Goal: Task Accomplishment & Management: Use online tool/utility

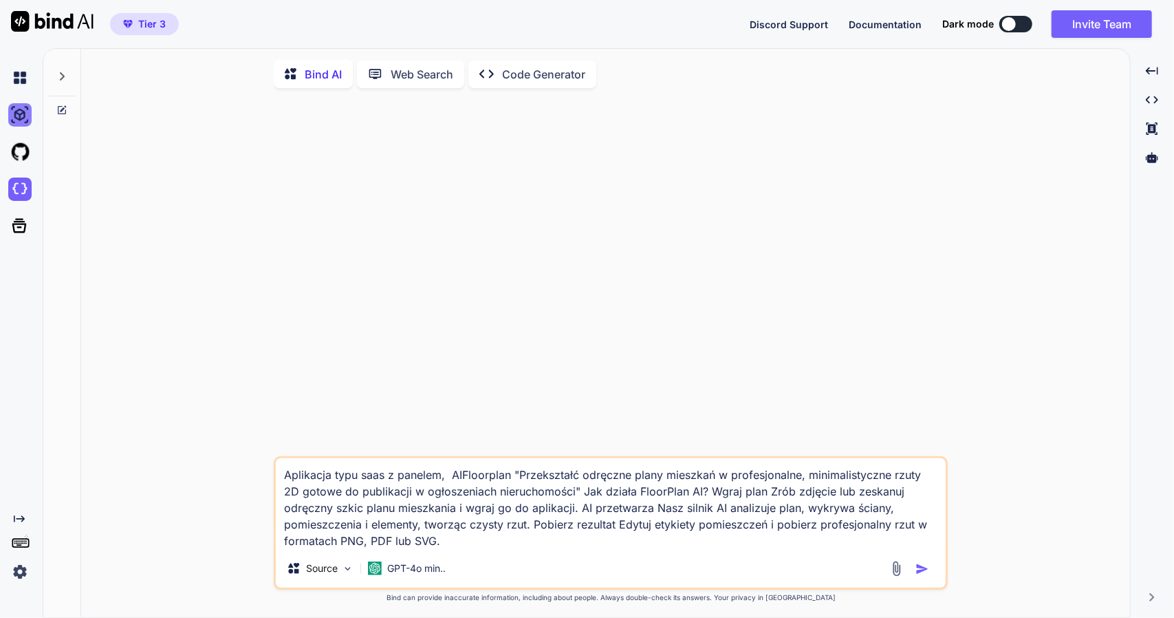
click at [17, 118] on img at bounding box center [19, 114] width 23 height 23
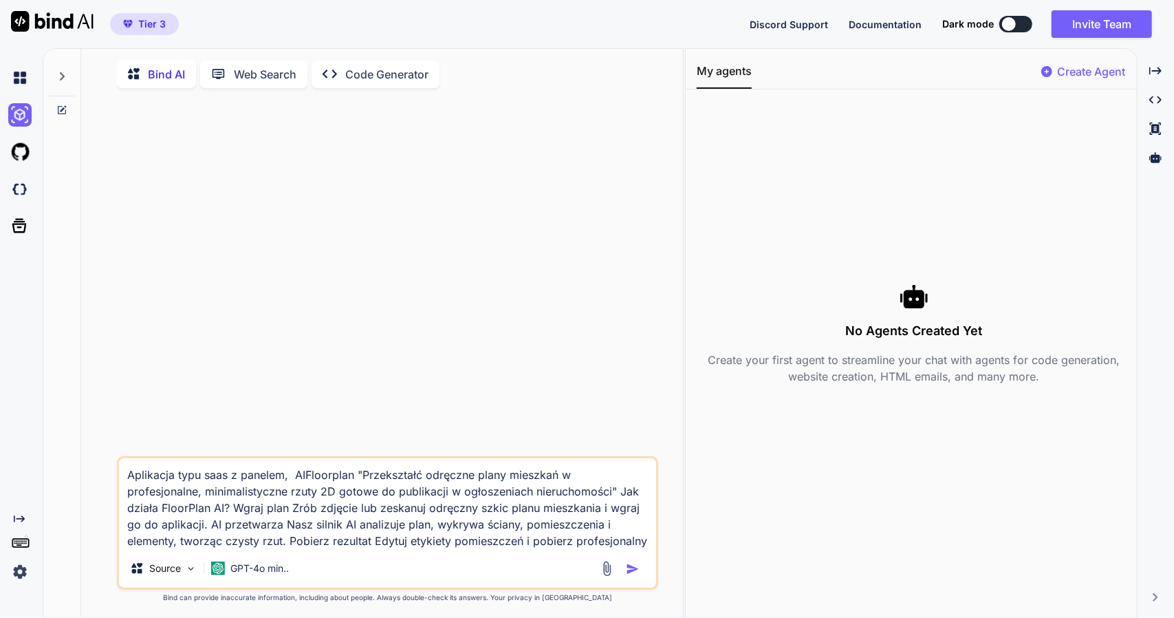
click at [190, 492] on textarea "Aplikacja typu saas z panelem, AIFloorplan "Przekształć odręczne plany mieszkań…" at bounding box center [388, 503] width 538 height 91
click at [1017, 23] on button at bounding box center [1015, 24] width 33 height 17
click at [1007, 25] on div at bounding box center [1009, 24] width 14 height 14
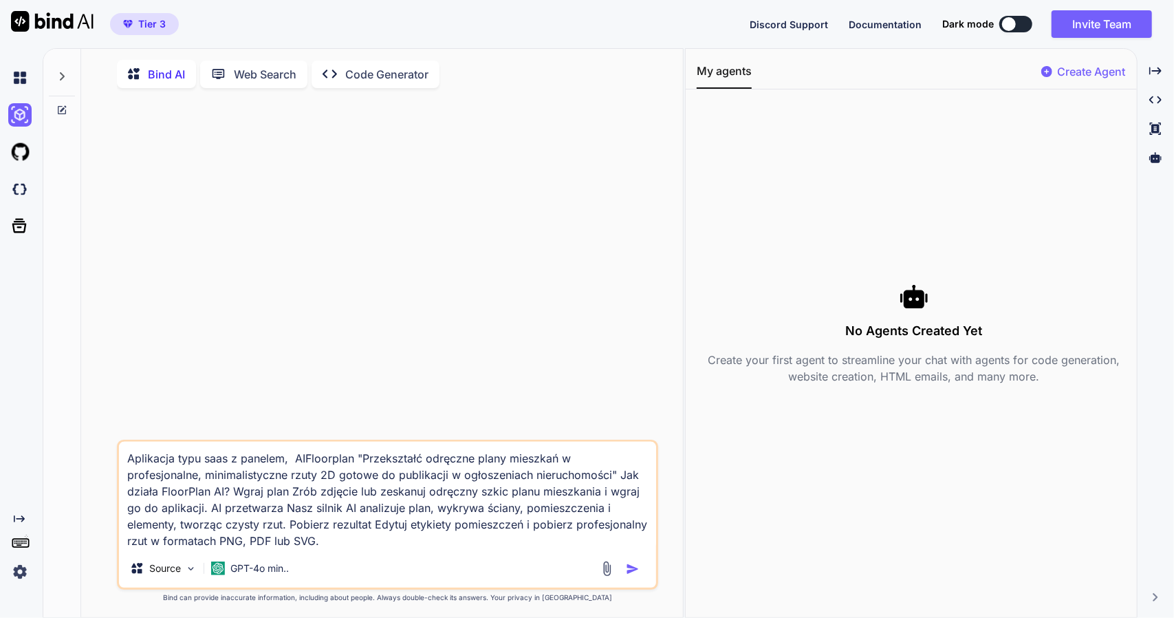
click at [996, 25] on div "Dark mode" at bounding box center [991, 24] width 98 height 17
click at [997, 25] on div "Dark mode" at bounding box center [991, 24] width 98 height 17
click at [1003, 25] on div at bounding box center [1009, 24] width 14 height 14
click at [22, 191] on img at bounding box center [19, 188] width 23 height 23
click at [20, 571] on img at bounding box center [19, 571] width 23 height 23
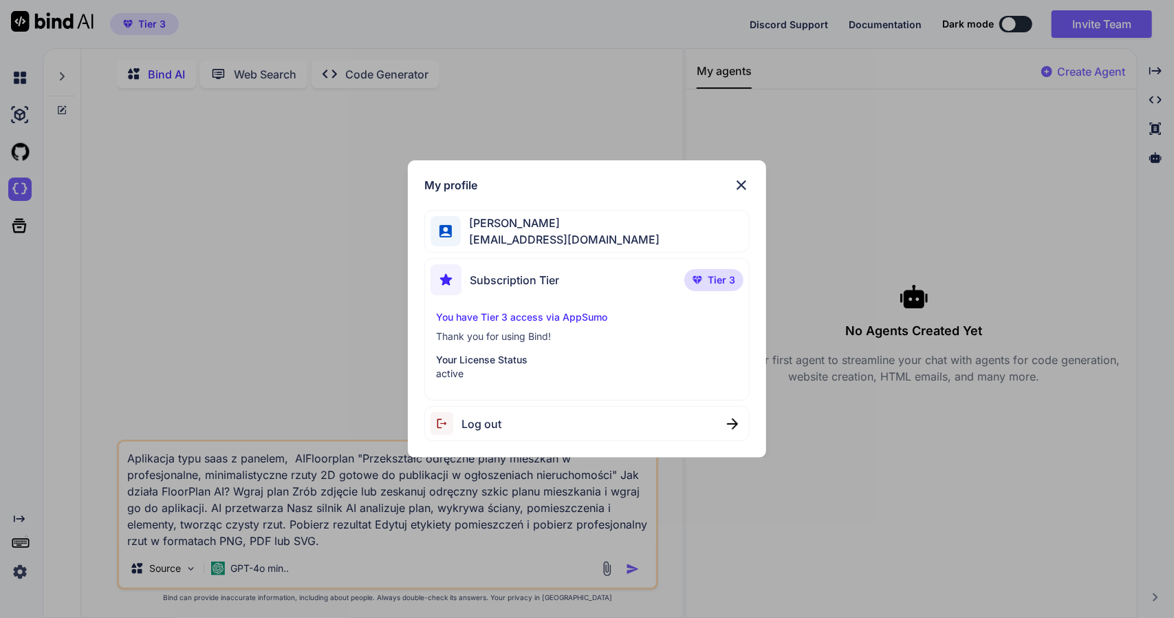
click at [744, 182] on img at bounding box center [741, 185] width 17 height 17
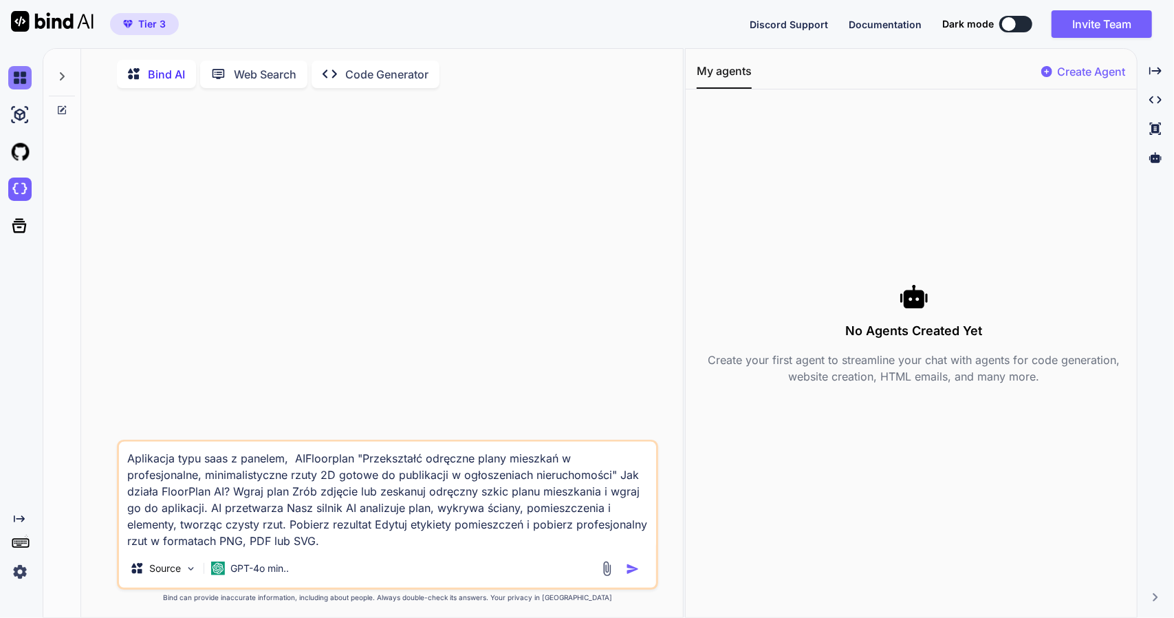
click at [22, 79] on img at bounding box center [19, 77] width 23 height 23
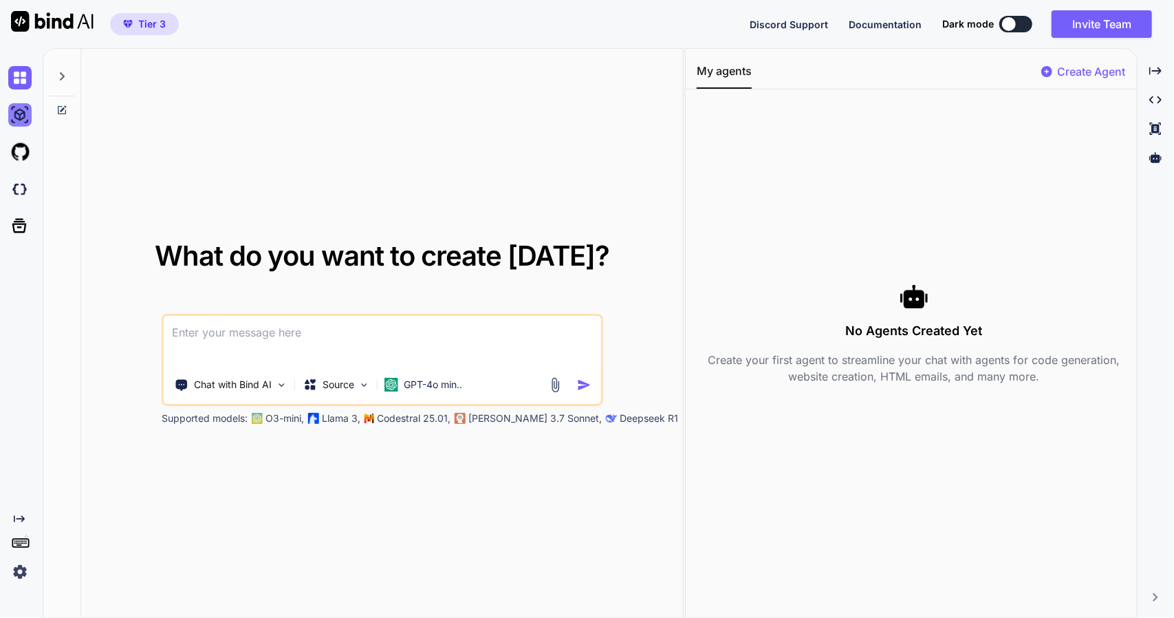
click at [22, 118] on img at bounding box center [19, 114] width 23 height 23
click at [20, 571] on img at bounding box center [19, 571] width 23 height 23
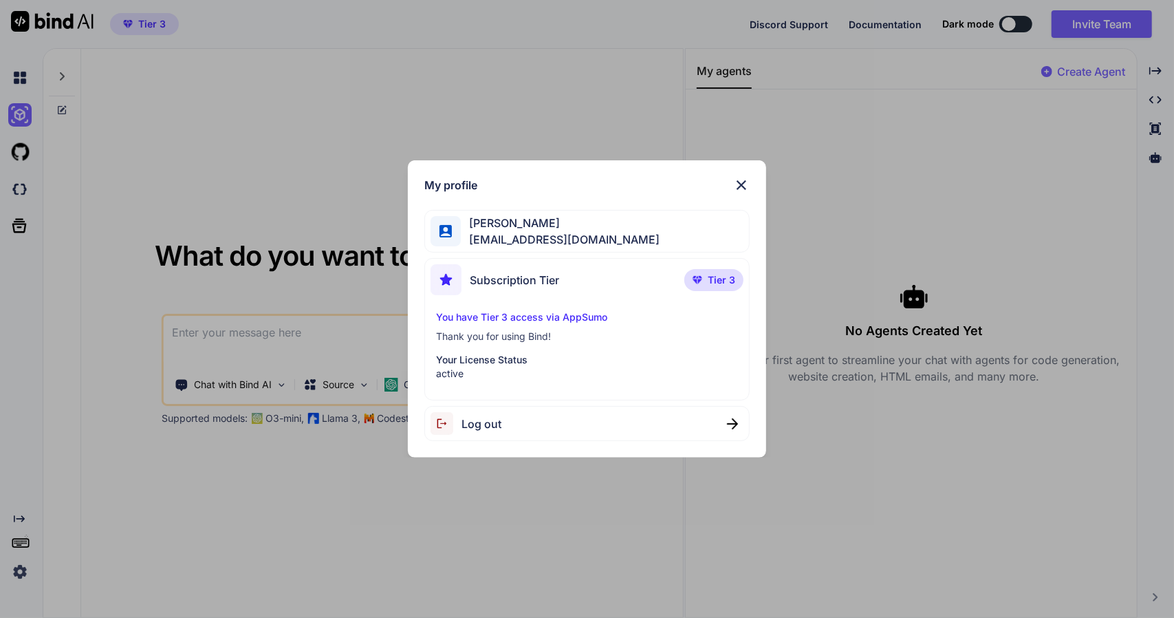
click at [745, 186] on img at bounding box center [741, 185] width 17 height 17
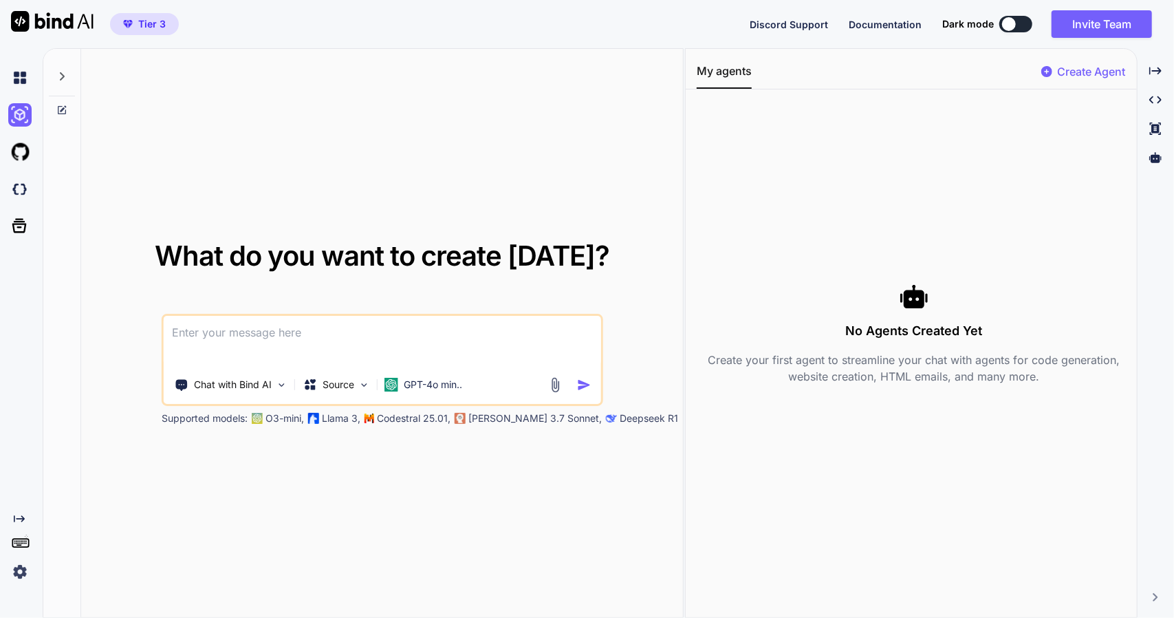
click at [25, 541] on rect at bounding box center [25, 540] width 1 height 1
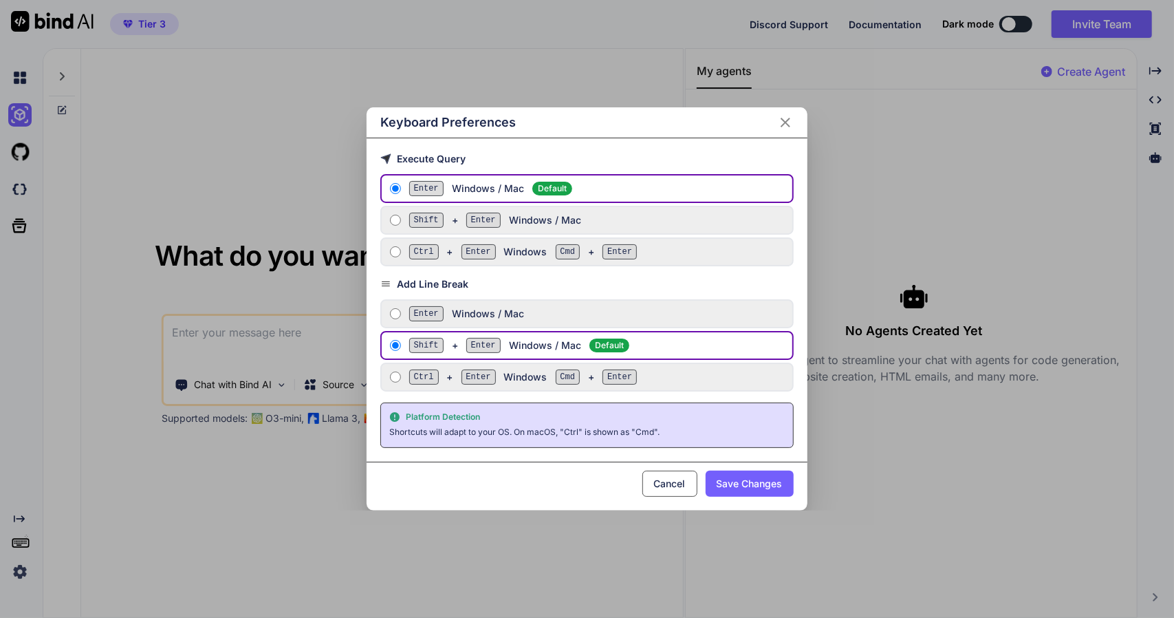
click at [792, 118] on icon "Close" at bounding box center [785, 122] width 17 height 17
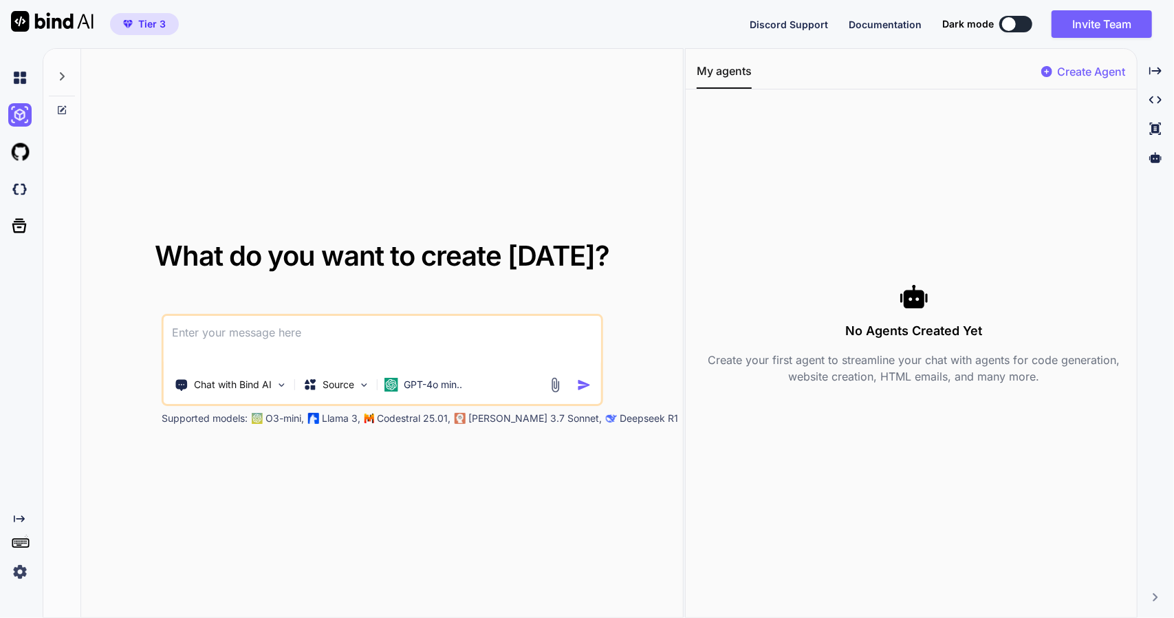
click at [25, 575] on img at bounding box center [19, 571] width 23 height 23
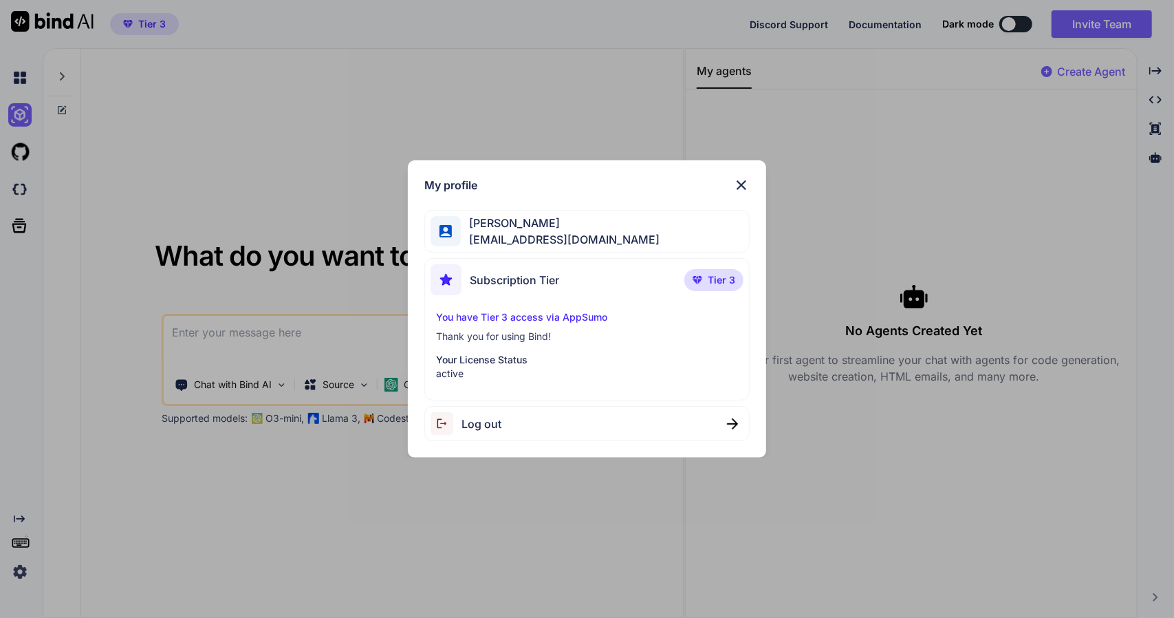
click at [461, 316] on p "You have Tier 3 access via AppSumo" at bounding box center [587, 317] width 303 height 14
click at [739, 181] on img at bounding box center [741, 185] width 17 height 17
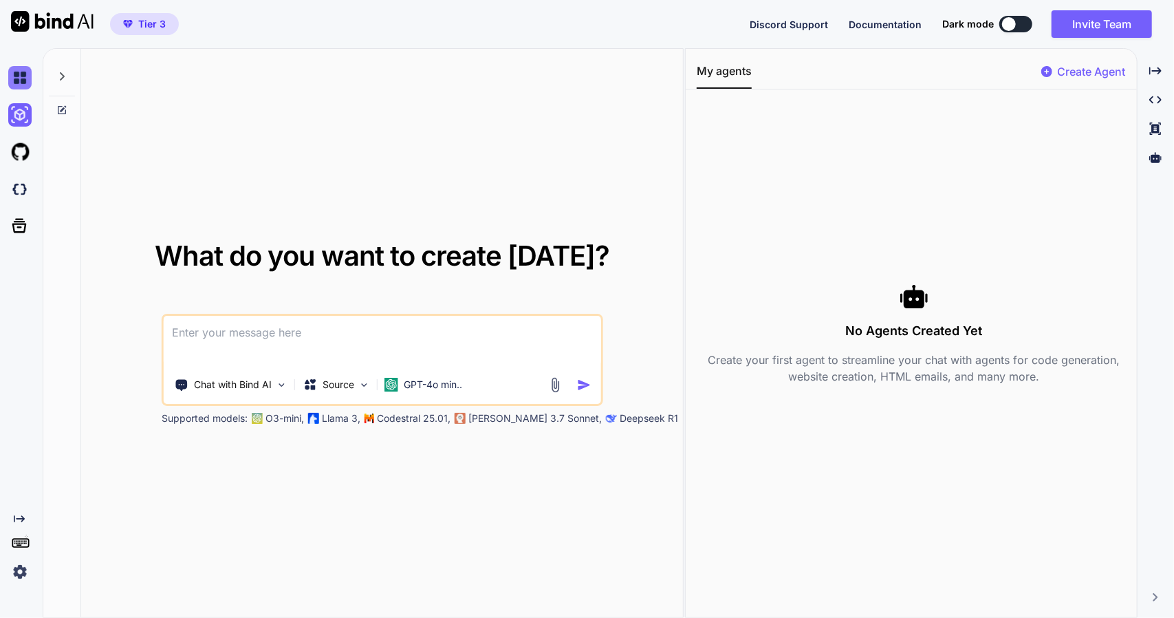
click at [26, 74] on img at bounding box center [19, 77] width 23 height 23
click at [63, 72] on icon at bounding box center [61, 76] width 11 height 11
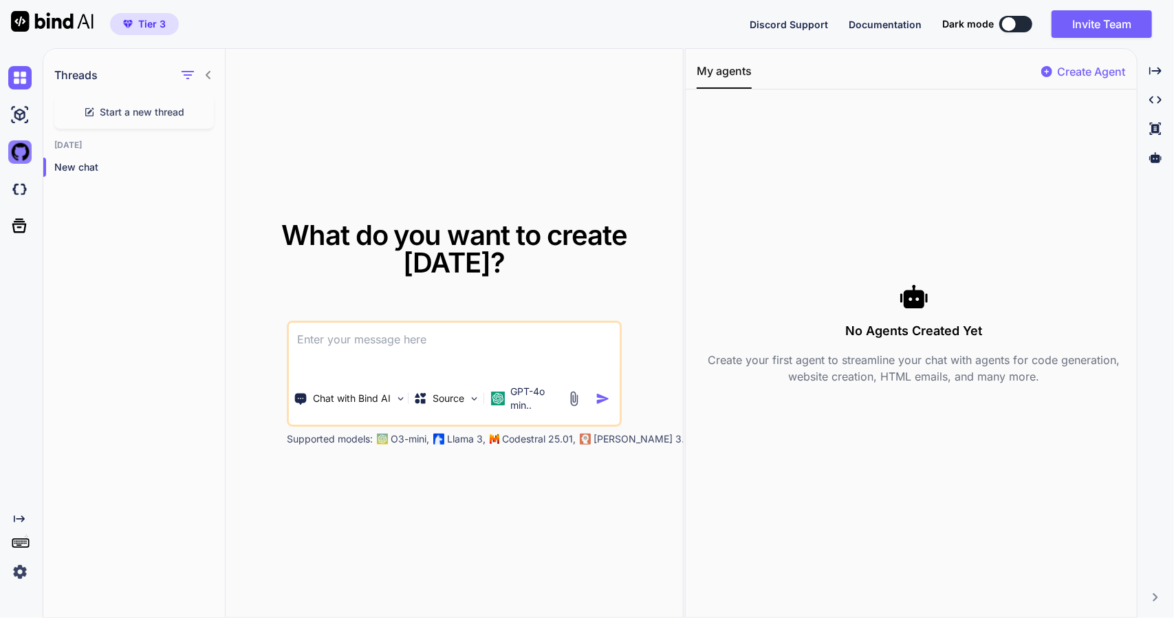
click at [19, 158] on img at bounding box center [19, 151] width 23 height 23
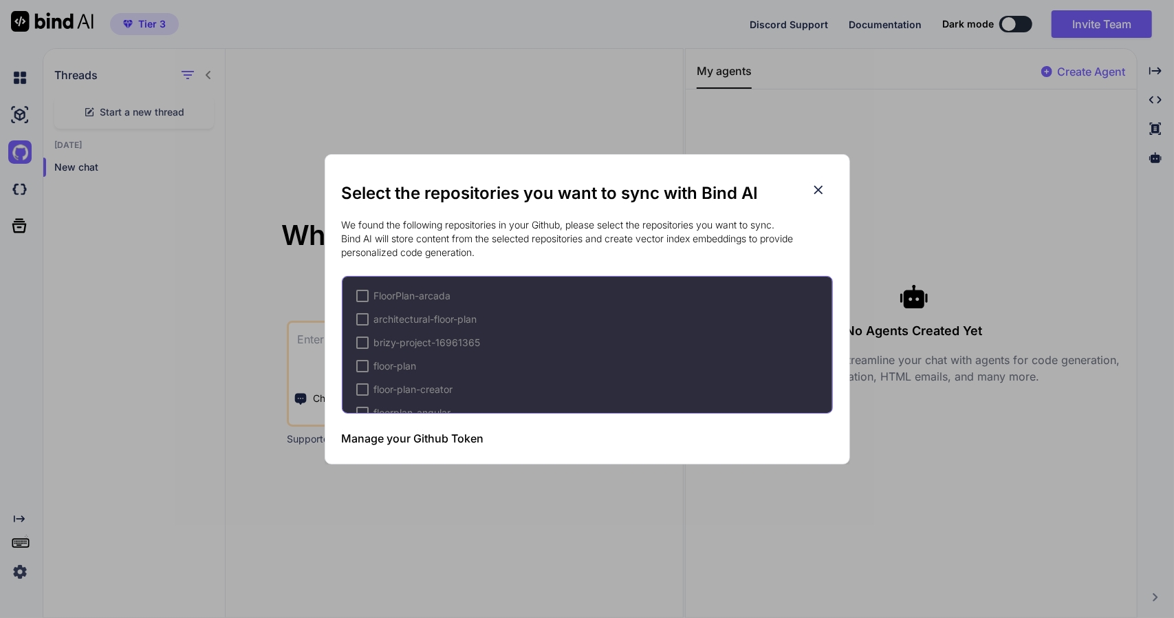
click at [820, 188] on icon at bounding box center [818, 189] width 15 height 15
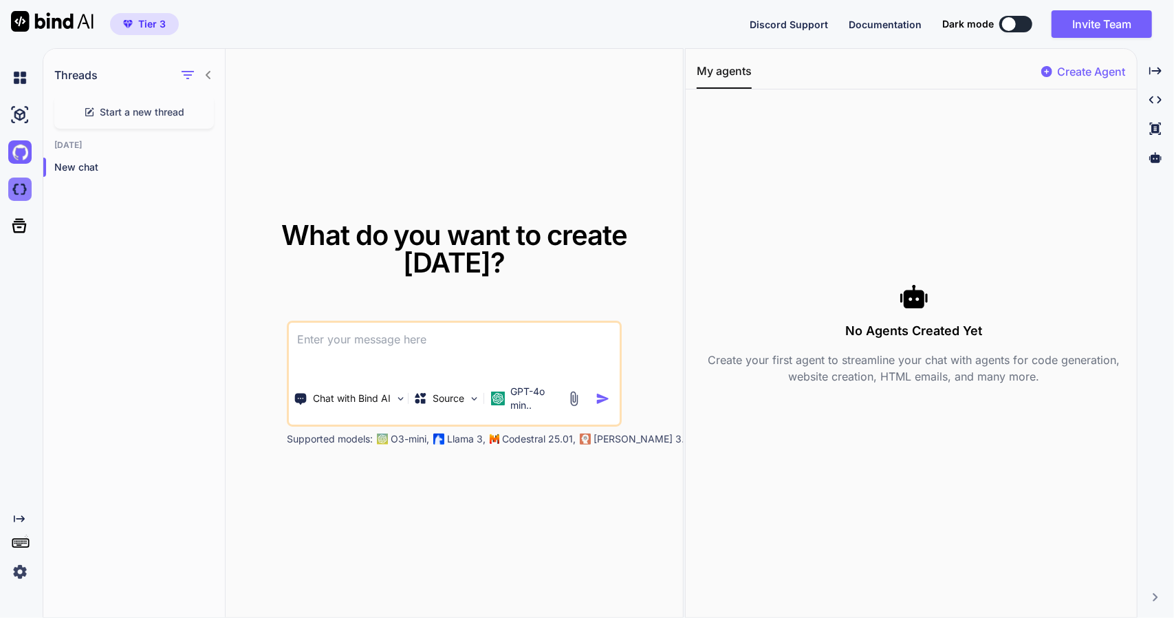
click at [17, 185] on img at bounding box center [19, 188] width 23 height 23
type textarea "x"
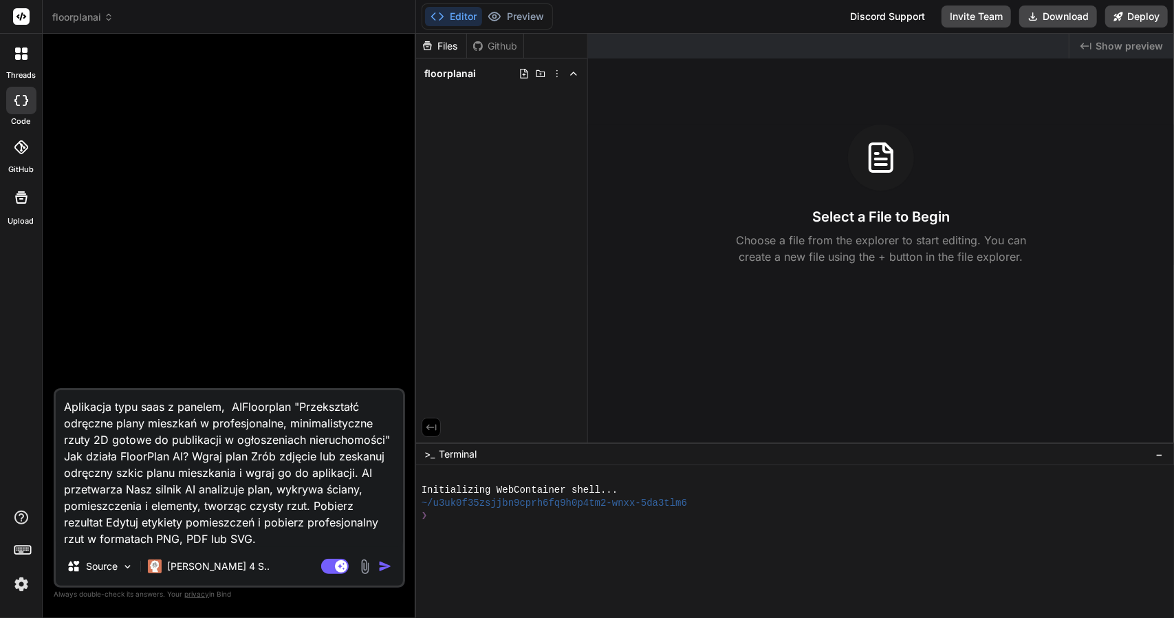
click at [83, 23] on span "floorplanai" at bounding box center [82, 17] width 61 height 14
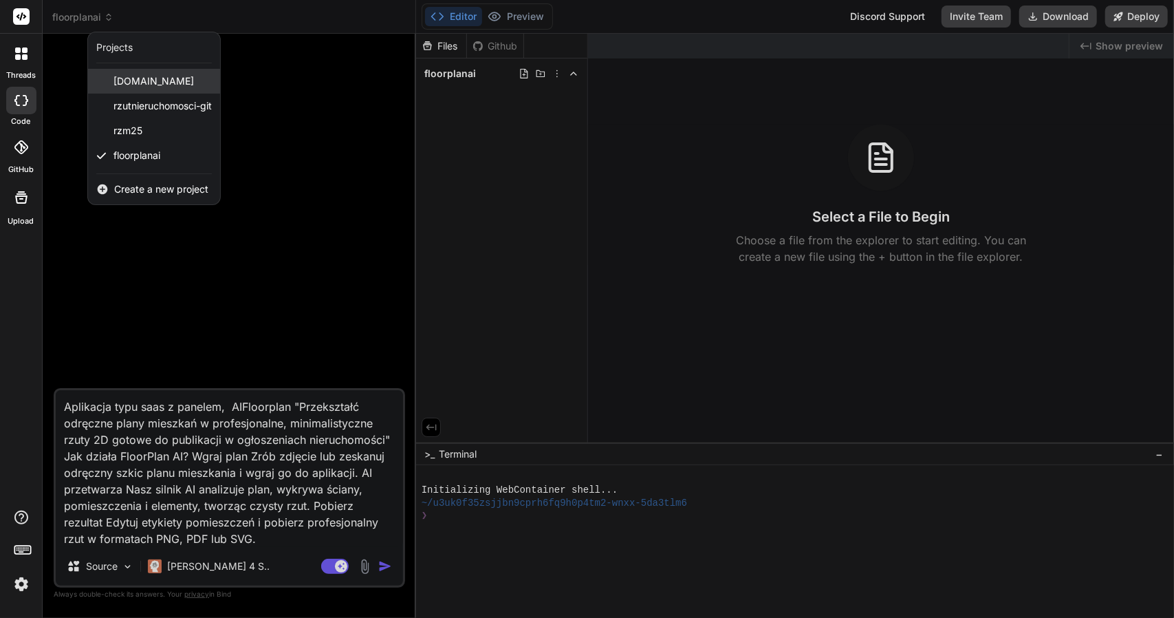
click at [133, 83] on span "rzutnieruchomości.pl" at bounding box center [153, 81] width 80 height 14
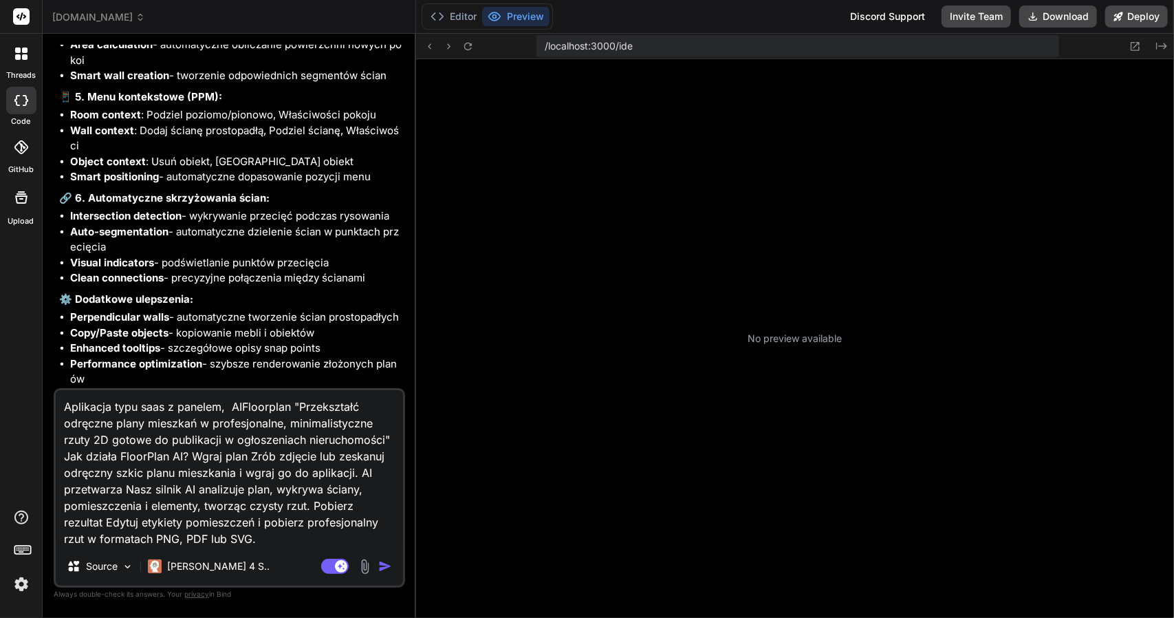
scroll to position [193, 0]
type textarea "x"
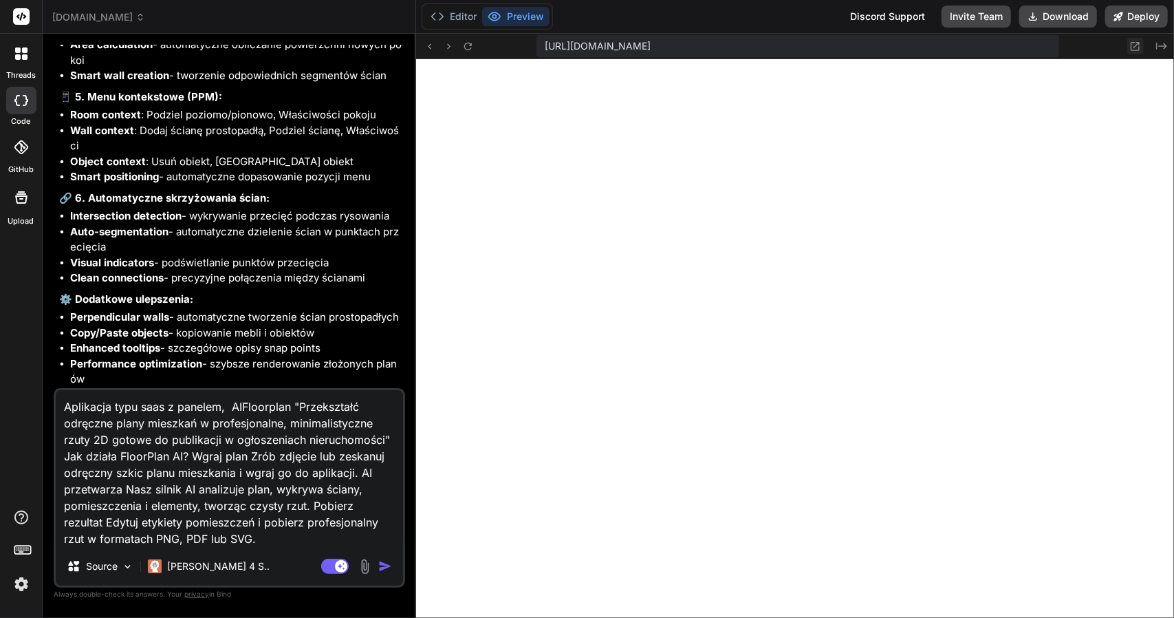
scroll to position [526, 0]
click at [1137, 47] on icon at bounding box center [1135, 47] width 12 height 12
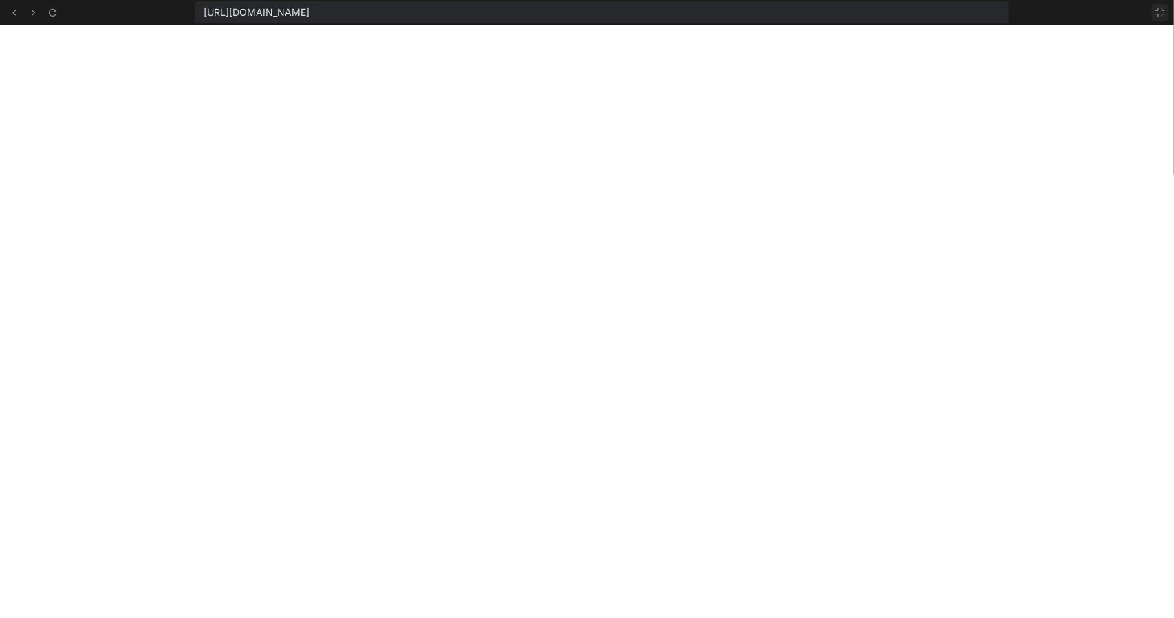
click at [1165, 11] on icon at bounding box center [1160, 12] width 11 height 11
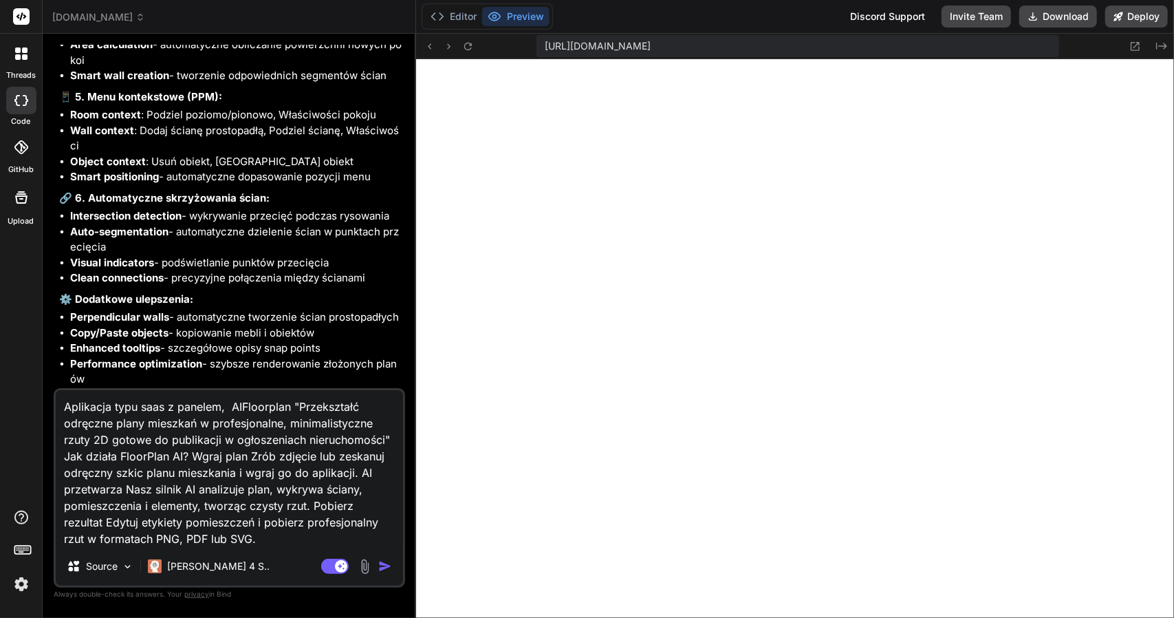
scroll to position [680, 0]
click at [140, 430] on textarea "Aplikacja typu saas z panelem, AIFloorplan "Przekształć odręczne plany mieszkań…" at bounding box center [229, 468] width 347 height 157
drag, startPoint x: 65, startPoint y: 405, endPoint x: 221, endPoint y: 406, distance: 156.1
click at [221, 406] on textarea "Aplikacja typu saas z panelem, AIFloorplan "Przekształć odręczne plany mieszkań…" at bounding box center [229, 468] width 347 height 157
type textarea "D, AIFloorplan "Przekształć odręczne plany mieszkań w profesjonalne, minimalist…"
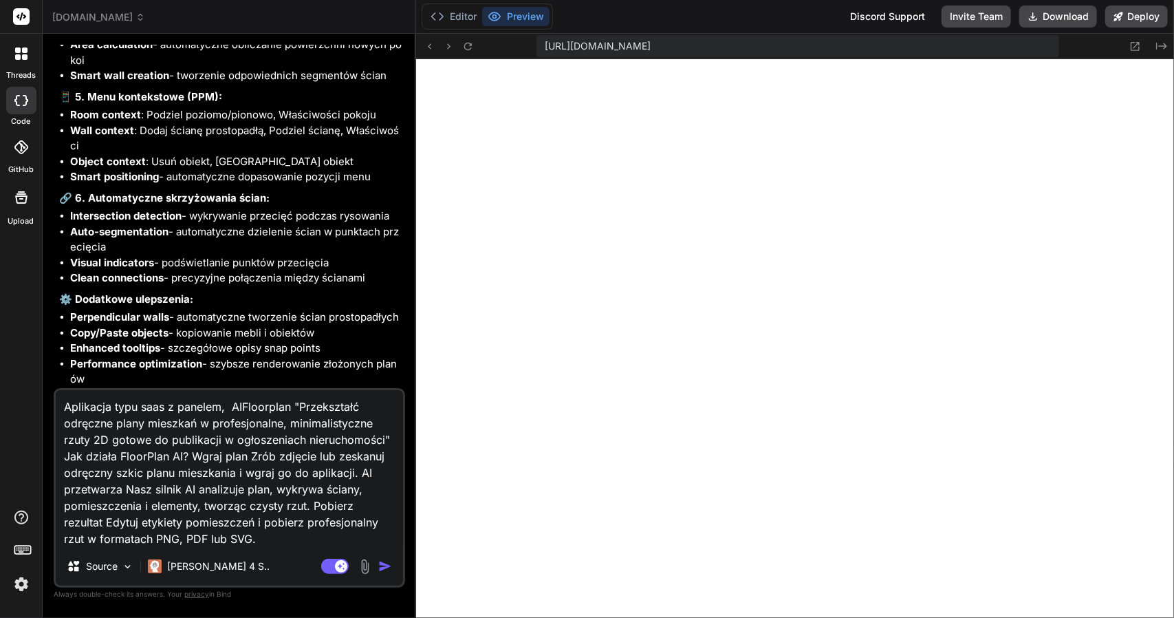
type textarea "x"
type textarea "Do, AIFloorplan "Przekształć odręczne plany mieszkań w profesjonalne, minimalis…"
type textarea "x"
type textarea "Dod, AIFloorplan "Przekształć odręczne plany mieszkań w profesjonalne, minimali…"
type textarea "x"
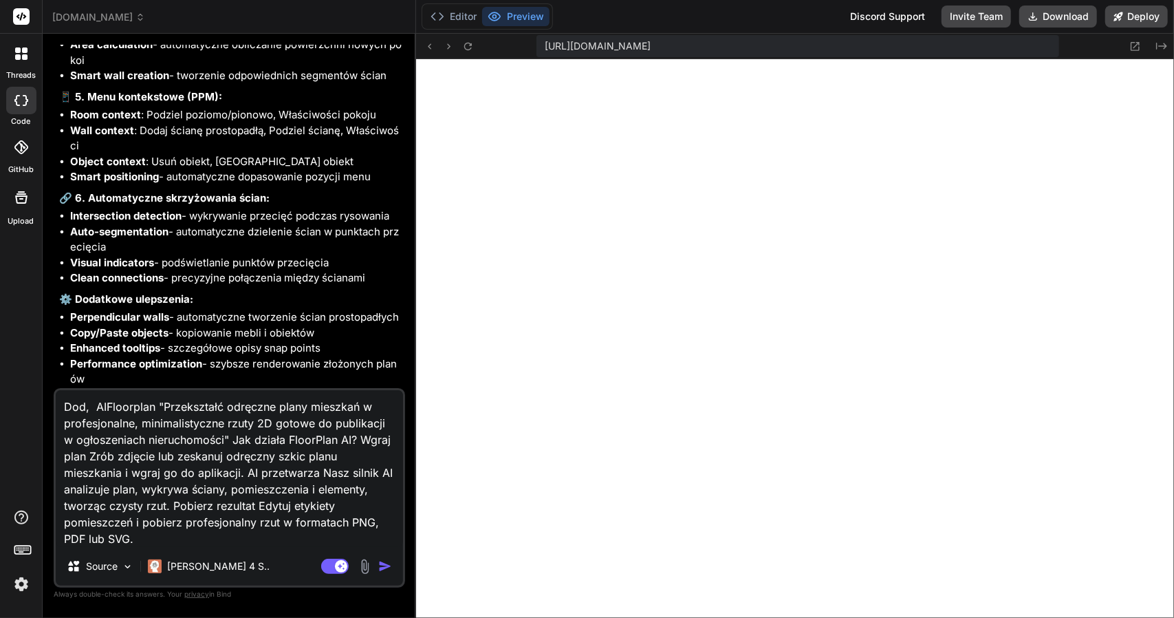
type textarea "Doda, AIFloorplan "Przekształć odręczne plany mieszkań w profesjonalne, minimal…"
type textarea "x"
type textarea "Dodaj, AIFloorplan "Przekształć odręczne plany mieszkań w profesjonalne, minima…"
type textarea "x"
type textarea "Dodaj , AIFloorplan "Przekształć odręczne plany mieszkań w profesjonalne, minim…"
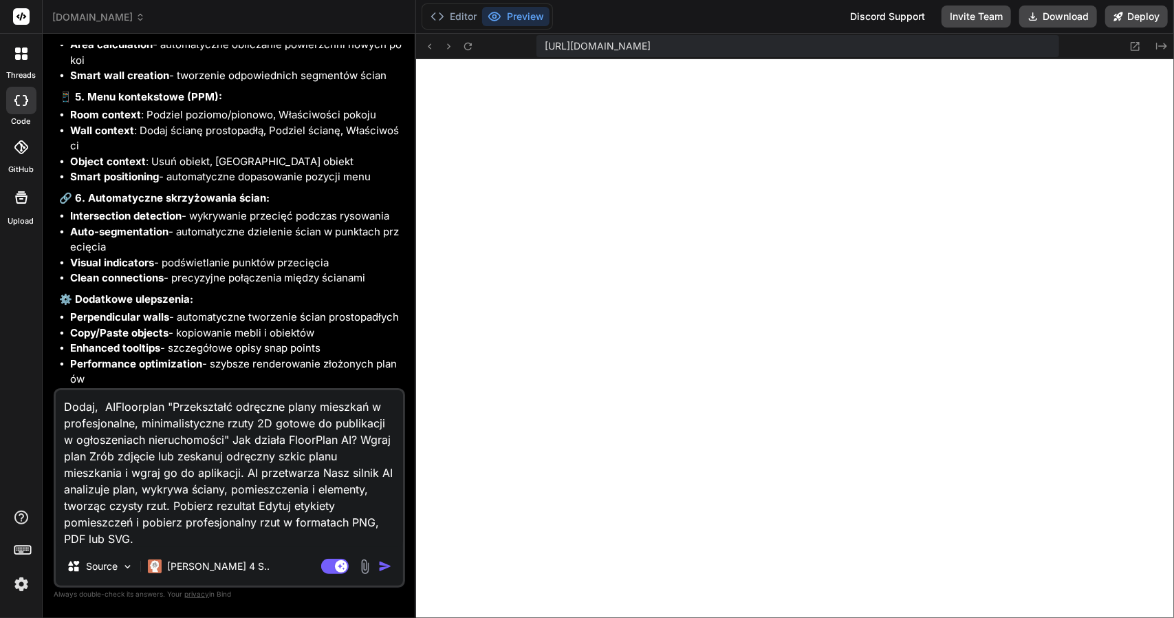
type textarea "x"
type textarea "Dodaj f, AIFloorplan "Przekształć odręczne plany mieszkań w profesjonalne, mini…"
type textarea "x"
type textarea "Dodaj fu, AIFloorplan "Przekształć odręczne plany mieszkań w profesjonalne, min…"
type textarea "x"
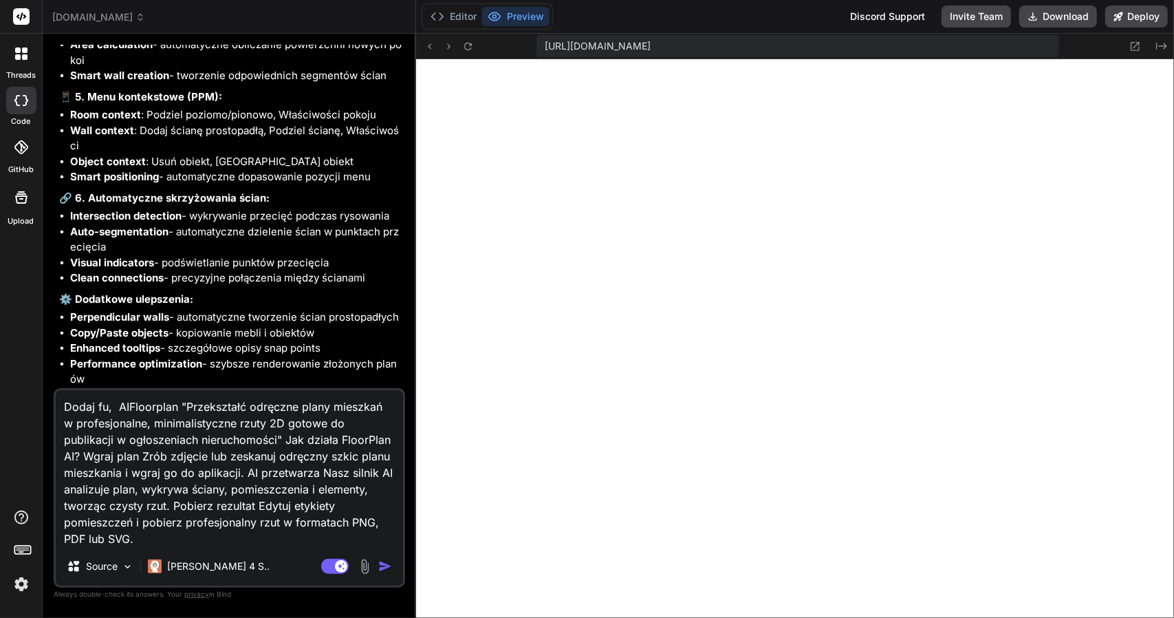
type textarea "Dodaj fun, AIFloorplan "Przekształć odręczne plany mieszkań w profesjonalne, mi…"
type textarea "x"
type textarea "Dodaj funk, AIFloorplan "Przekształć odręczne plany mieszkań w profesjonalne, m…"
type textarea "x"
type textarea "Dodaj funkc, AIFloorplan "Przekształć odręczne plany mieszkań w profesjonalne, …"
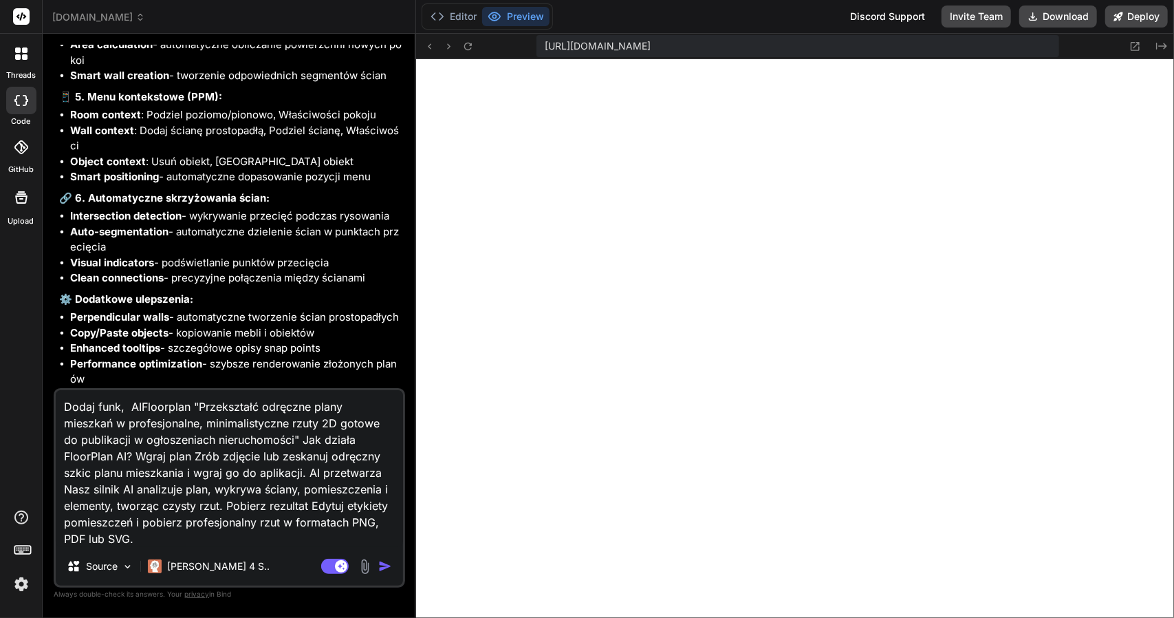
type textarea "x"
type textarea "Dodaj funkcj, AIFloorplan "Przekształć odręczne plany mieszkań w profesjonalne,…"
type textarea "x"
type textarea "Dodaj funkcję, AIFloorplan "Przekształć odręczne plany mieszkań w profesjonalne…"
type textarea "x"
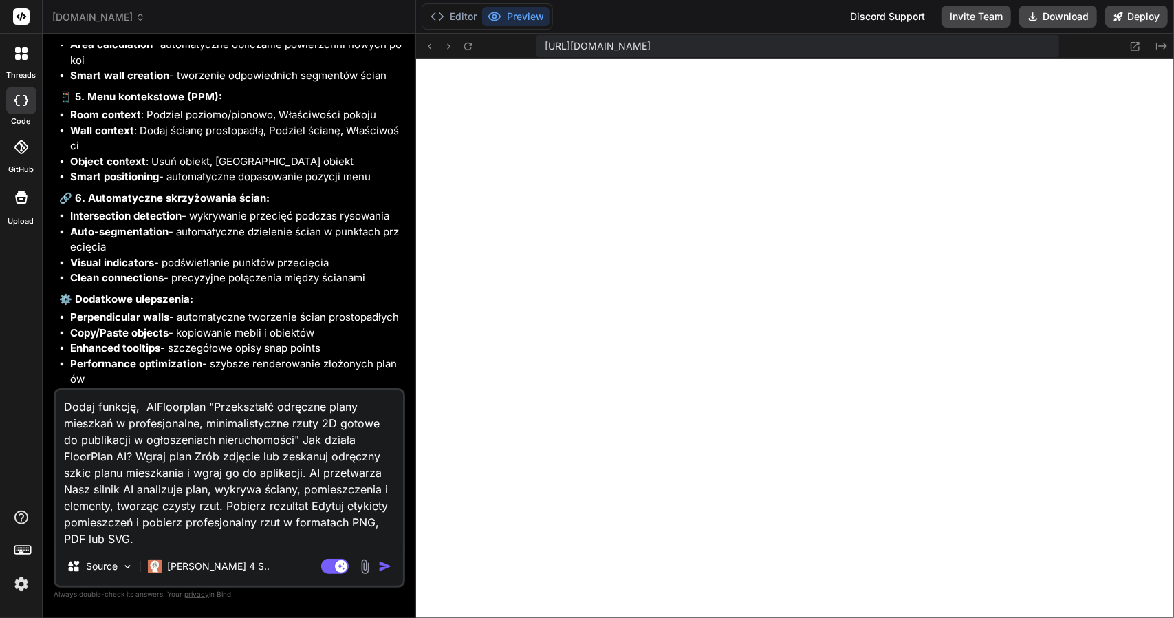
type textarea "Dodaj funkcję AIFloorplan "Przekształć odręczne plany mieszkań w profesjonalne,…"
type textarea "x"
click at [149, 540] on textarea "Dodaj funkcję AIFloorplan "Przekształć odręczne plany mieszkań w profesjonalne,…" at bounding box center [229, 468] width 347 height 157
type textarea "Dodaj funkcję AIFloorplan "Przekształć odręczne plany mieszkań w profesjonalne,…"
type textarea "x"
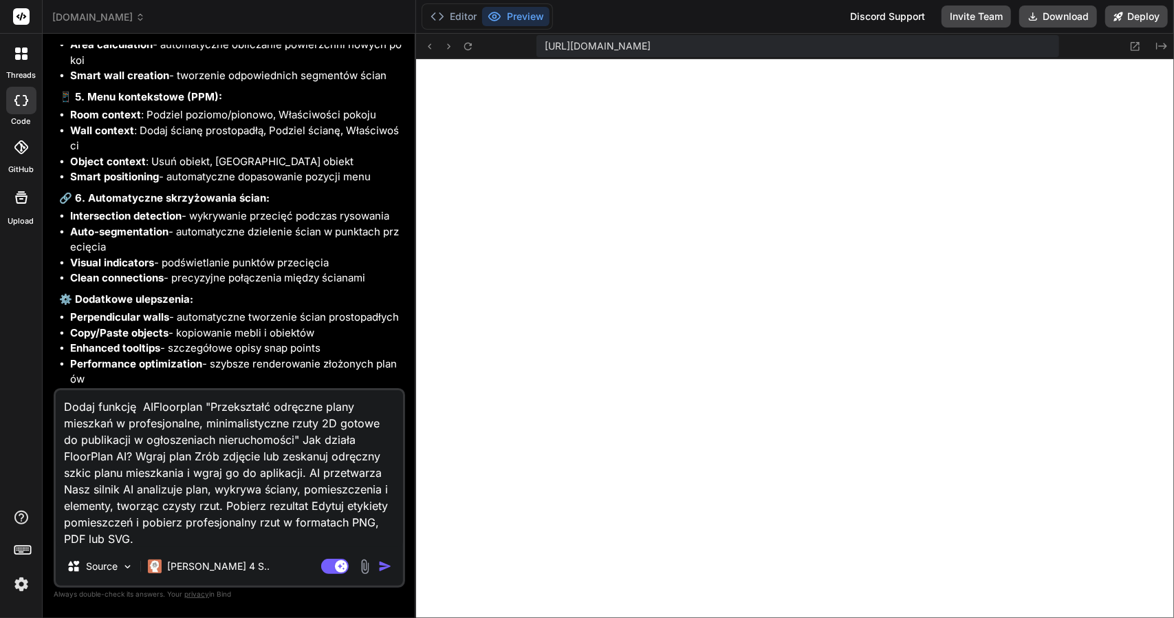
type textarea "Dodaj funkcję AIFloorplan "Przekształć odręczne plany mieszkań w profesjonalne,…"
type textarea "x"
type textarea "Dodaj funkcję AIFloorplan "Przekształć odręczne plany mieszkań w profesjonalne,…"
type textarea "x"
type textarea "Dodaj funkcję AIFloorplan "Przekształć odręczne plany mieszkań w profesjonalne,…"
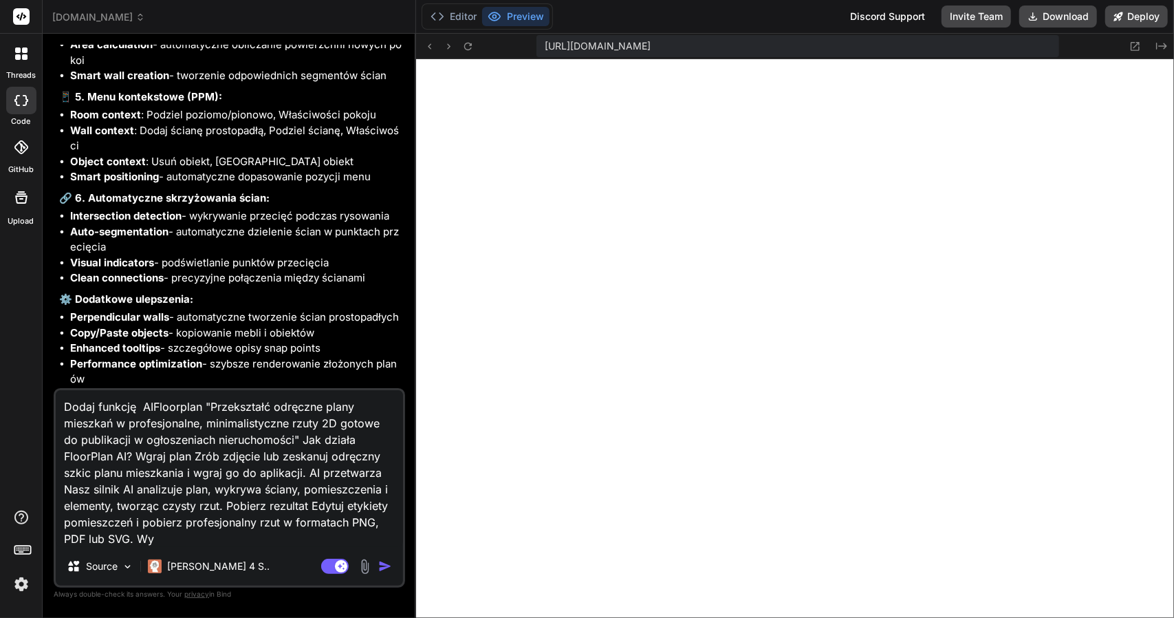
type textarea "x"
type textarea "Dodaj funkcję AIFloorplan "Przekształć odręczne plany mieszkań w profesjonalne,…"
type textarea "x"
type textarea "Dodaj funkcję AIFloorplan "Przekształć odręczne plany mieszkań w profesjonalne,…"
type textarea "x"
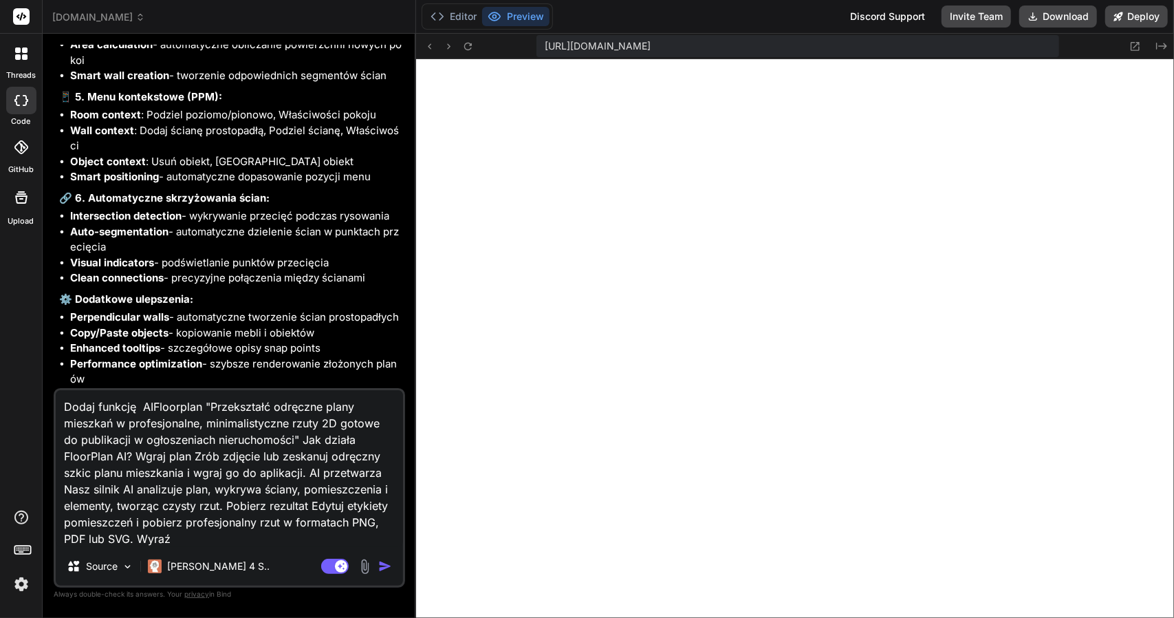
type textarea "Dodaj funkcję AIFloorplan "Przekształć odręczne plany mieszkań w profesjonalne,…"
type textarea "x"
type textarea "Dodaj funkcję AIFloorplan "Przekształć odręczne plany mieszkań w profesjonalne,…"
type textarea "x"
type textarea "Dodaj funkcję AIFloorplan "Przekształć odręczne plany mieszkań w profesjonalne,…"
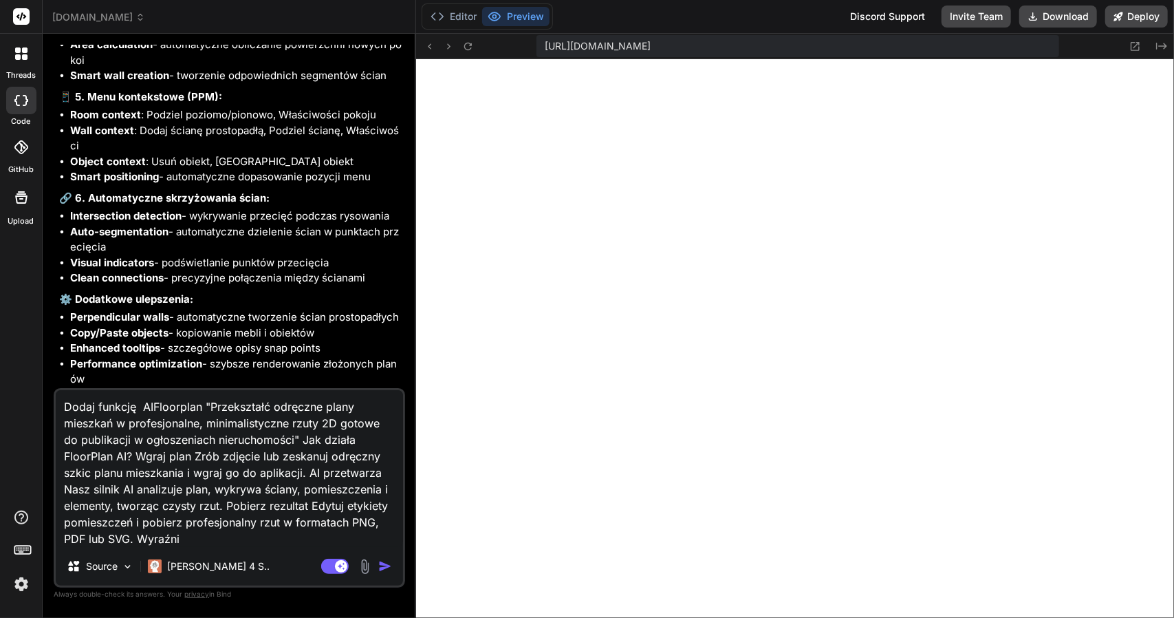
type textarea "x"
type textarea "Dodaj funkcję AIFloorplan "Przekształć odręczne plany mieszkań w profesjonalne,…"
type textarea "x"
type textarea "Dodaj funkcję AIFloorplan "Przekształć odręczne plany mieszkań w profesjonalne,…"
type textarea "x"
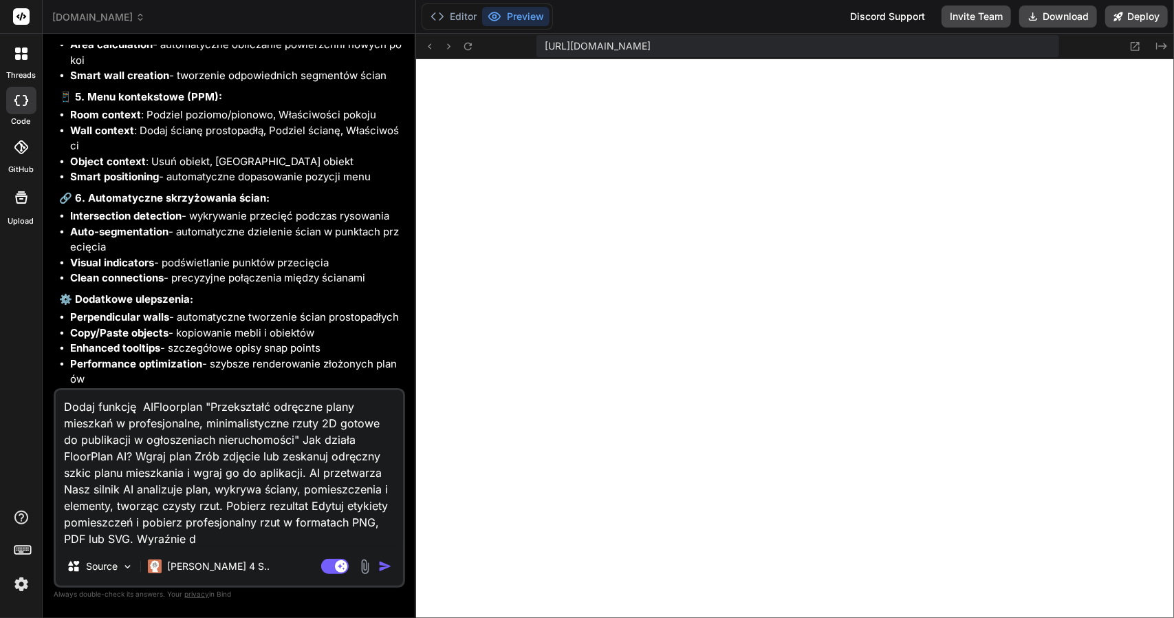
type textarea "Dodaj funkcję AIFloorplan "Przekształć odręczne plany mieszkań w profesjonalne,…"
type textarea "x"
type textarea "Dodaj funkcję AIFloorplan "Przekształć odręczne plany mieszkań w profesjonalne,…"
type textarea "x"
type textarea "Dodaj funkcję AIFloorplan "Przekształć odręczne plany mieszkań w profesjonalne,…"
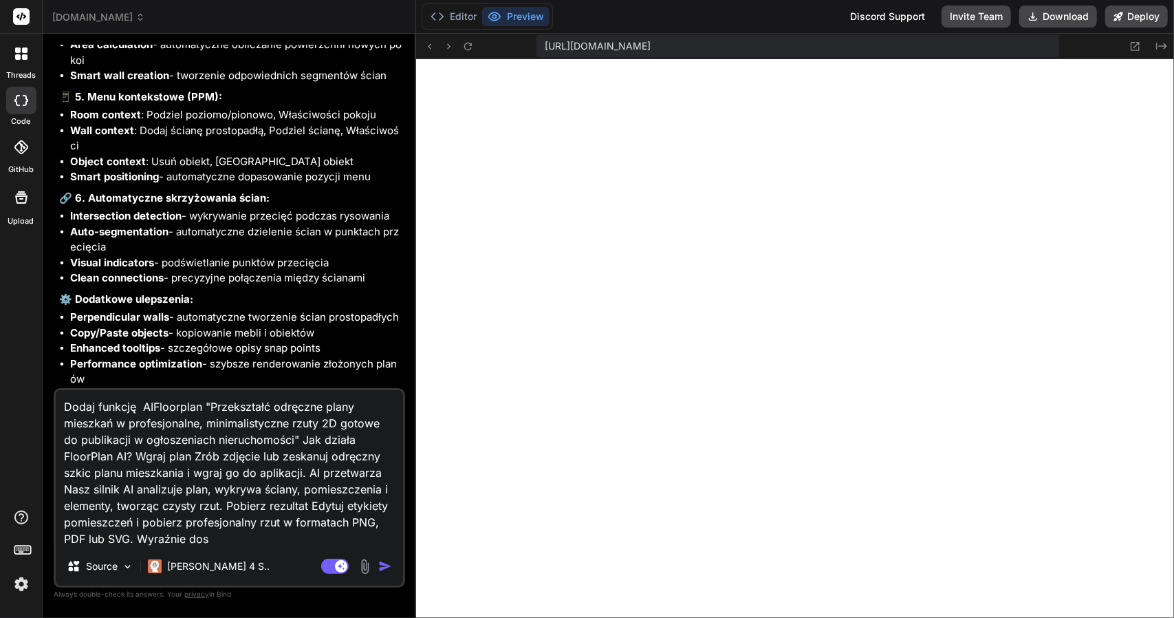
type textarea "x"
type textarea "Dodaj funkcję AIFloorplan "Przekształć odręczne plany mieszkań w profesjonalne,…"
type textarea "x"
type textarea "Dodaj funkcję AIFloorplan "Przekształć odręczne plany mieszkań w profesjonalne,…"
type textarea "x"
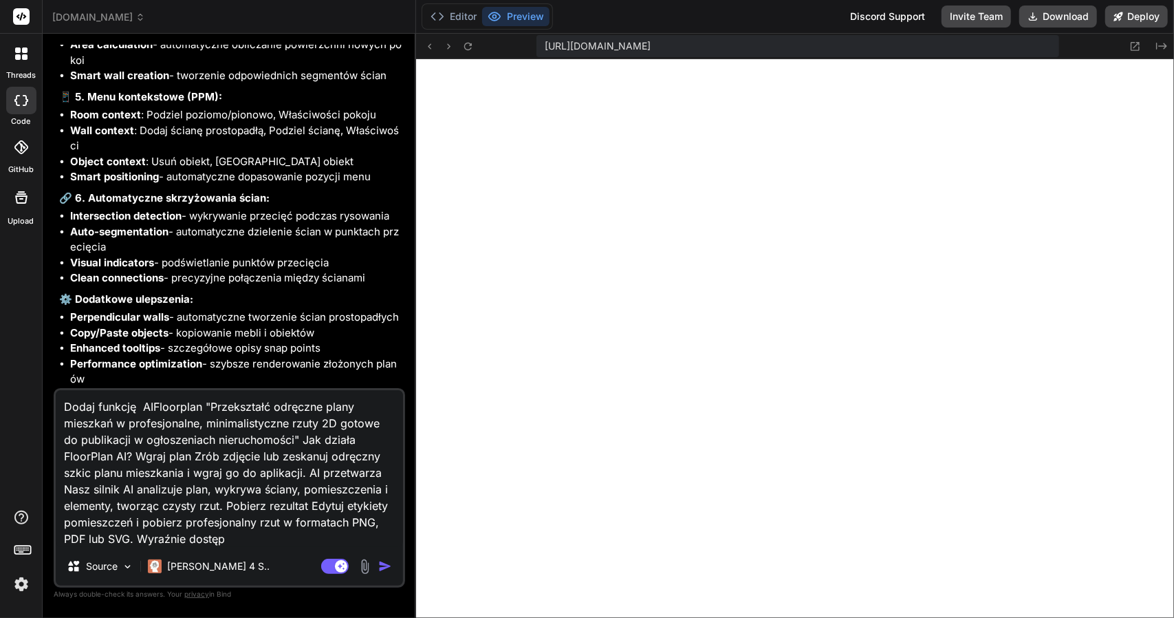
type textarea "Dodaj funkcję AIFloorplan "Przekształć odręczne plany mieszkań w profesjonalne,…"
type textarea "x"
type textarea "Dodaj funkcję AIFloorplan "Przekształć odręczne plany mieszkań w profesjonalne,…"
type textarea "x"
type textarea "Dodaj funkcję AIFloorplan "Przekształć odręczne plany mieszkań w profesjonalne,…"
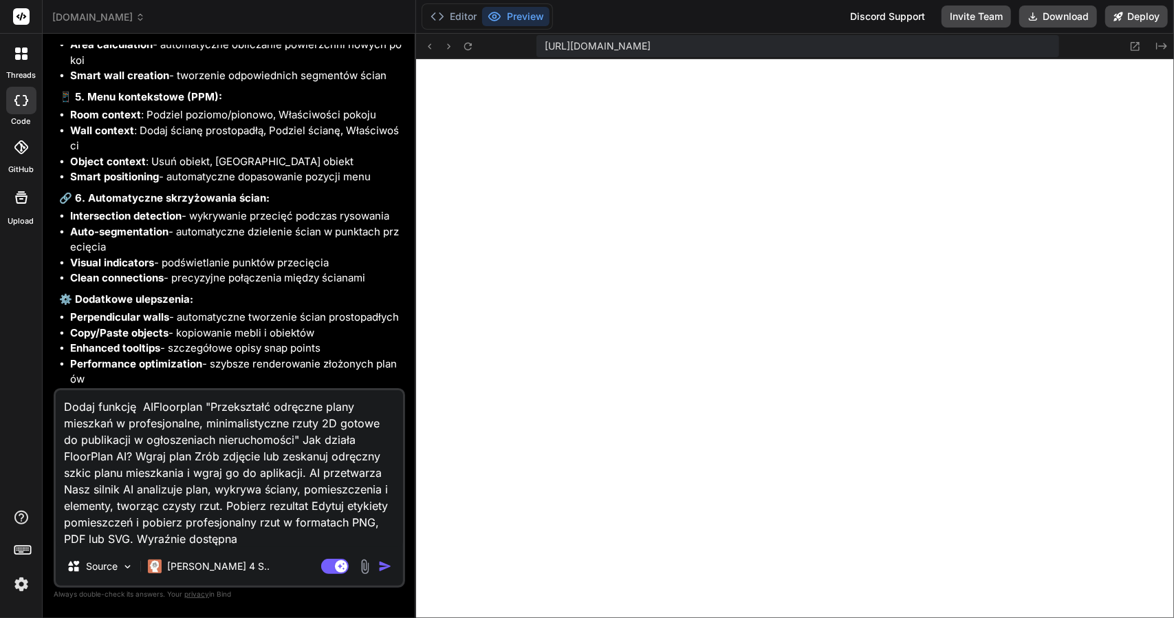
type textarea "x"
type textarea "Dodaj funkcję AIFloorplan "Przekształć odręczne plany mieszkań w profesjonalne,…"
type textarea "x"
type textarea "Dodaj funkcję AIFloorplan "Przekształć odręczne plany mieszkań w profesjonalne,…"
type textarea "x"
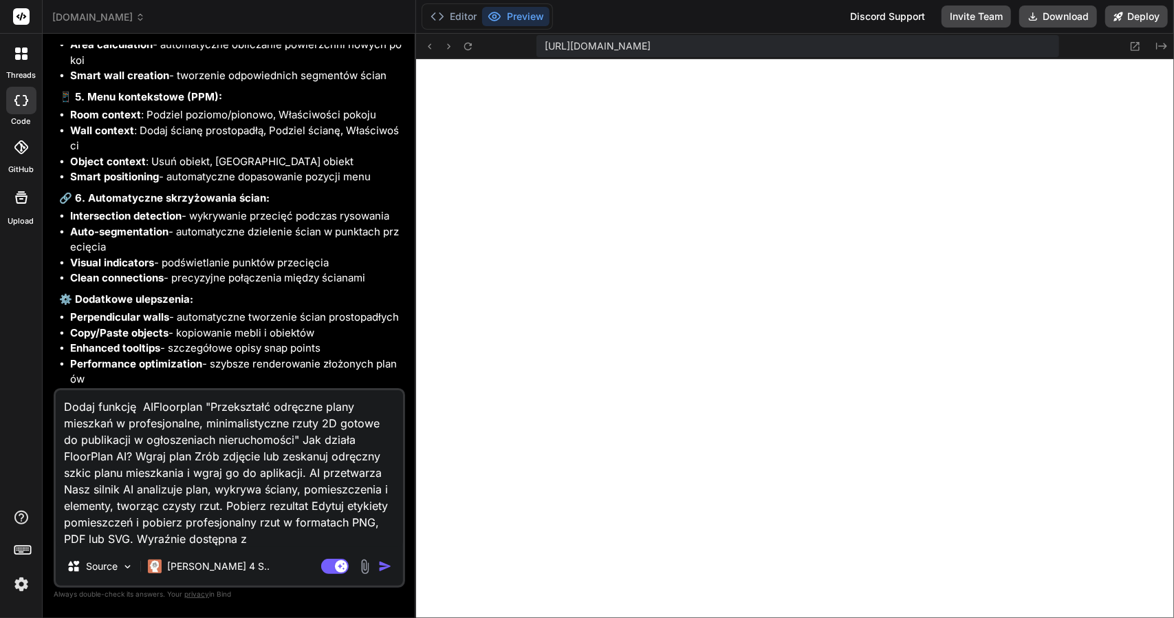
type textarea "Dodaj funkcję AIFloorplan "Przekształć odręczne plany mieszkań w profesjonalne,…"
type textarea "x"
type textarea "Dodaj funkcję AIFloorplan "Przekształć odręczne plany mieszkań w profesjonalne,…"
type textarea "x"
type textarea "Dodaj funkcję AIFloorplan "Przekształć odręczne plany mieszkań w profesjonalne,…"
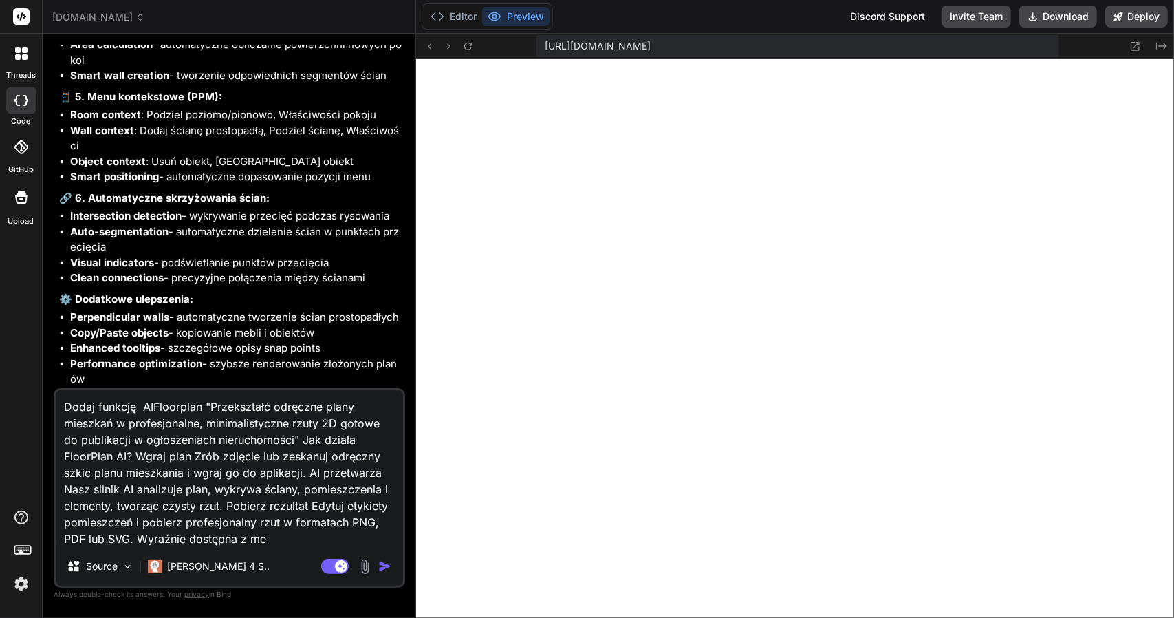
type textarea "x"
type textarea "Dodaj funkcję AIFloorplan "Przekształć odręczne plany mieszkań w profesjonalne,…"
type textarea "x"
type textarea "Dodaj funkcję AIFloorplan "Przekształć odręczne plany mieszkań w profesjonalne,…"
type textarea "x"
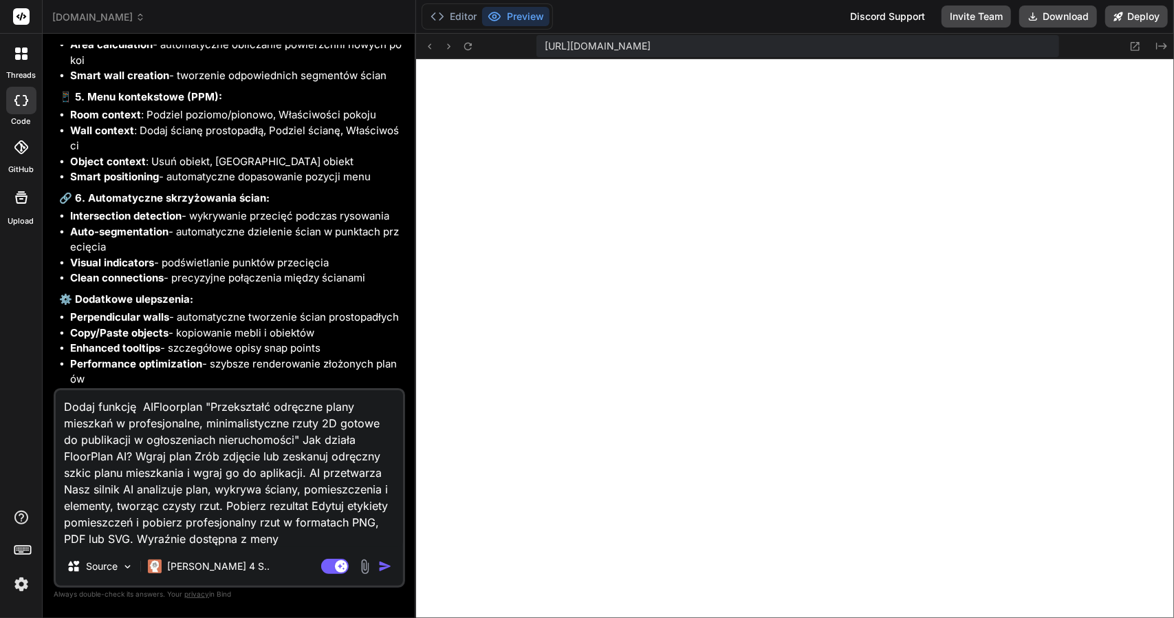
type textarea "Dodaj funkcję AIFloorplan "Przekształć odręczne plany mieszkań w profesjonalne,…"
type textarea "x"
type textarea "Dodaj funkcję AIFloorplan "Przekształć odręczne plany mieszkań w profesjonalne,…"
type textarea "x"
type textarea "Dodaj funkcję AIFloorplan "Przekształć odręczne plany mieszkań w profesjonalne,…"
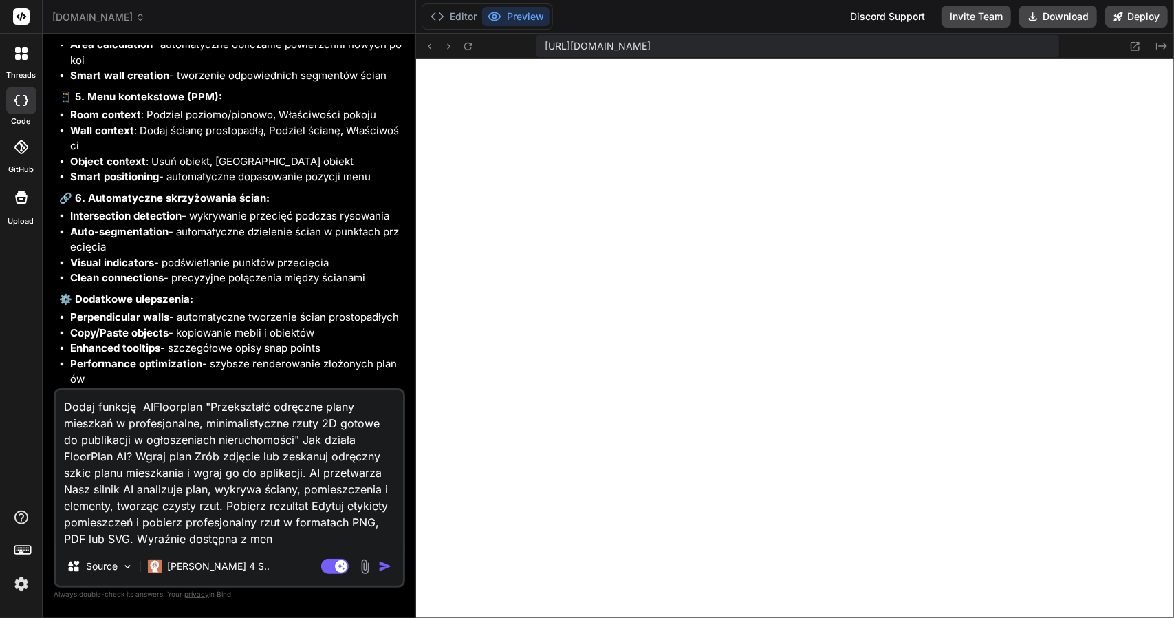
type textarea "x"
type textarea "Dodaj funkcję AIFloorplan "Przekształć odręczne plany mieszkań w profesjonalne,…"
type textarea "x"
type textarea "Dodaj funkcję AIFloorplan "Przekształć odręczne plany mieszkań w profesjonalne,…"
type textarea "x"
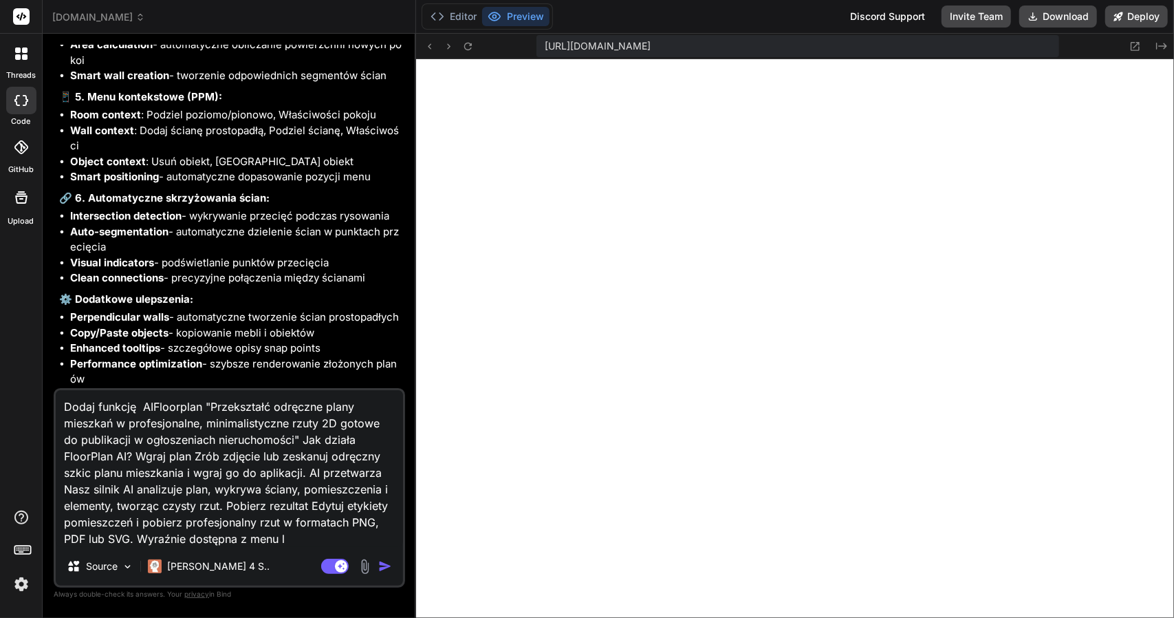
type textarea "Dodaj funkcję AIFloorplan "Przekształć odręczne plany mieszkań w profesjonalne,…"
type textarea "x"
type textarea "Dodaj funkcję AIFloorplan "Przekształć odręczne plany mieszkań w profesjonalne,…"
type textarea "x"
type textarea "Dodaj funkcję AIFloorplan "Przekształć odręczne plany mieszkań w profesjonalne,…"
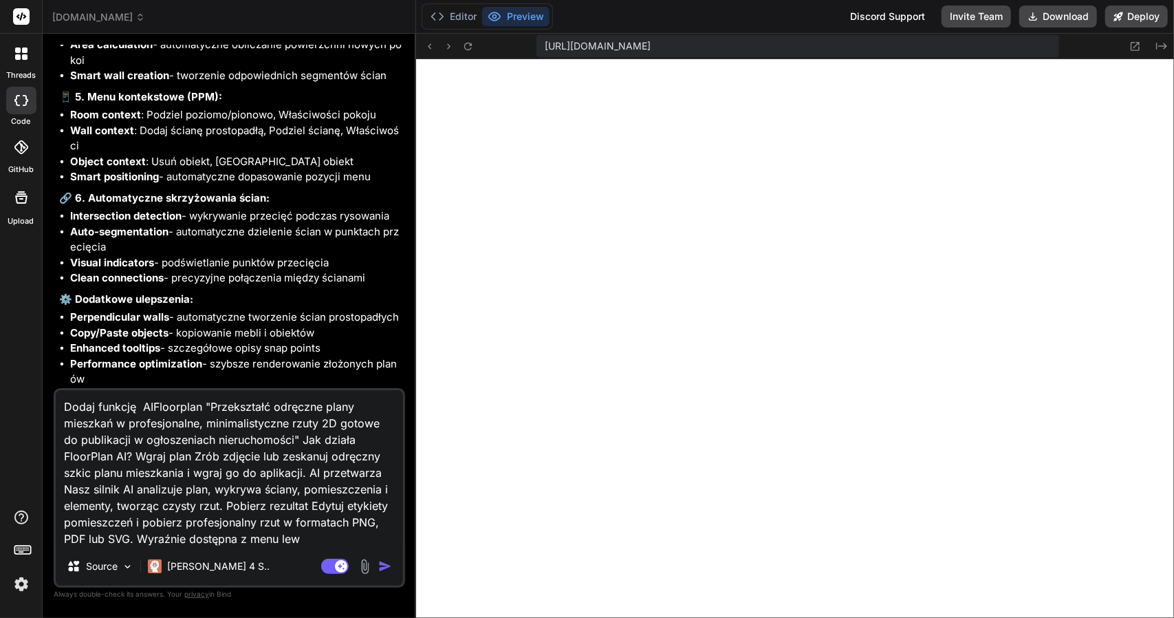
type textarea "x"
type textarea "Dodaj funkcję AIFloorplan "Przekształć odręczne plany mieszkań w profesjonalne,…"
type textarea "x"
type textarea "Dodaj funkcję AIFloorplan "Przekształć odręczne plany mieszkań w profesjonalne,…"
type textarea "x"
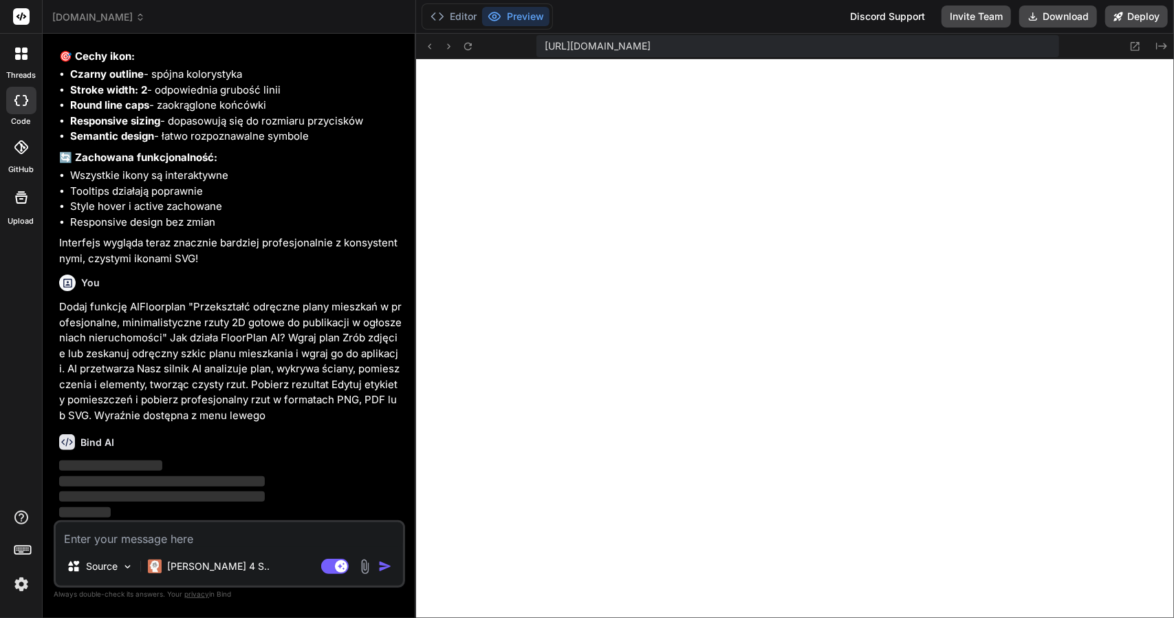
scroll to position [4654, 0]
type textarea "x"
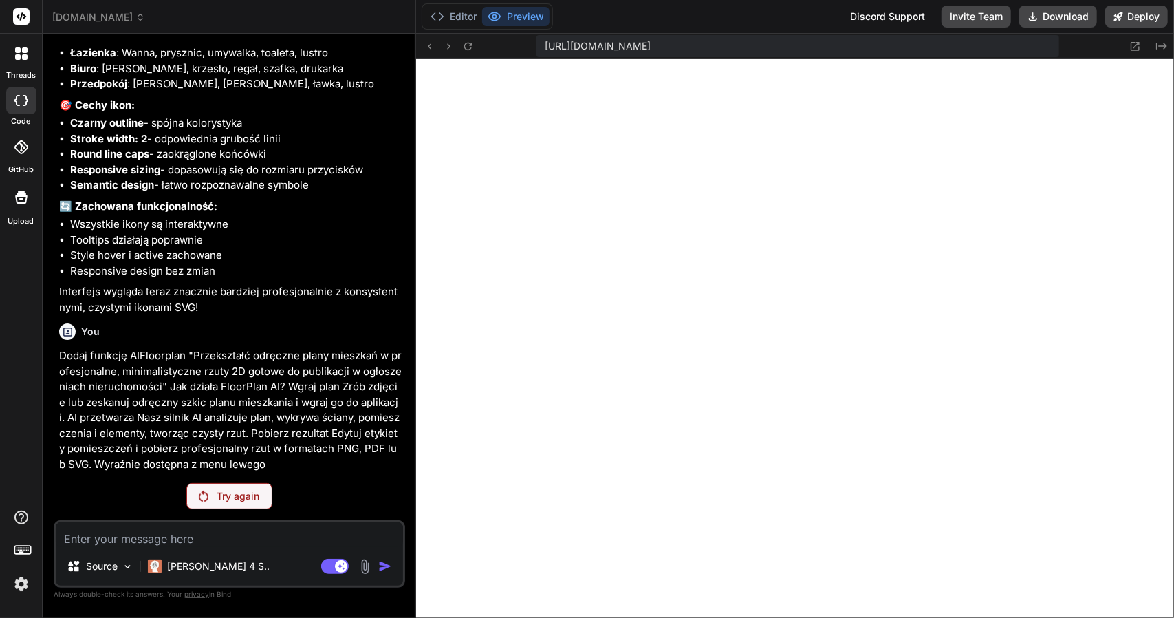
click at [230, 492] on p "Try again" at bounding box center [238, 496] width 43 height 14
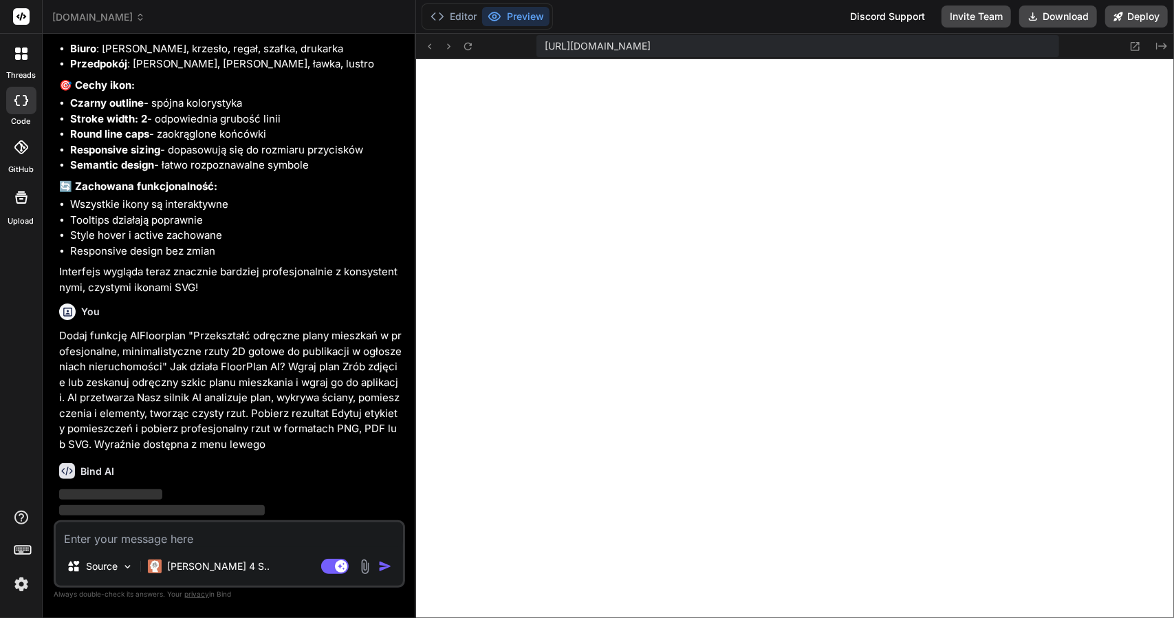
scroll to position [4654, 0]
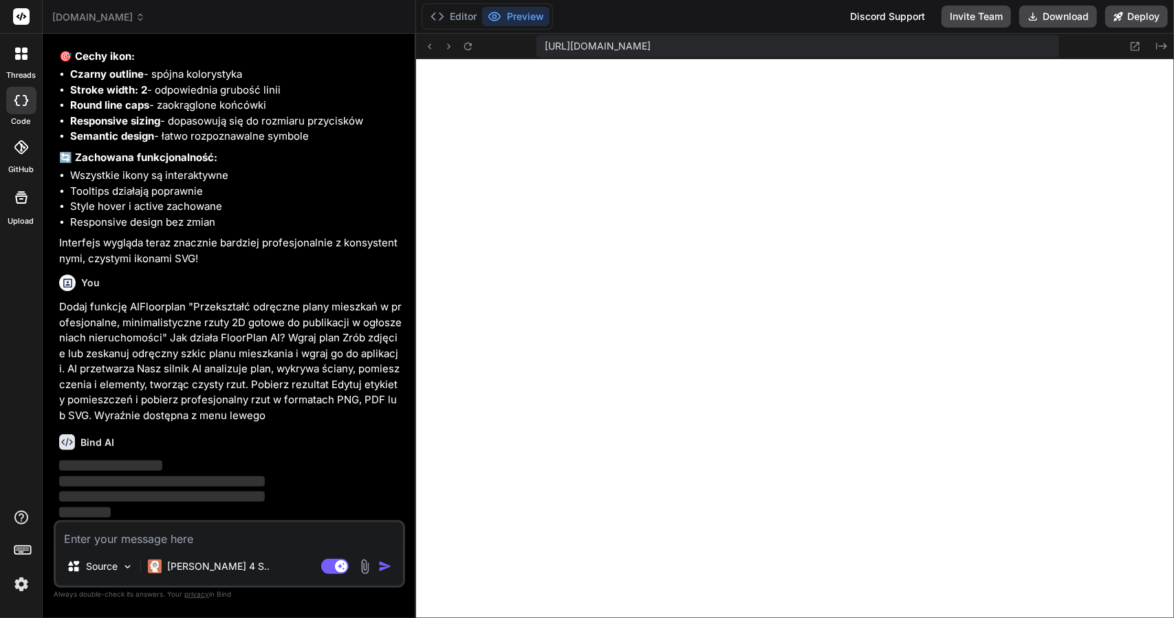
type textarea "x"
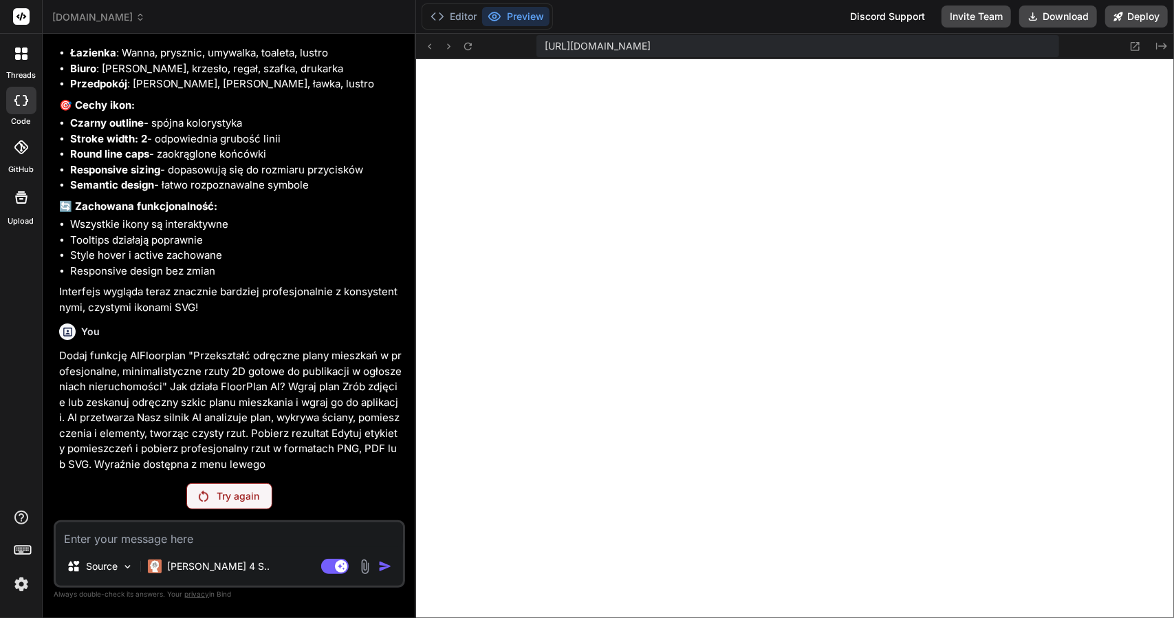
scroll to position [4605, 0]
click at [96, 536] on textarea at bounding box center [229, 534] width 347 height 25
type textarea "D"
type textarea "x"
type textarea "Do"
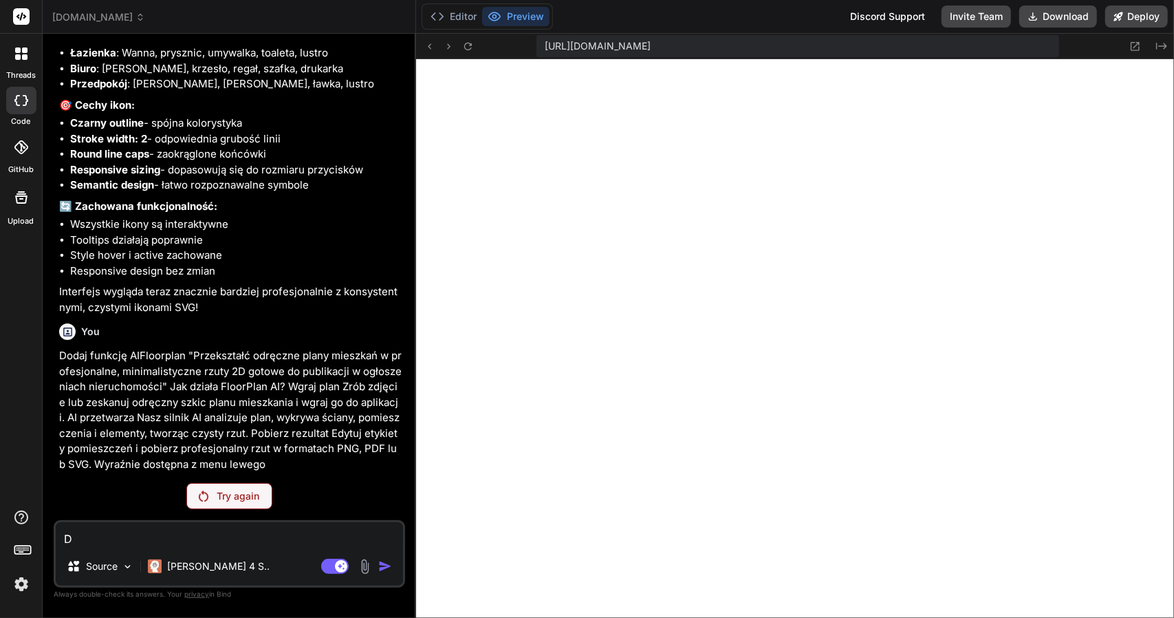
type textarea "x"
type textarea "Dod"
type textarea "x"
type textarea "Doda"
type textarea "x"
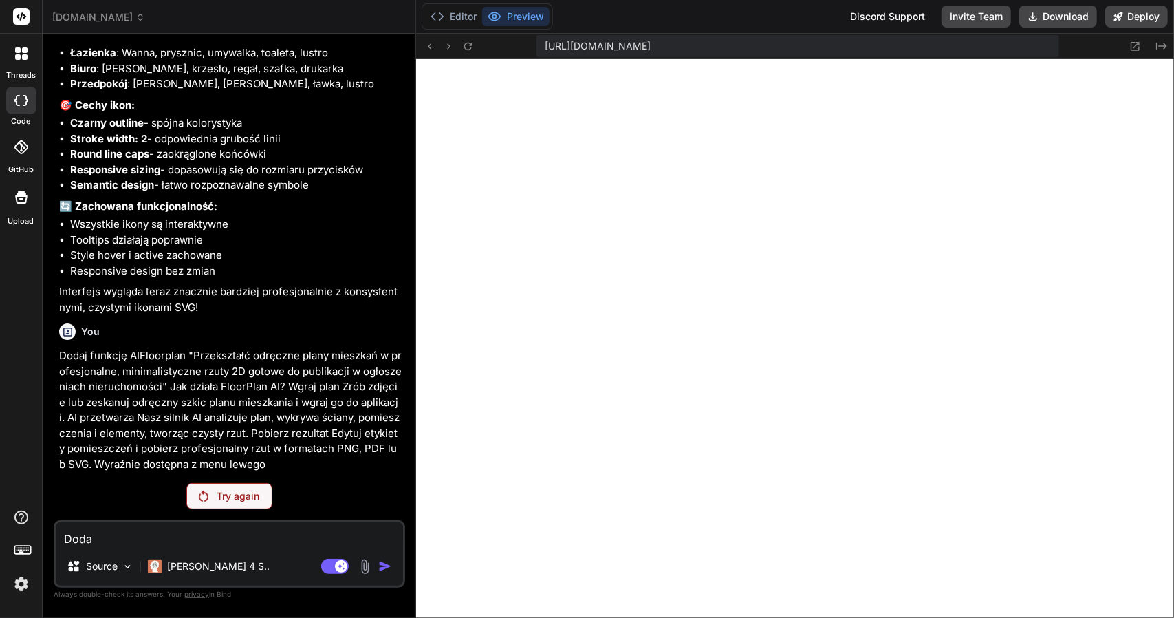
type textarea "Dodaj"
type textarea "x"
type textarea "Dodaj"
type textarea "x"
type textarea "Dodaj s"
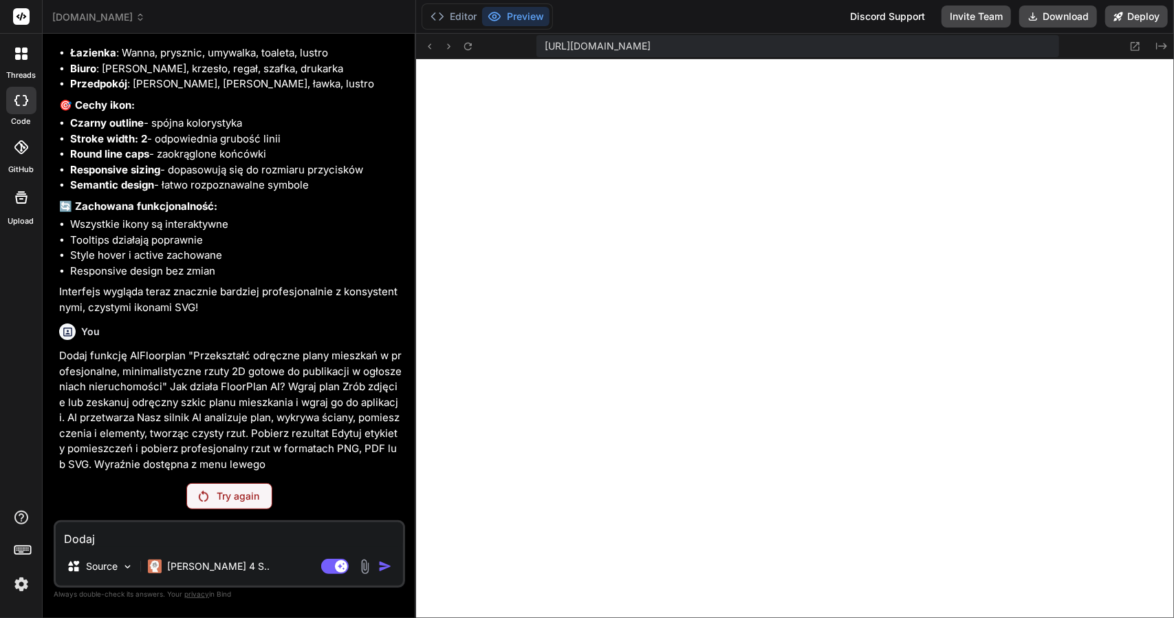
type textarea "x"
type textarea "Dodaj sn"
type textarea "x"
type textarea "Dodaj sna"
type textarea "x"
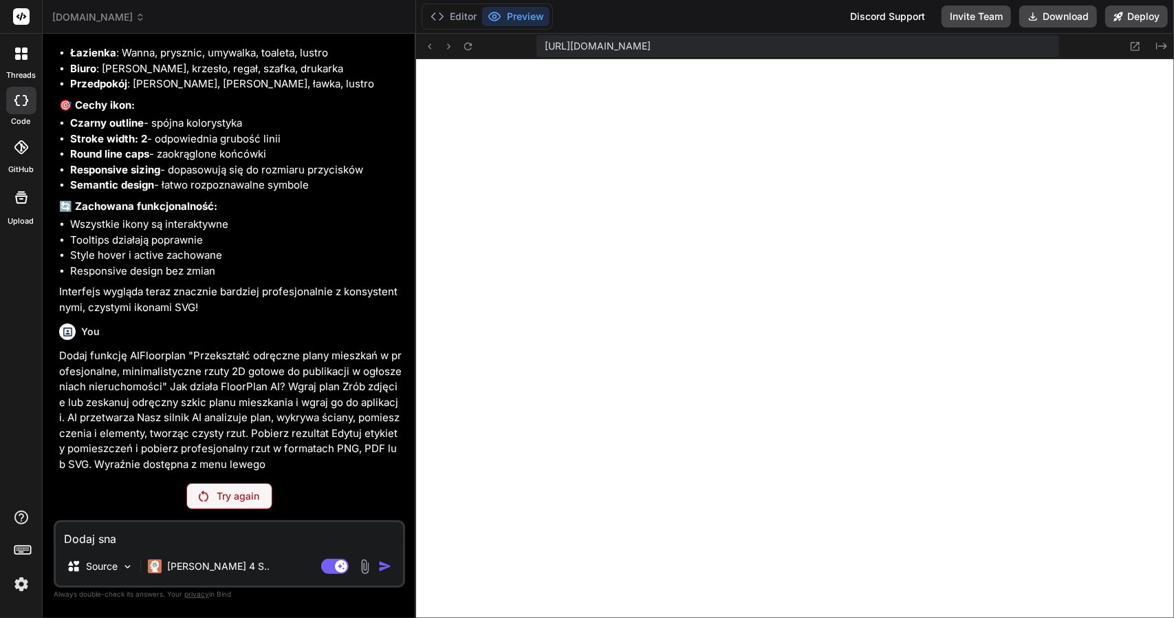
type textarea "Dodaj snap"
type textarea "x"
type textarea "Dodaj snapo"
type textarea "x"
type textarea "Dodaj snapow"
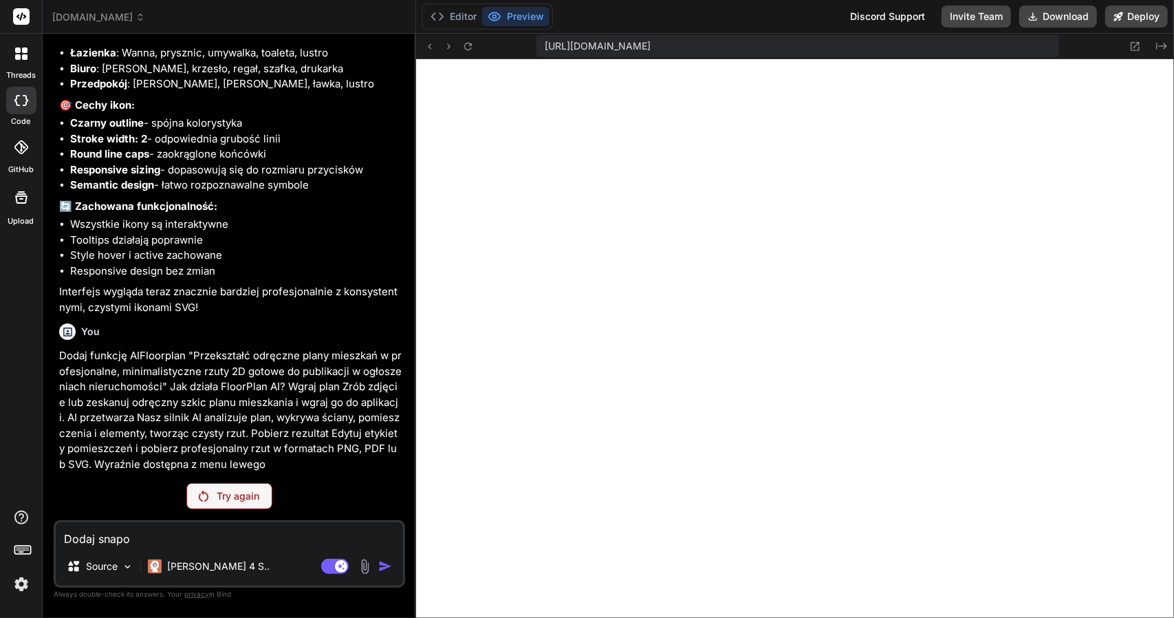
type textarea "x"
type textarea "Dodaj snapowa"
type textarea "x"
type textarea "Dodaj snapowan"
type textarea "x"
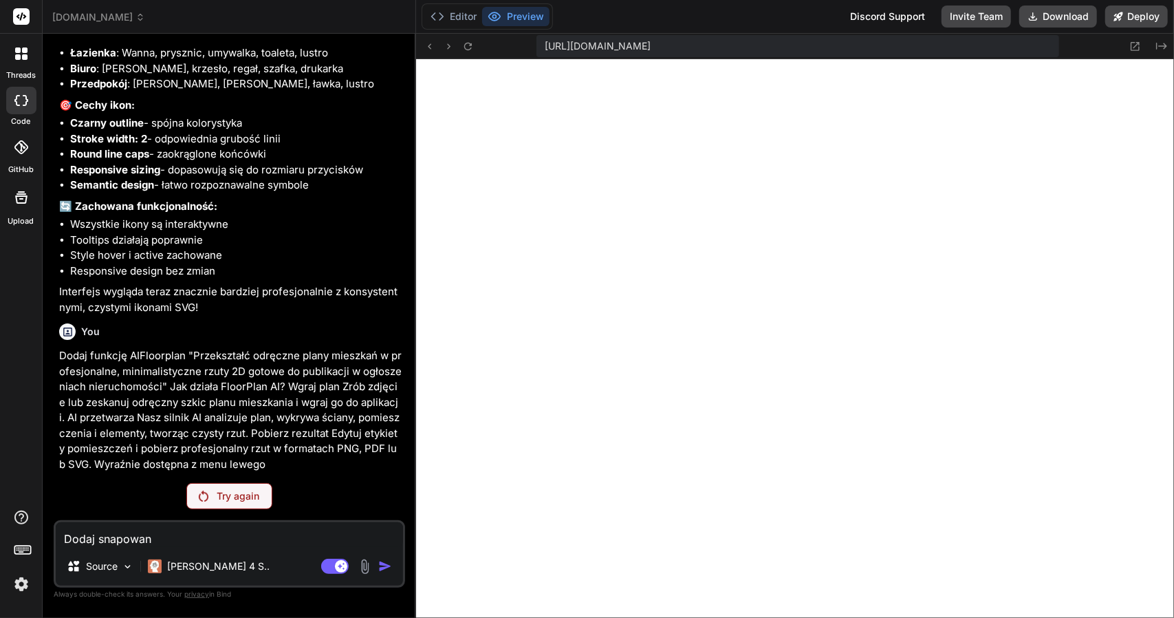
type textarea "Dodaj snapowani"
type textarea "x"
type textarea "Dodaj snapowanie"
type textarea "x"
type textarea "Dodaj snapowanie"
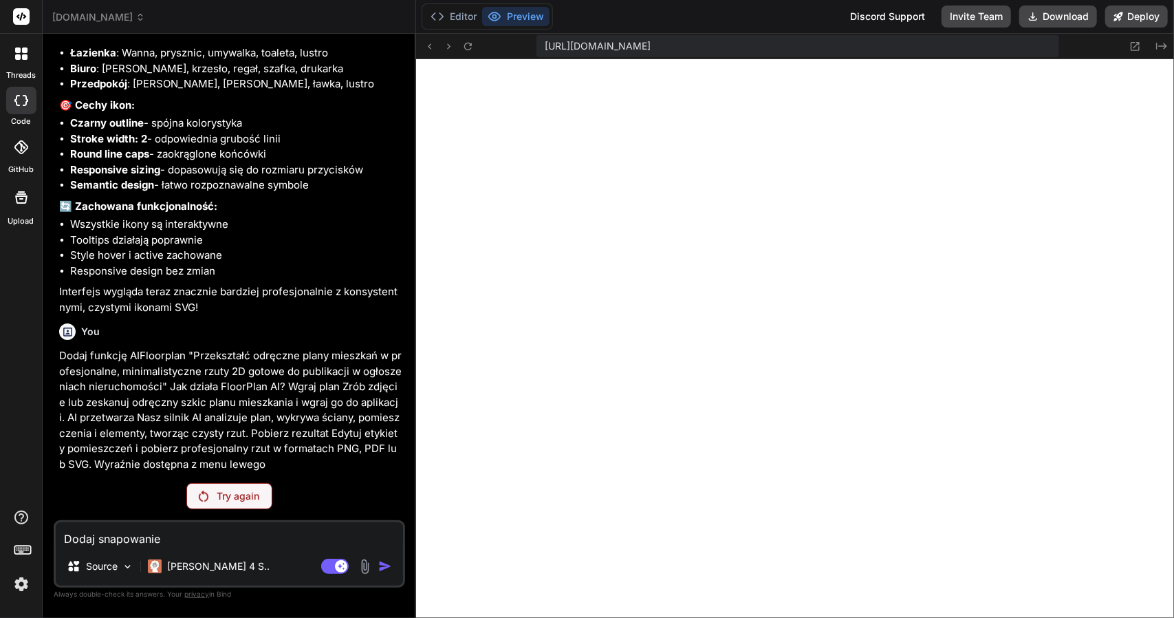
type textarea "x"
type textarea "Dodaj snapowanie ś"
type textarea "x"
type textarea "Dodaj snapowanie śc"
type textarea "x"
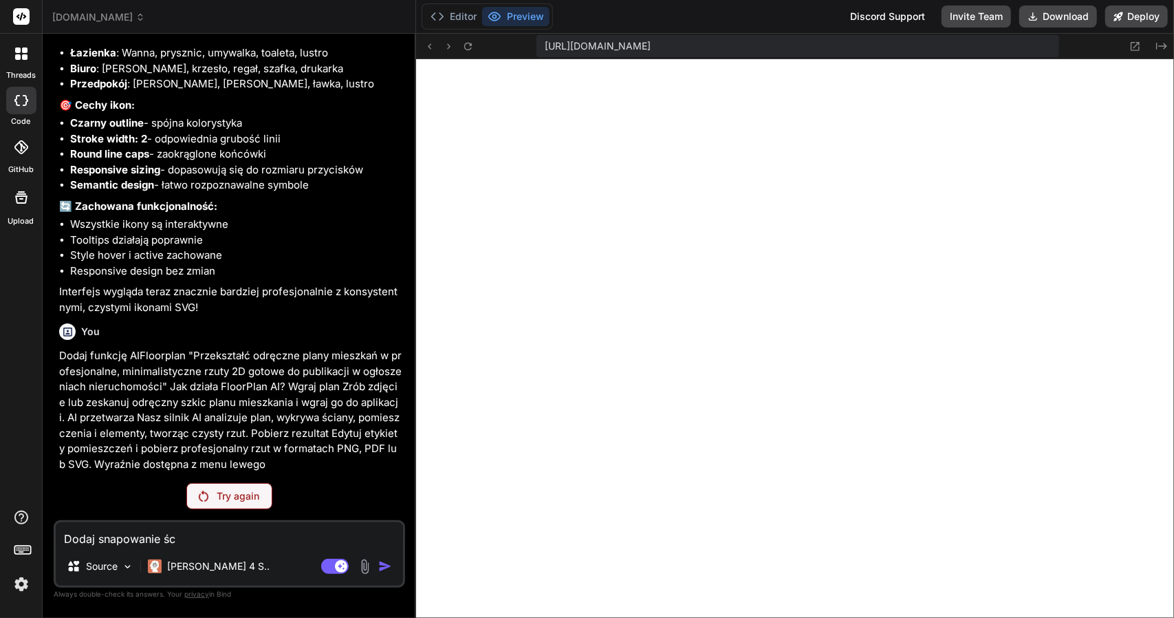
type textarea "Dodaj snapowanie ści"
type textarea "x"
type textarea "Dodaj snapowanie ścia"
type textarea "x"
type textarea "Dodaj snapowanie ścian"
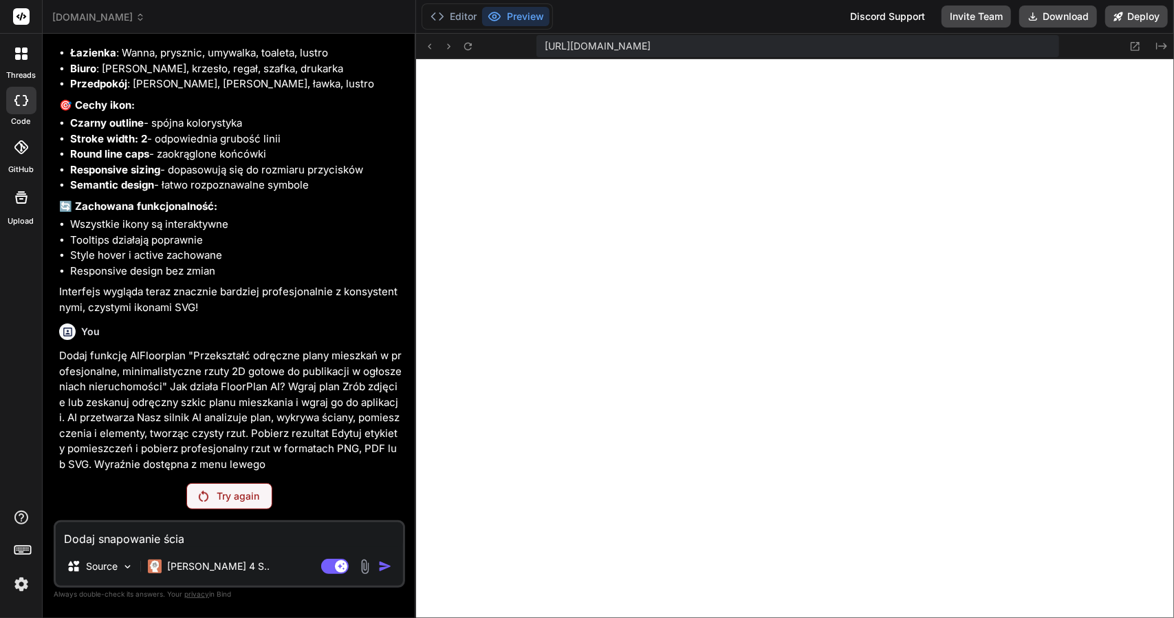
type textarea "x"
click at [66, 536] on textarea "Dodaj snapowanie ścian" at bounding box center [229, 534] width 347 height 25
type textarea "1Dodaj snapowanie ścian"
type textarea "x"
type textarea "1.Dodaj snapowanie ścian"
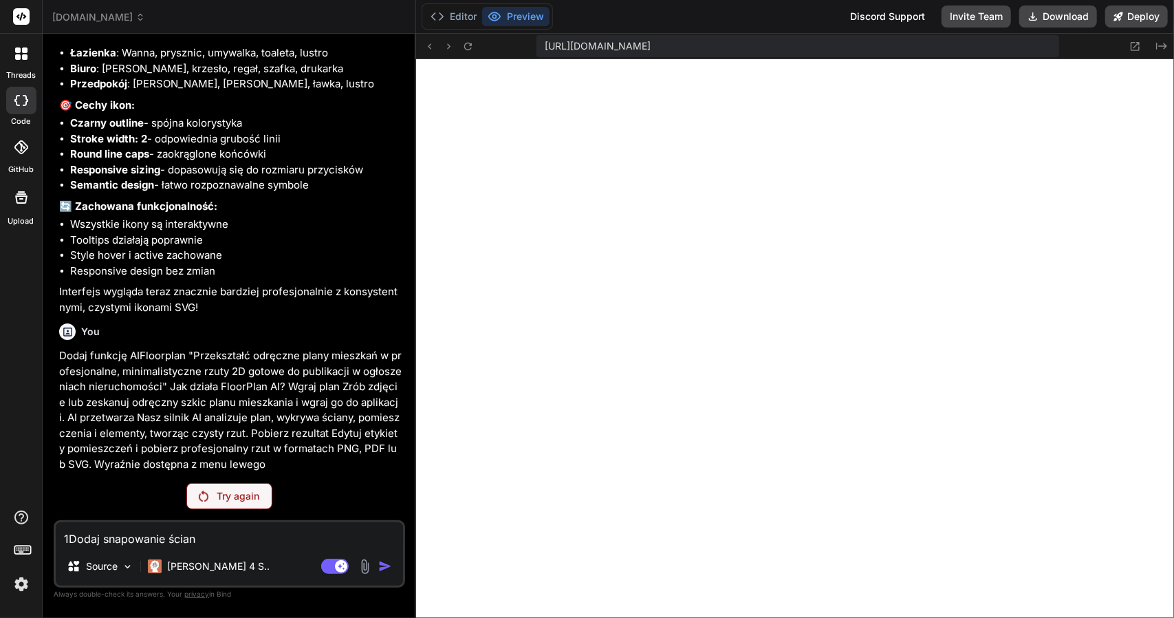
type textarea "x"
type textarea "1. Dodaj snapowanie ścian"
type textarea "x"
click at [232, 534] on textarea "1. Dodaj snapowanie ścian" at bounding box center [229, 534] width 347 height 25
type textarea "1. Dodaj snapowanie ścian"
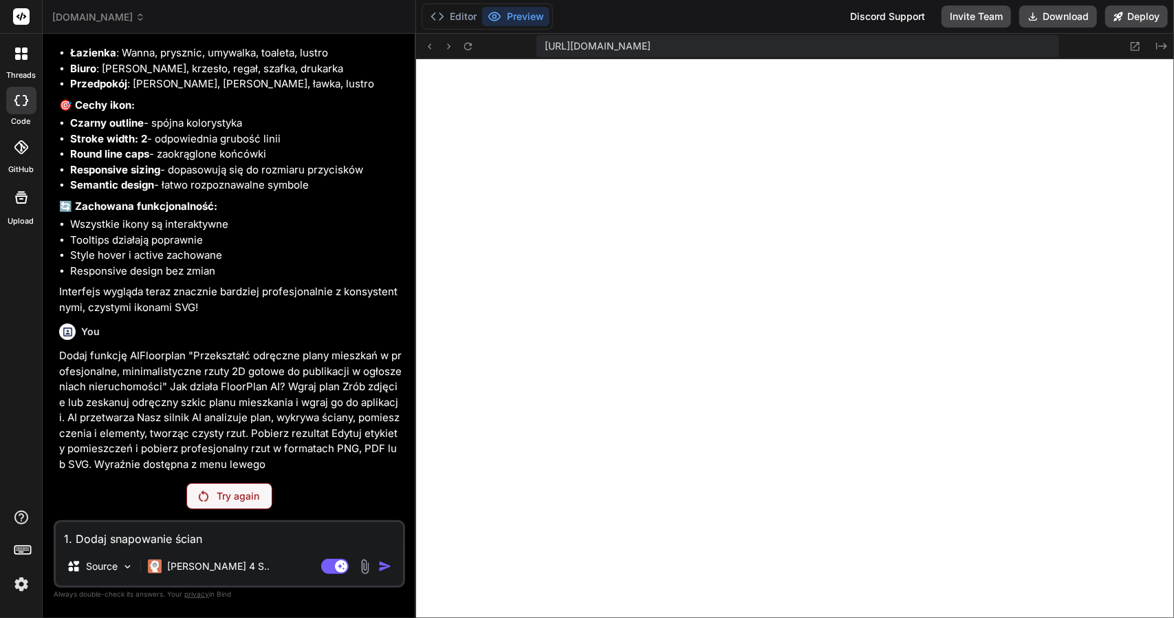
type textarea "x"
type textarea "1. Dodaj snapowanie ścian 2"
type textarea "x"
type textarea "1. Dodaj snapowanie ścian 2."
type textarea "x"
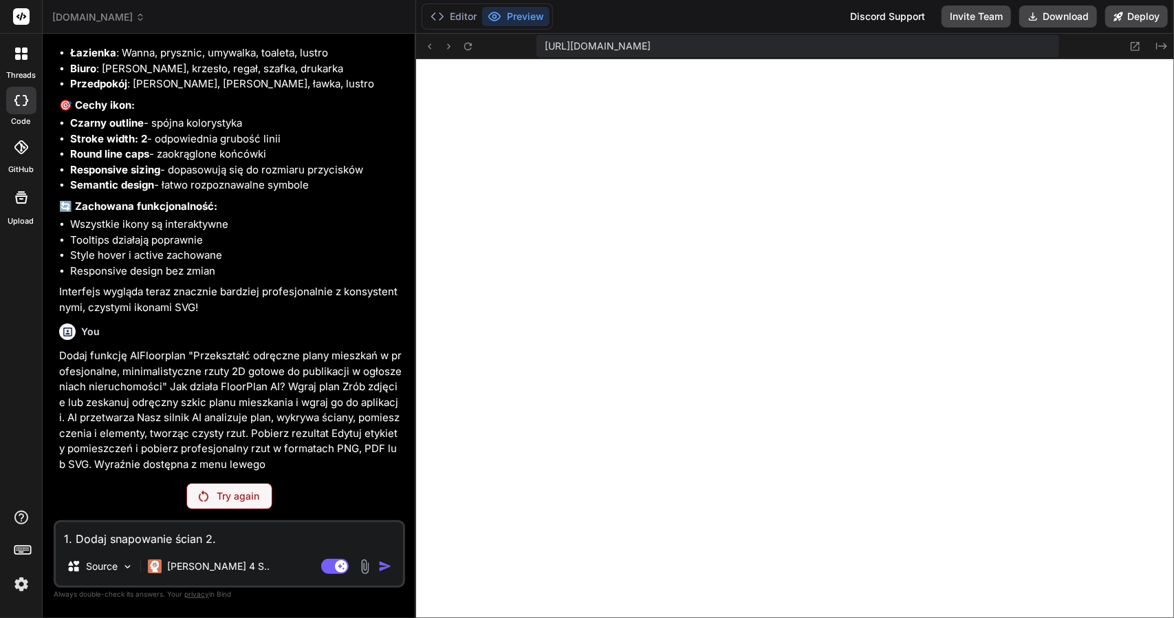
type textarea "1. Dodaj snapowanie ścian 2."
type textarea "x"
type textarea "1. Dodaj snapowanie ścian 2. d"
type textarea "x"
type textarea "1. Dodaj snapowanie ścian 2. do"
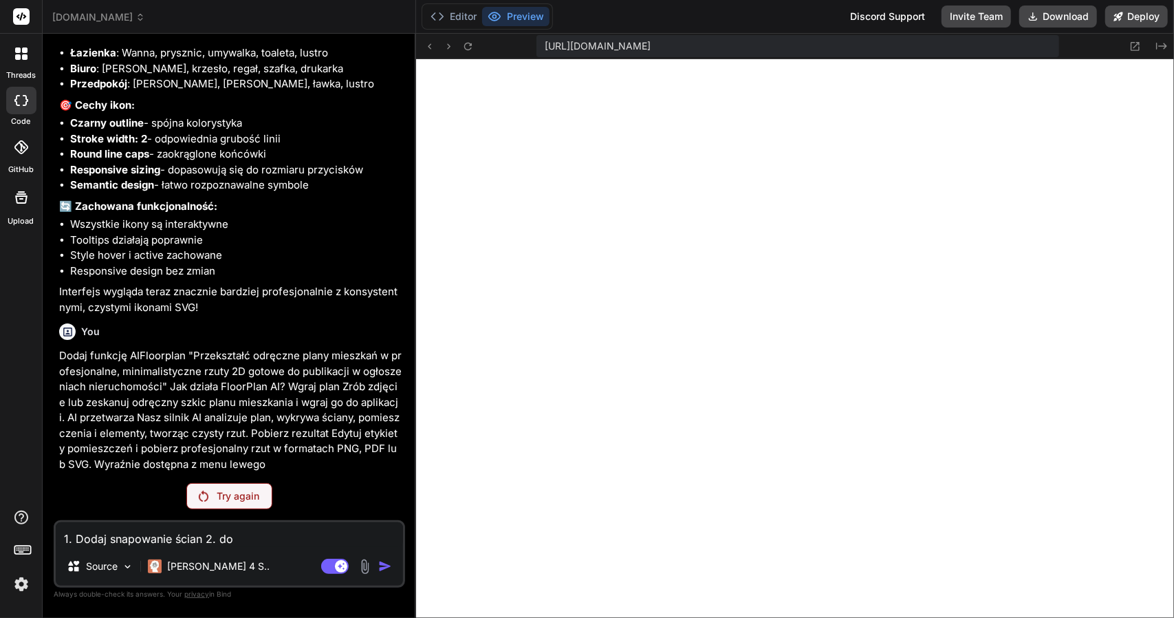
type textarea "x"
type textarea "1. Dodaj snapowanie ścian 2. dod"
type textarea "x"
type textarea "1. Dodaj snapowanie ścian 2. doda"
type textarea "x"
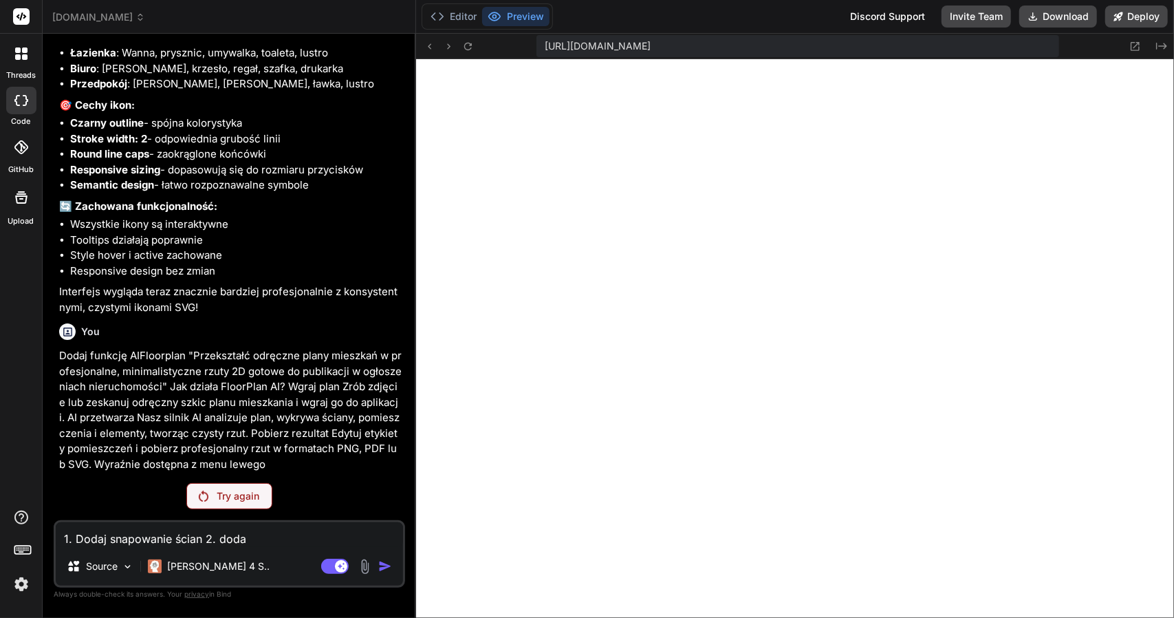
type textarea "1. Dodaj snapowanie ścian 2. dodaj"
type textarea "x"
type textarea "1. Dodaj snapowanie ścian 2. dodaj"
type textarea "x"
type textarea "1. Dodaj snapowanie ścian 2. dodaj o"
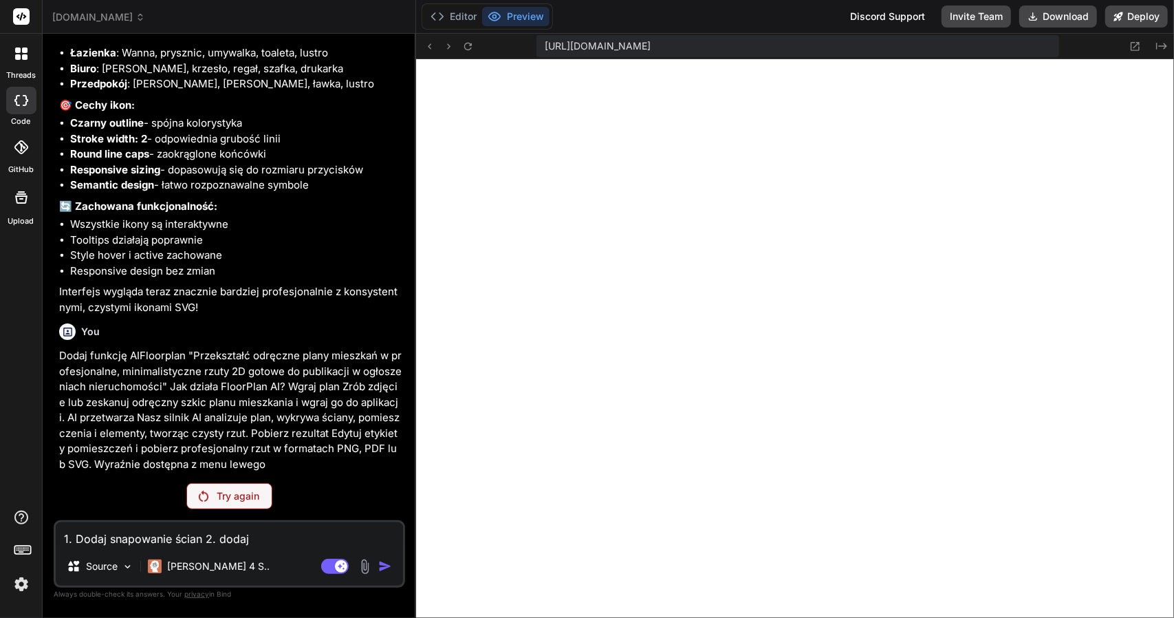
type textarea "x"
type textarea "1. Dodaj snapowanie ścian 2. dodaj op"
type textarea "x"
type textarea "1. Dodaj snapowanie ścian 2. dodaj opc"
type textarea "x"
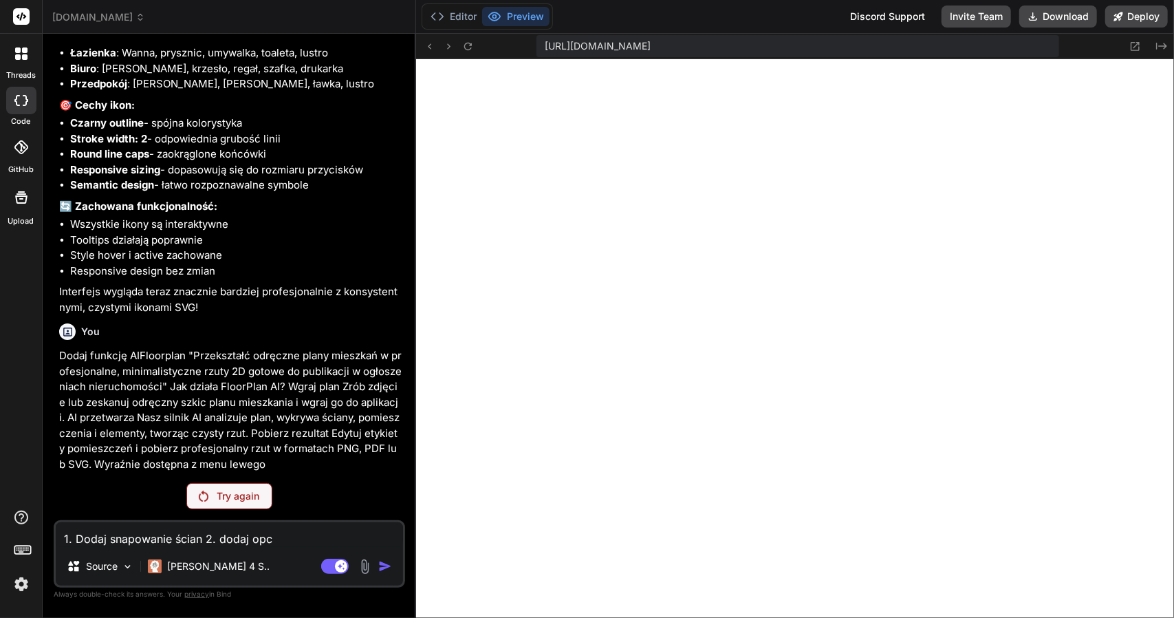
type textarea "1. Dodaj snapowanie ścian 2. dodaj opcj"
type textarea "x"
type textarea "1. Dodaj snapowanie ścian 2. dodaj opcję"
type textarea "x"
type textarea "1. Dodaj snapowanie ścian 2. dodaj opcję"
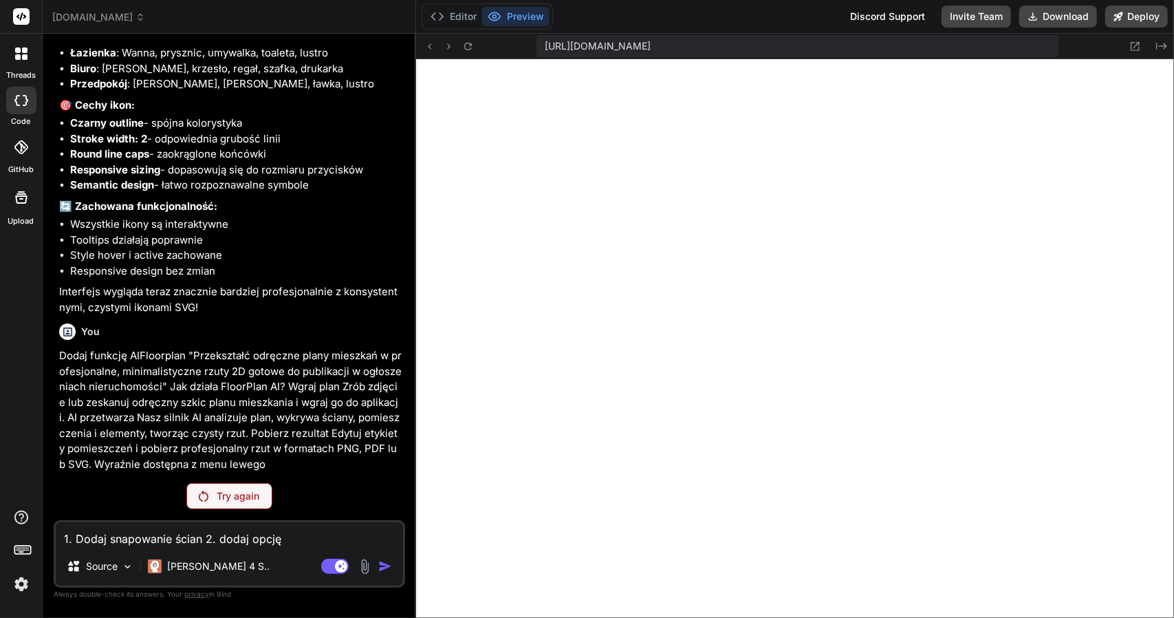
type textarea "x"
type textarea "1. Dodaj snapowanie ścian 2. dodaj opcję p"
type textarea "x"
type textarea "1. Dodaj snapowanie ścian 2. dodaj opcję pr"
type textarea "x"
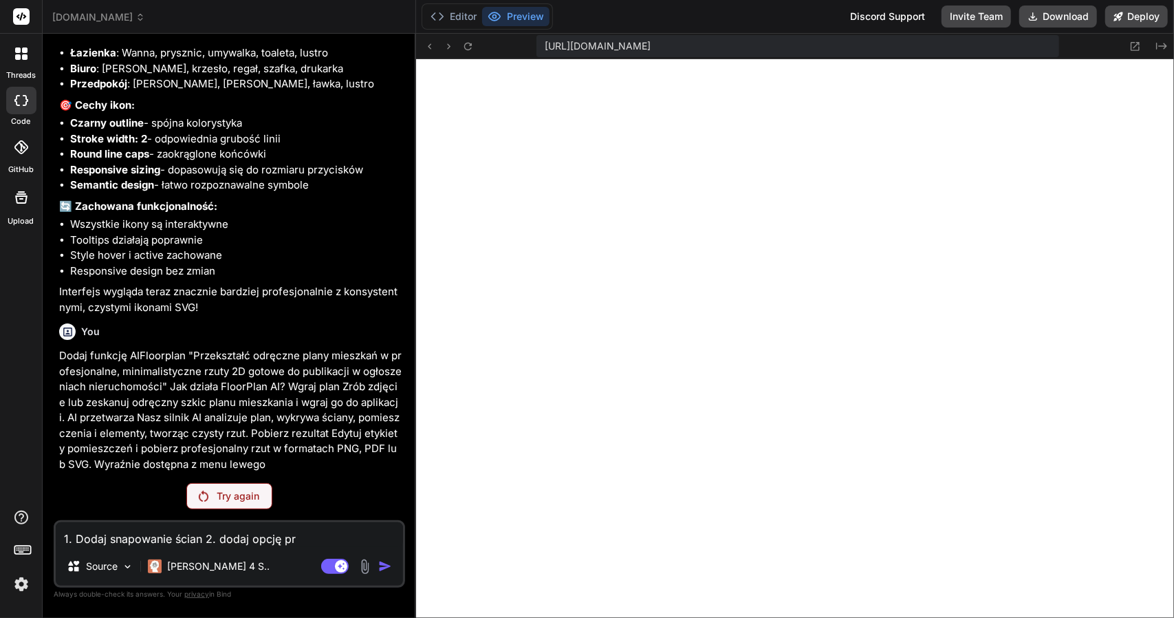
type textarea "1. Dodaj snapowanie ścian 2. dodaj opcję prz"
type textarea "x"
type textarea "1. Dodaj snapowanie ścian 2. dodaj opcję prze"
type textarea "x"
type textarea "1. Dodaj snapowanie ścian 2. dodaj opcję prz"
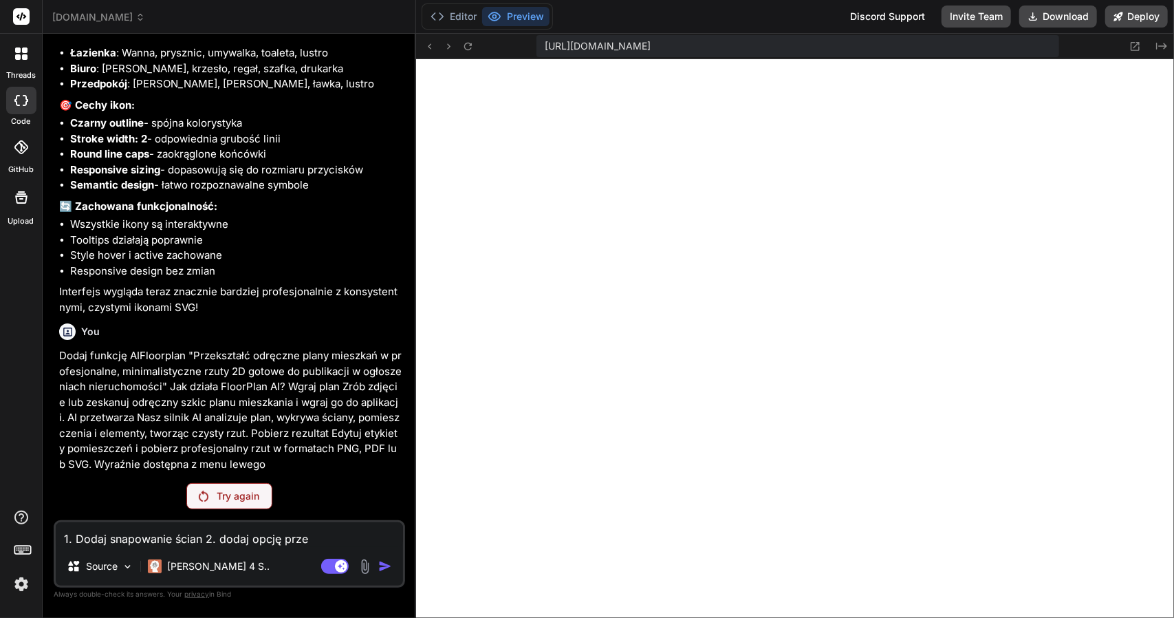
type textarea "x"
type textarea "1. Dodaj snapowanie ścian 2. dodaj opcję pr"
type textarea "x"
type textarea "1. Dodaj snapowanie ścian 2. dodaj opcję p"
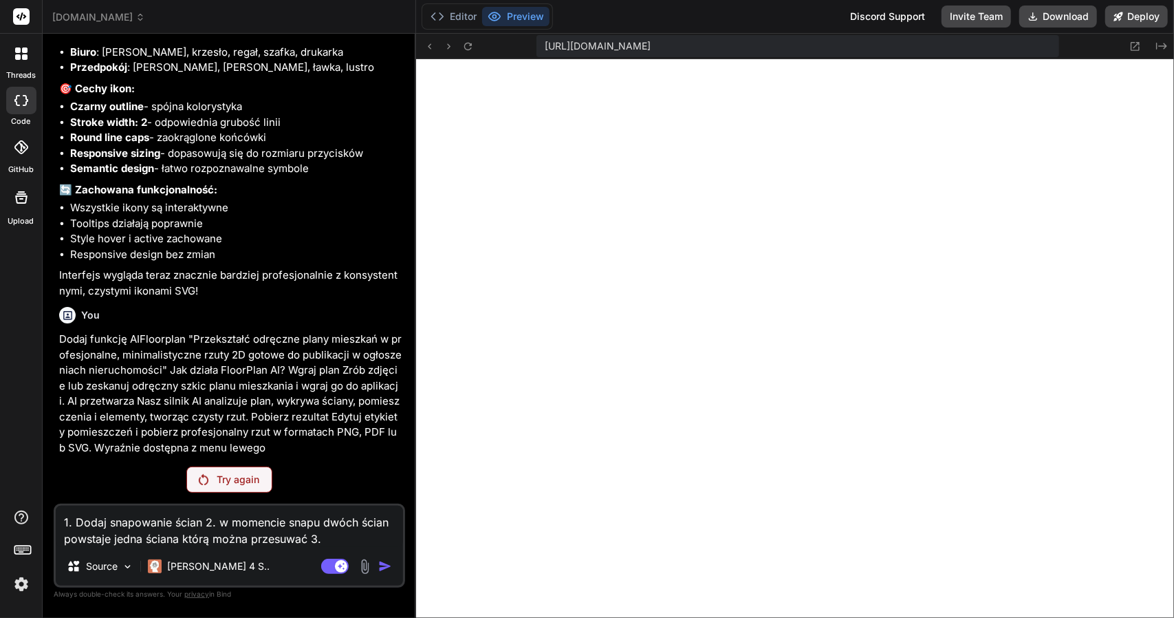
drag, startPoint x: 1064, startPoint y: 44, endPoint x: 516, endPoint y: 52, distance: 548.8
click at [516, 52] on div "https://u3uk0f35zsjjbn9cprh6fq9h0p4tm2-wnxx-5da3tlm6--3000--96435430.local-corp…" at bounding box center [795, 46] width 758 height 25
copy span "https://u3uk0f35zsjjbn9cprh6fq9h0p4tm2-wnxx-5da3tlm6--3000--96435430.local-corp…"
click at [335, 537] on textarea "1. Dodaj snapowanie ścian 2. w momencie snapu dwóch ścian powstaje jedna ściana…" at bounding box center [229, 525] width 347 height 41
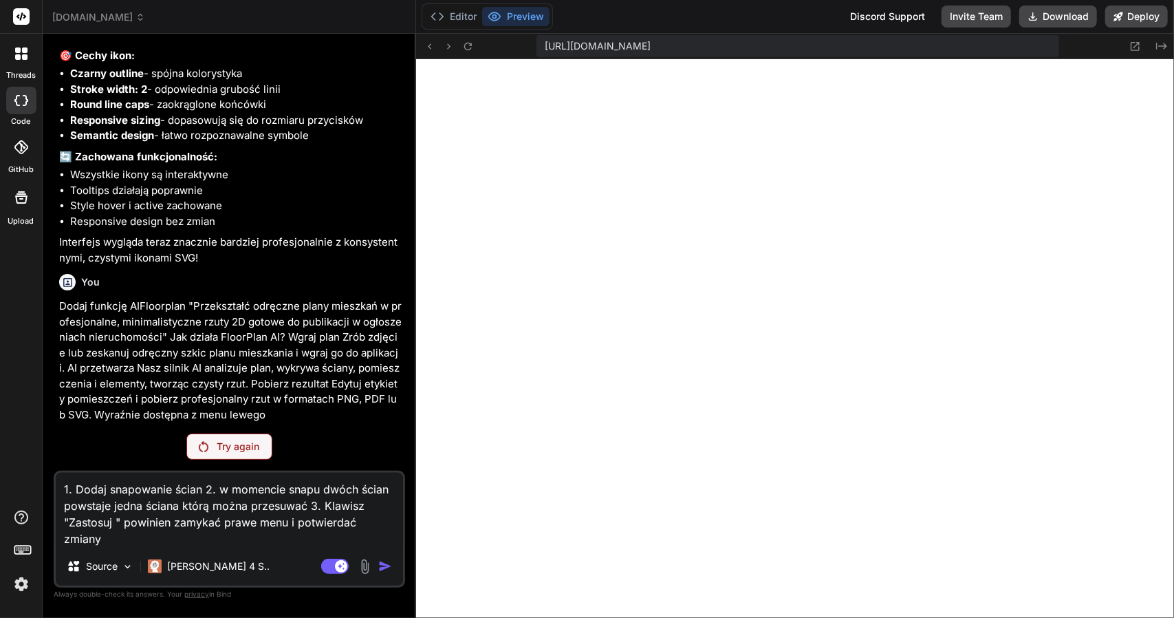
scroll to position [4654, 0]
click at [373, 518] on textarea "1. Dodaj snapowanie ścian 2. w momencie snapu dwóch ścian powstaje jedna ściana…" at bounding box center [229, 509] width 347 height 74
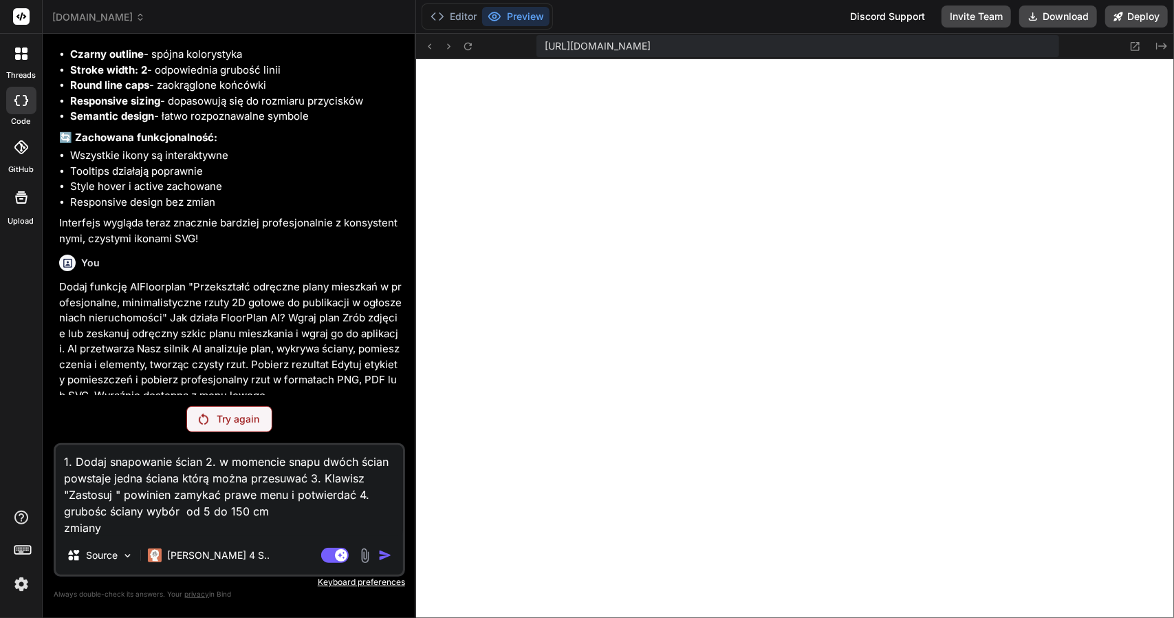
scroll to position [4682, 0]
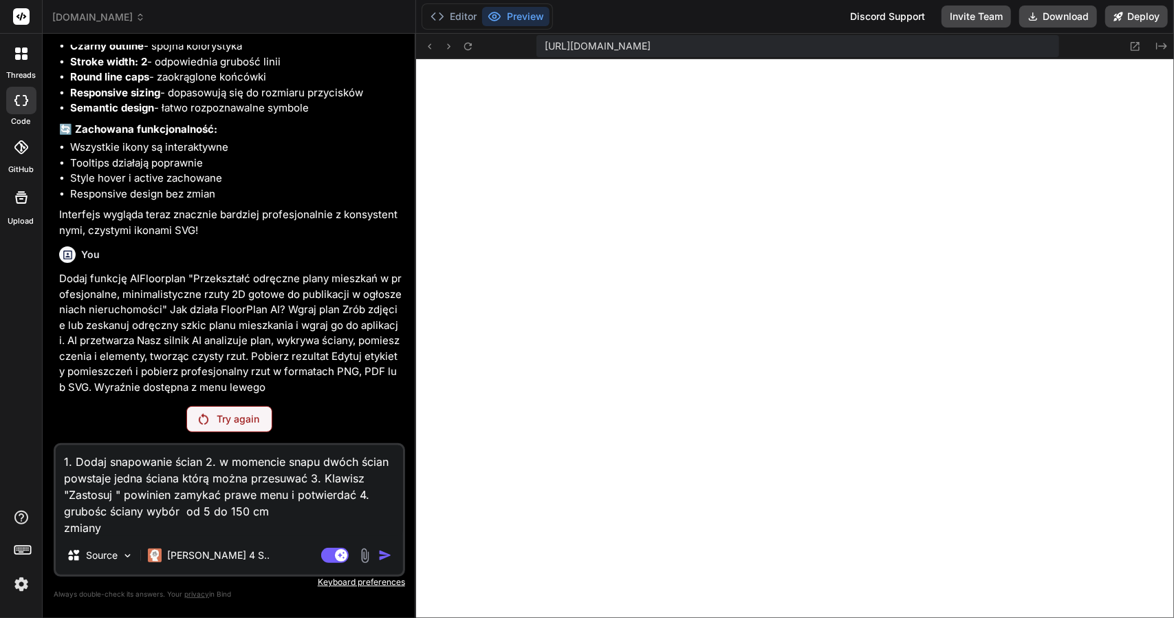
click at [148, 492] on textarea "1. Dodaj snapowanie ścian 2. w momencie snapu dwóch ścian powstaje jedna ściana…" at bounding box center [229, 490] width 347 height 91
drag, startPoint x: 108, startPoint y: 527, endPoint x: 69, endPoint y: 457, distance: 80.4
click at [69, 457] on textarea "1. Dodaj snapowanie ścian 2. w momencie snapu dwóch ścian powstaje jedna ściana…" at bounding box center [229, 490] width 347 height 91
click at [228, 423] on p "Try again" at bounding box center [238, 419] width 43 height 14
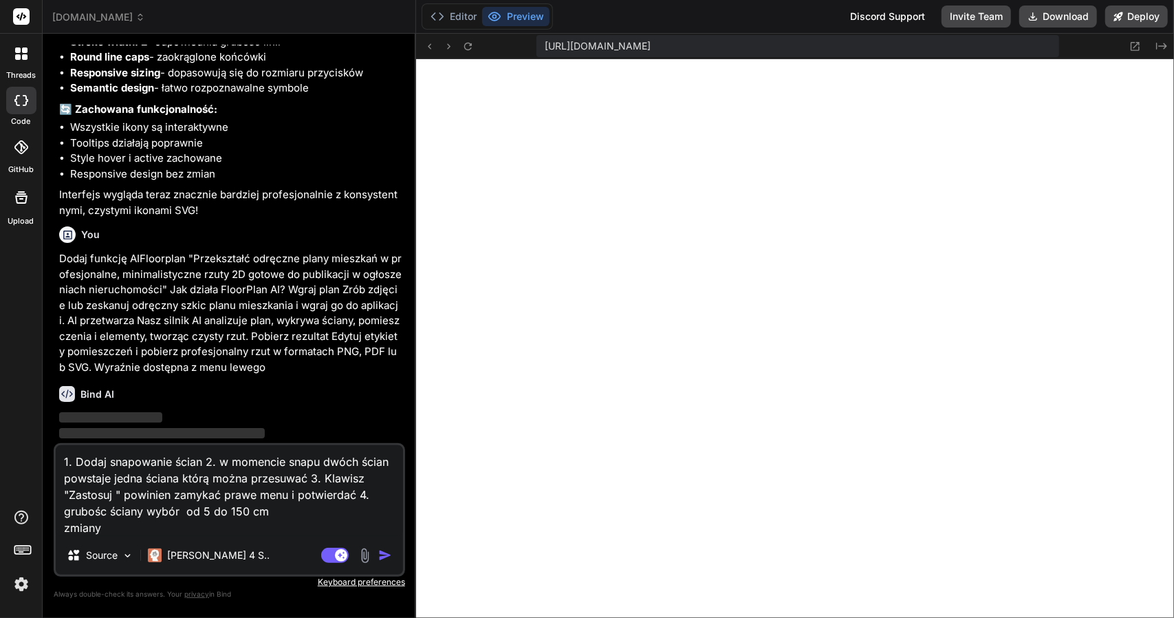
scroll to position [4731, 0]
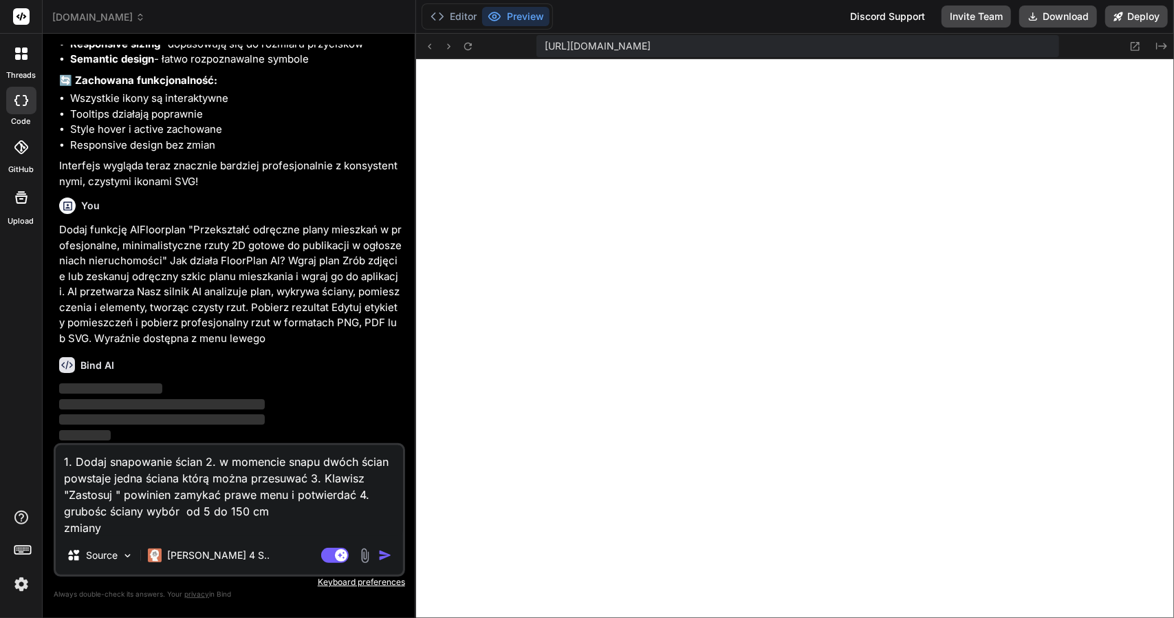
click at [98, 480] on textarea "1. Dodaj snapowanie ścian 2. w momencie snapu dwóch ścian powstaje jedna ściana…" at bounding box center [229, 490] width 347 height 91
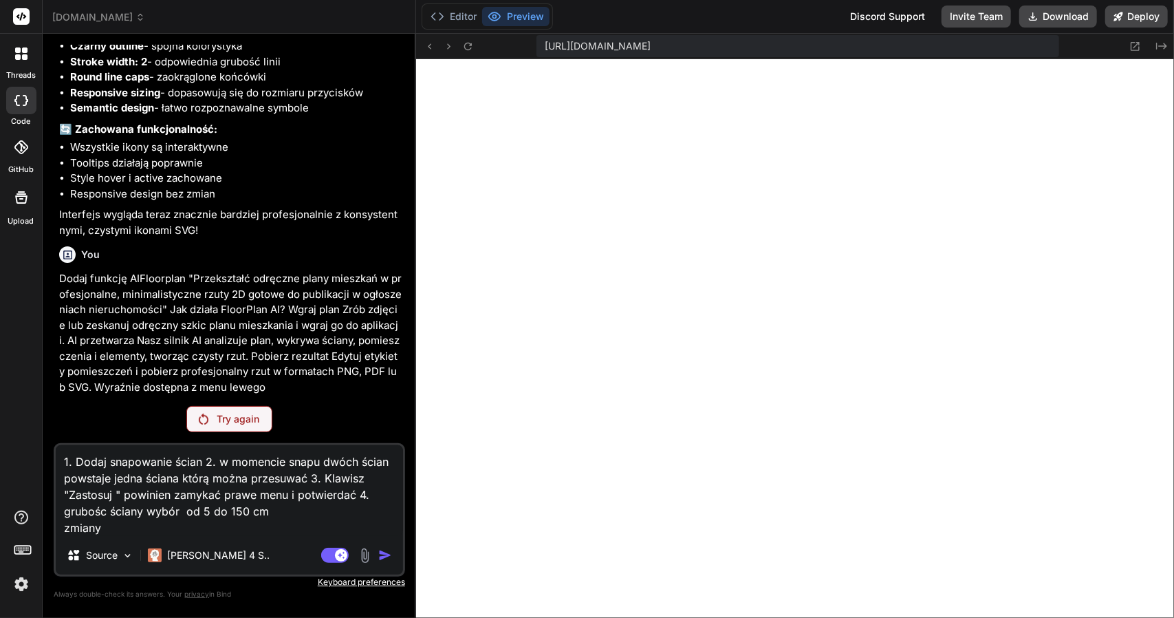
click at [132, 492] on textarea "1. Dodaj snapowanie ścian 2. w momencie snapu dwóch ścian powstaje jedna ściana…" at bounding box center [229, 490] width 347 height 91
click at [1154, 11] on button "Deploy" at bounding box center [1136, 17] width 63 height 22
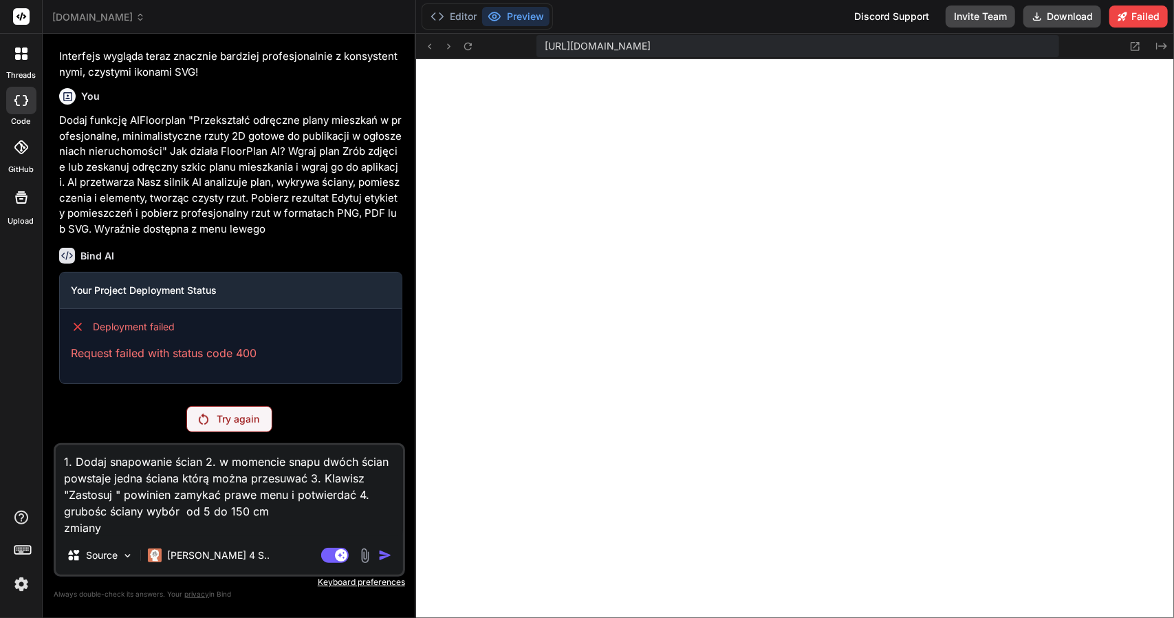
scroll to position [4840, 0]
click at [140, 501] on textarea "1. Dodaj snapowanie ścian 2. w momencie snapu dwóch ścian powstaje jedna ściana…" at bounding box center [229, 490] width 347 height 91
click at [144, 349] on p "Request failed with status code 400" at bounding box center [231, 353] width 320 height 17
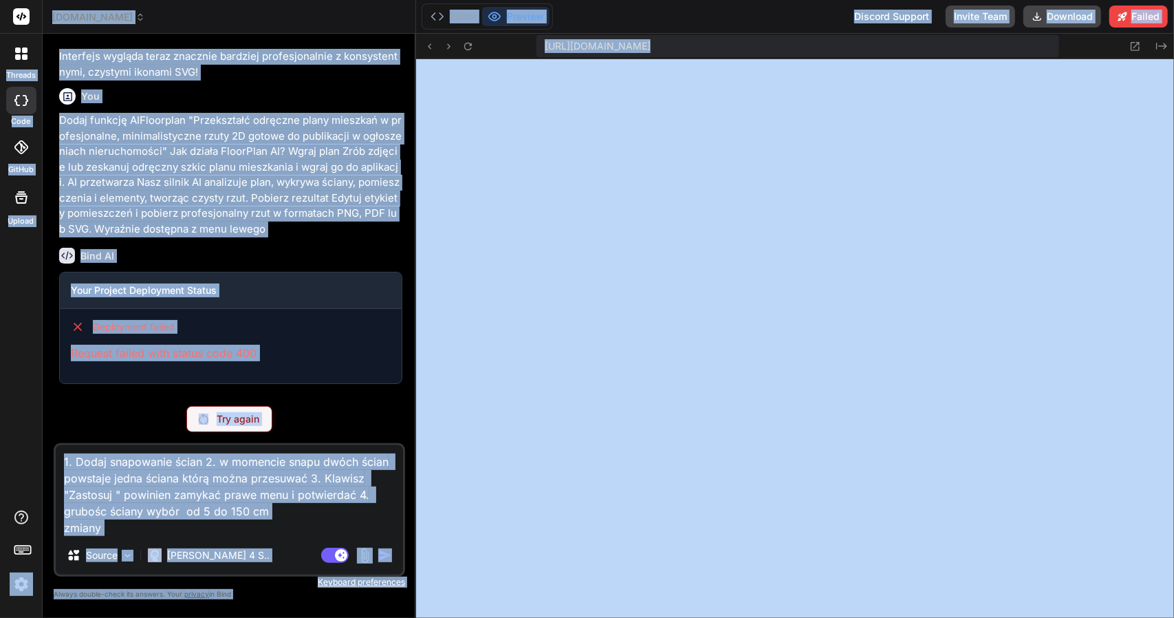
click at [144, 349] on p "Request failed with status code 400" at bounding box center [231, 353] width 320 height 17
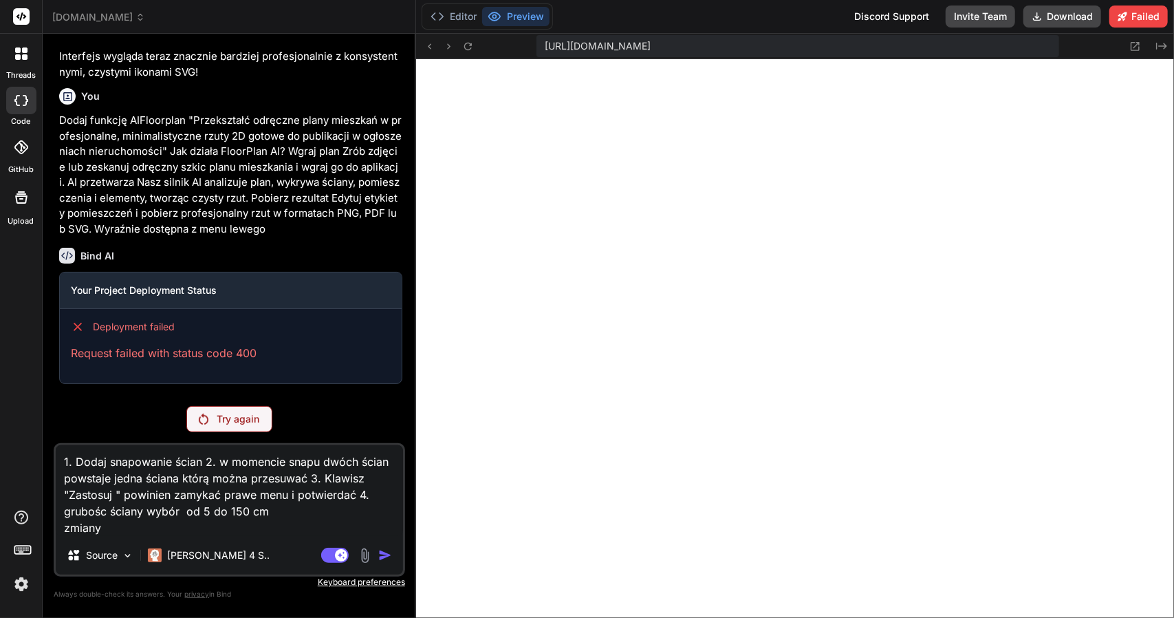
click at [121, 481] on textarea "1. Dodaj snapowanie ścian 2. w momencie snapu dwóch ścian powstaje jedna ściana…" at bounding box center [229, 490] width 347 height 91
click at [23, 585] on img at bounding box center [21, 583] width 23 height 23
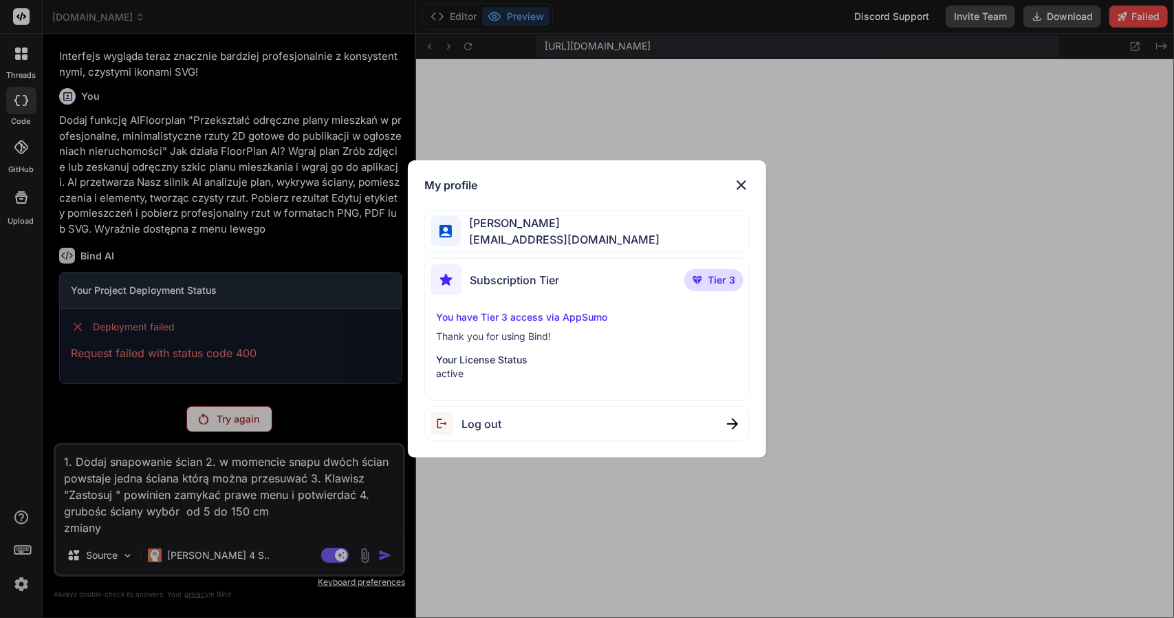
click at [480, 358] on p "Your License Status" at bounding box center [587, 360] width 303 height 14
click at [720, 285] on span "Tier 3" at bounding box center [722, 280] width 28 height 14
click at [521, 243] on span "[EMAIL_ADDRESS][DOMAIN_NAME]" at bounding box center [560, 239] width 199 height 17
click at [740, 182] on img at bounding box center [741, 185] width 17 height 17
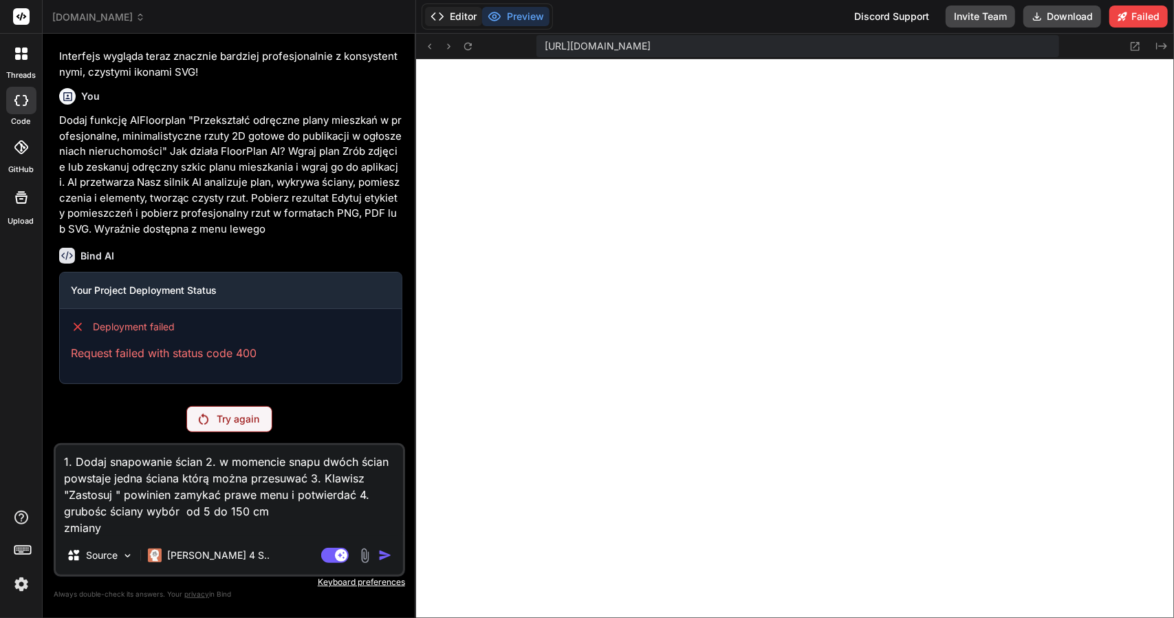
click at [466, 18] on button "Editor" at bounding box center [453, 16] width 57 height 19
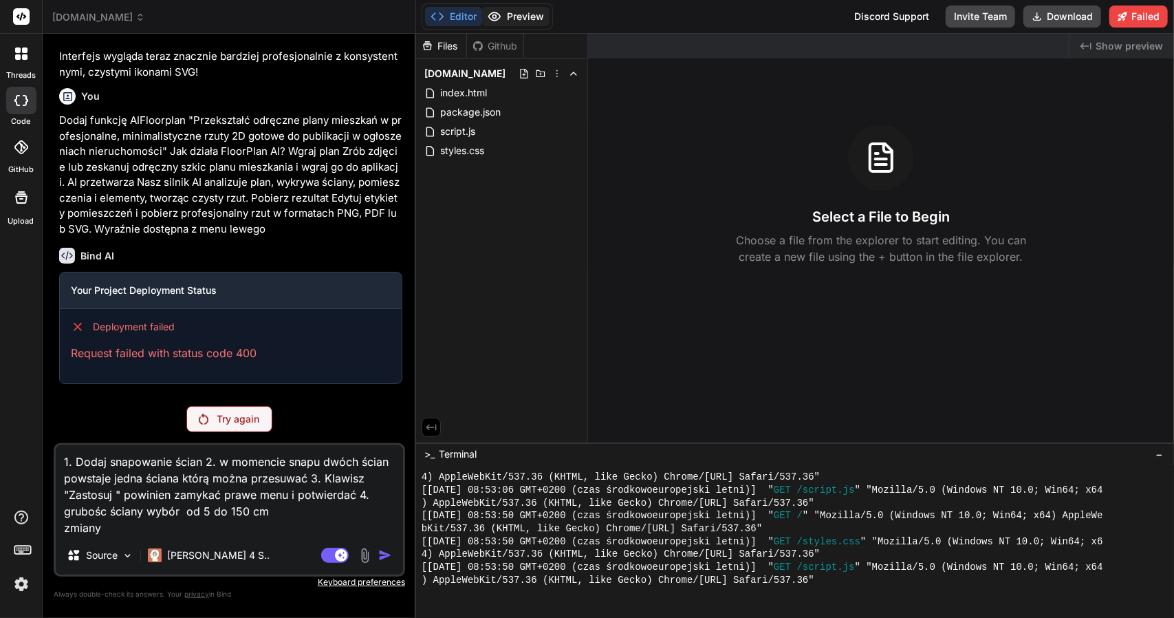
click at [518, 14] on button "Preview" at bounding box center [515, 16] width 67 height 19
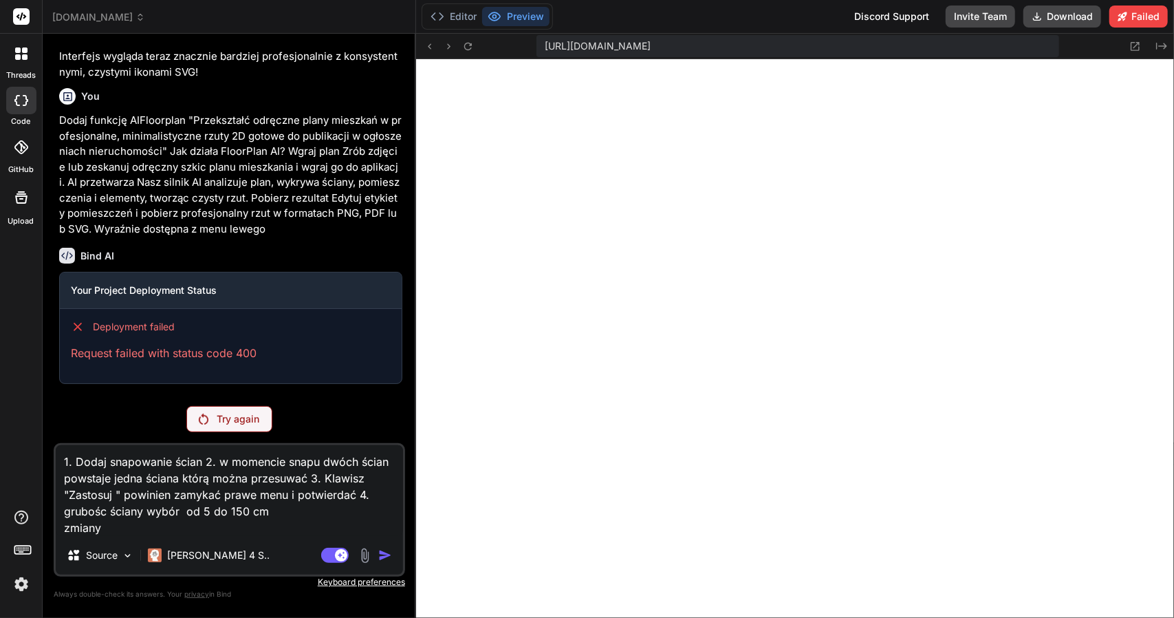
click at [237, 415] on p "Try again" at bounding box center [238, 419] width 43 height 14
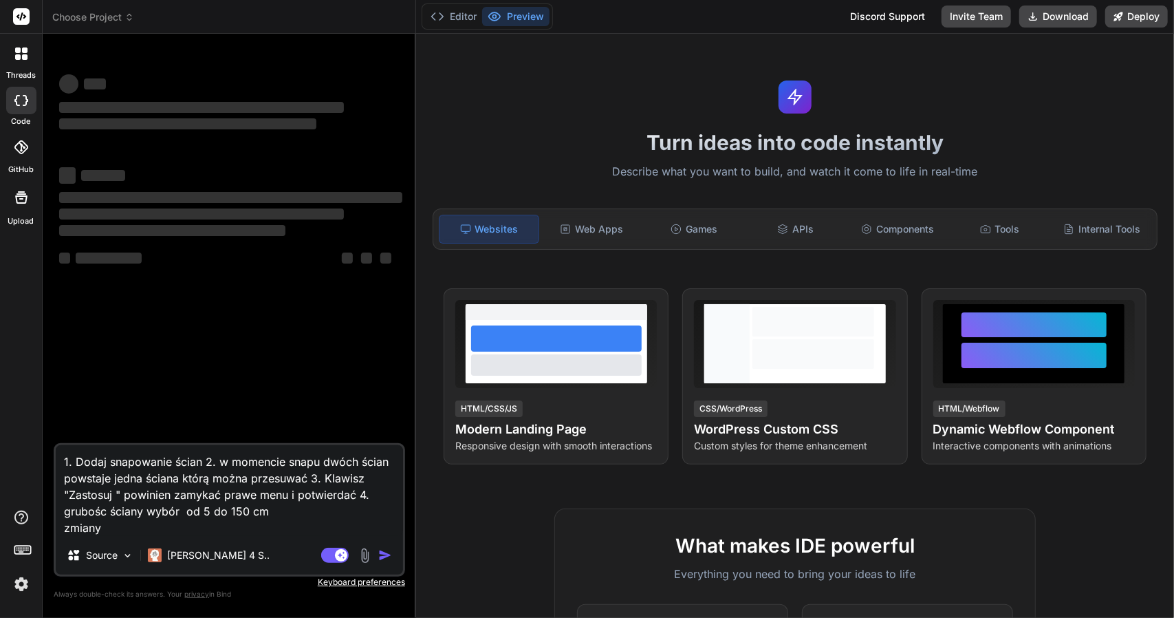
click at [116, 461] on textarea "1. Dodaj snapowanie ścian 2. w momencie snapu dwóch ścian powstaje jedna ściana…" at bounding box center [229, 490] width 347 height 91
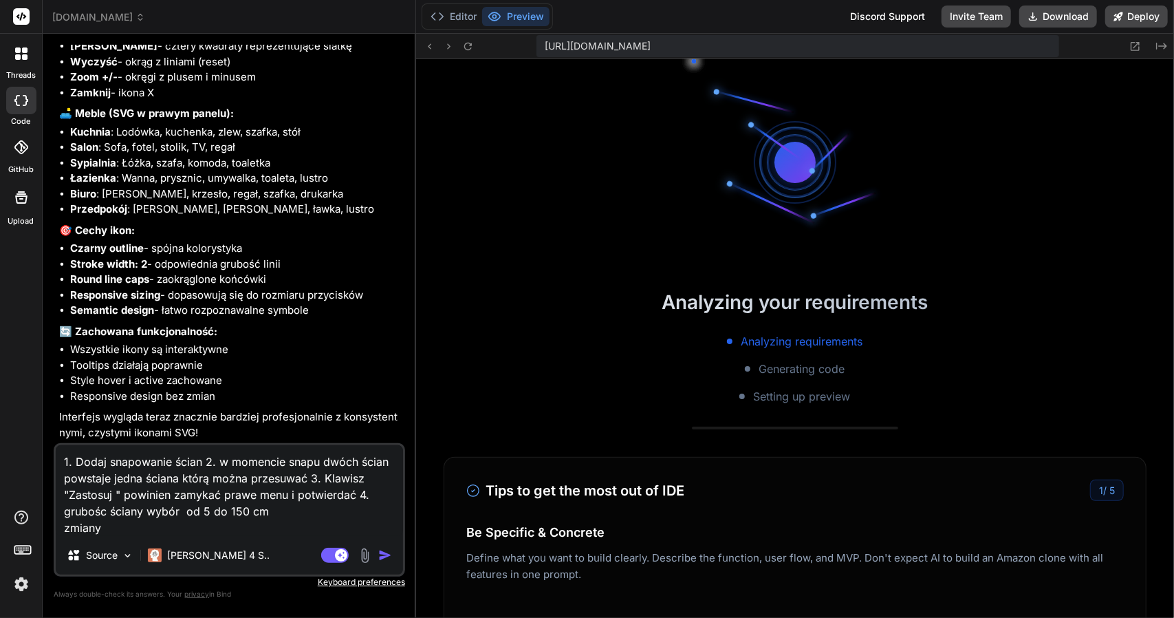
scroll to position [474, 0]
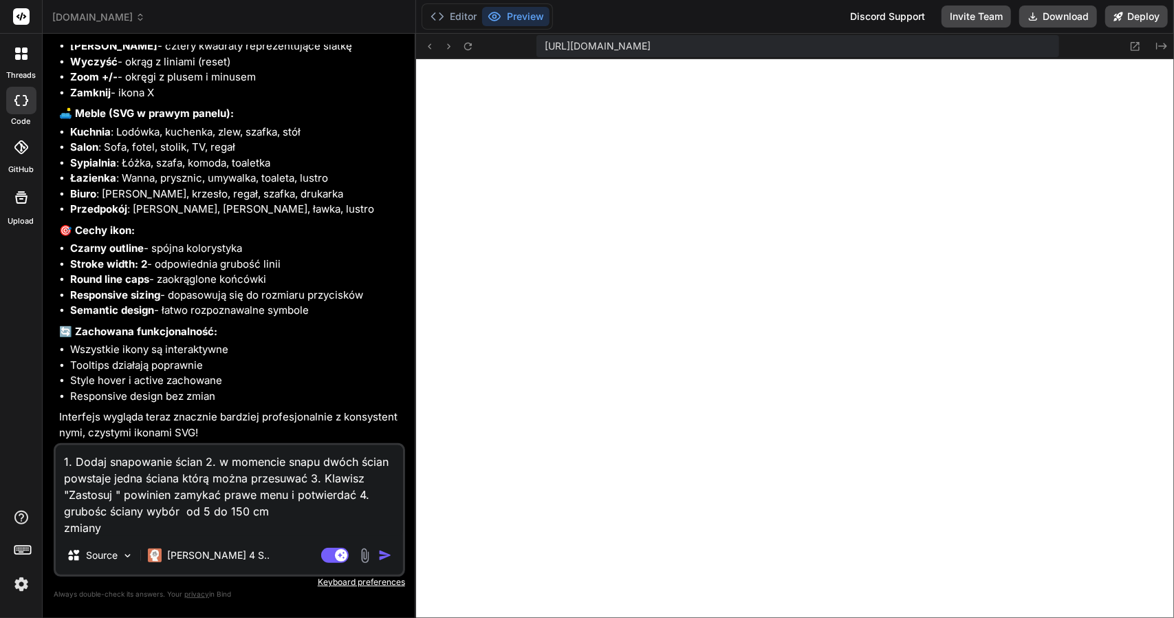
click at [386, 552] on img "button" at bounding box center [385, 555] width 14 height 14
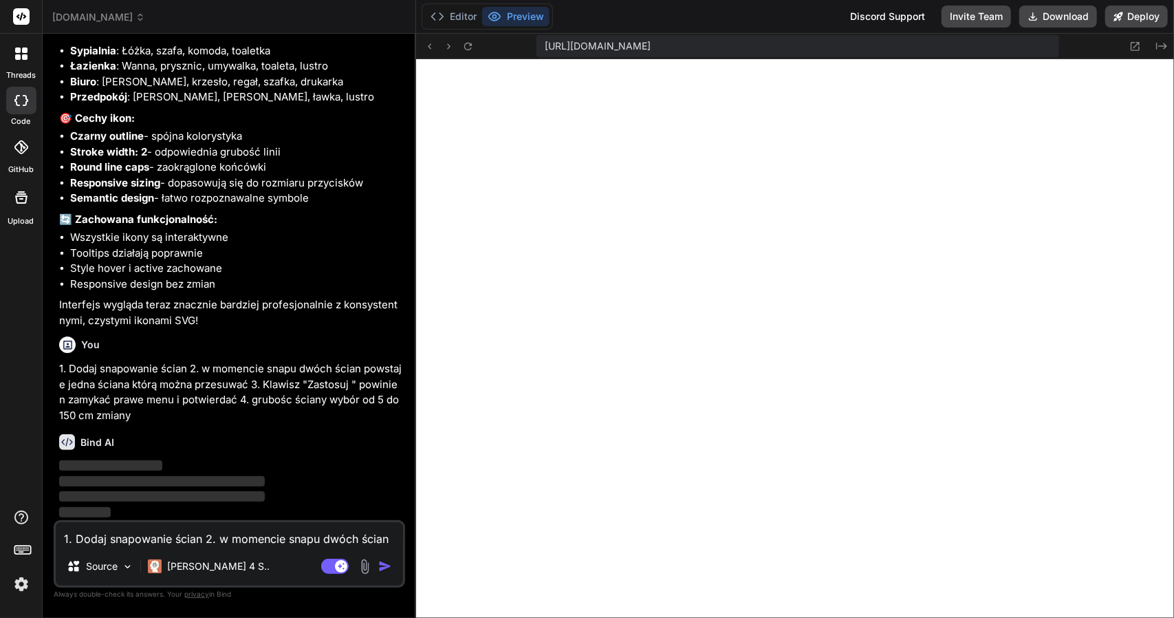
scroll to position [4592, 0]
type textarea "x"
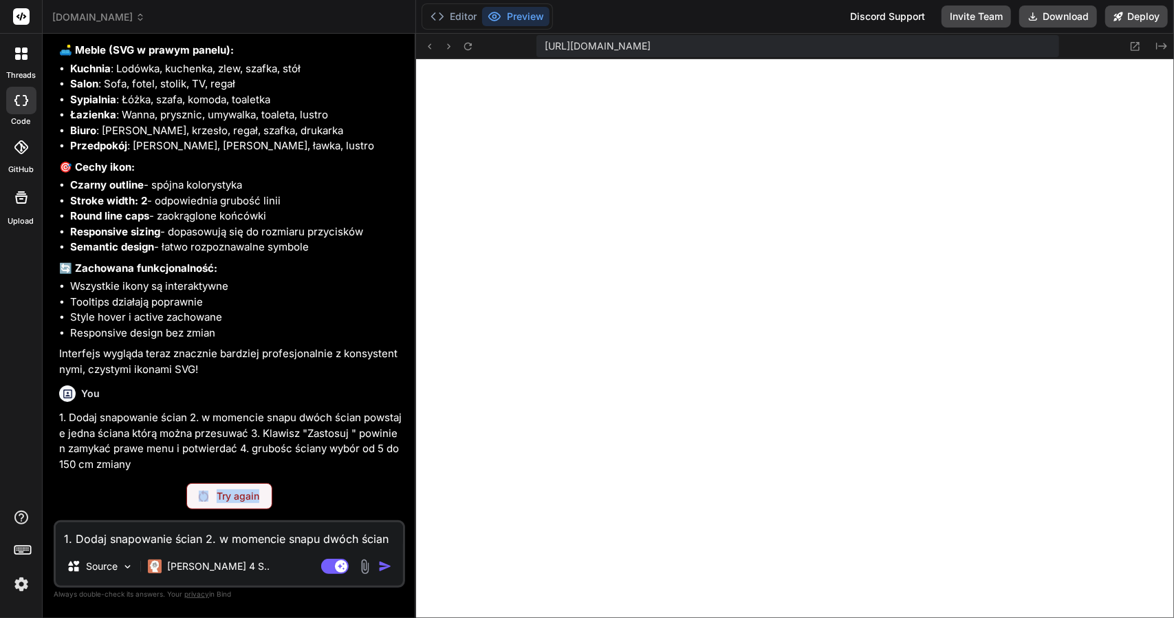
drag, startPoint x: 281, startPoint y: 494, endPoint x: 210, endPoint y: 500, distance: 71.0
click at [210, 500] on div "Try again" at bounding box center [229, 496] width 351 height 26
copy div "Try again"
click at [237, 423] on p "1. Dodaj snapowanie ścian 2. w momencie snapu dwóch ścian powstaje jedna ściana…" at bounding box center [230, 441] width 343 height 62
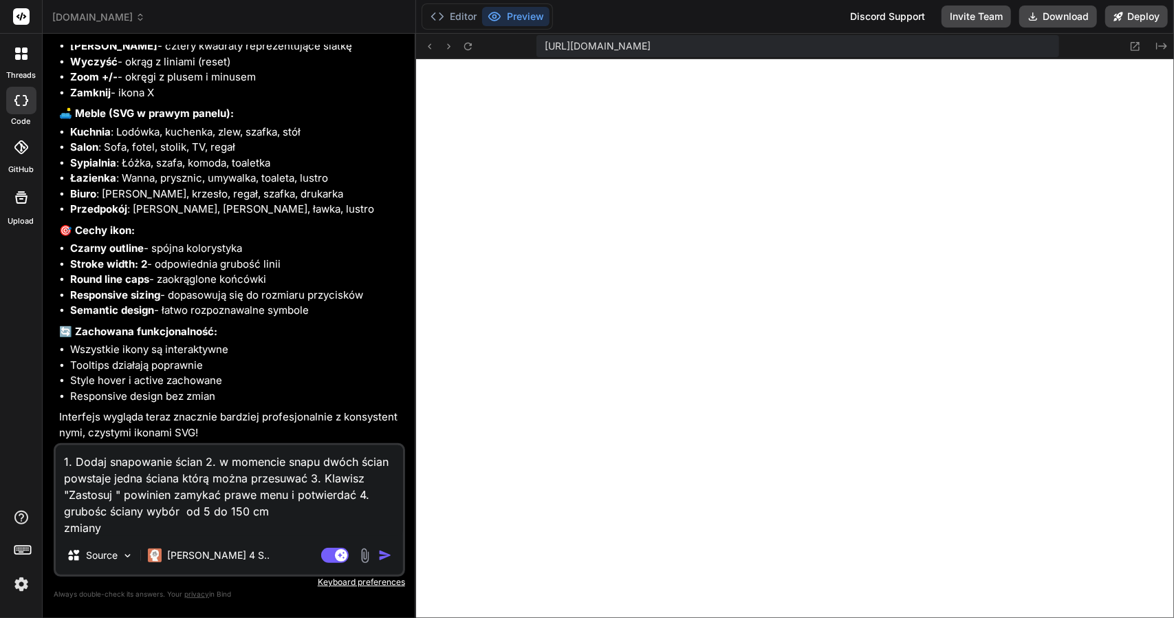
scroll to position [4481, 0]
click at [142, 509] on textarea "1. Dodaj snapowanie ścian 2. w momencie snapu dwóch ścian powstaje jedna ściana…" at bounding box center [229, 490] width 347 height 91
click at [381, 554] on img "button" at bounding box center [385, 555] width 14 height 14
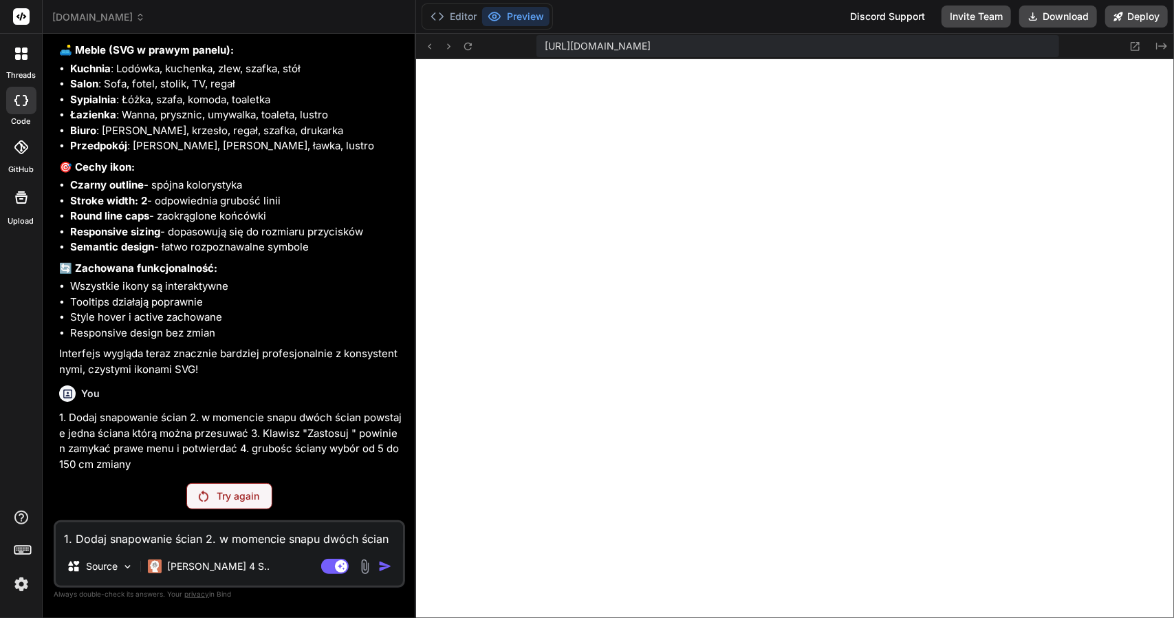
scroll to position [4543, 0]
click at [19, 580] on img at bounding box center [21, 583] width 23 height 23
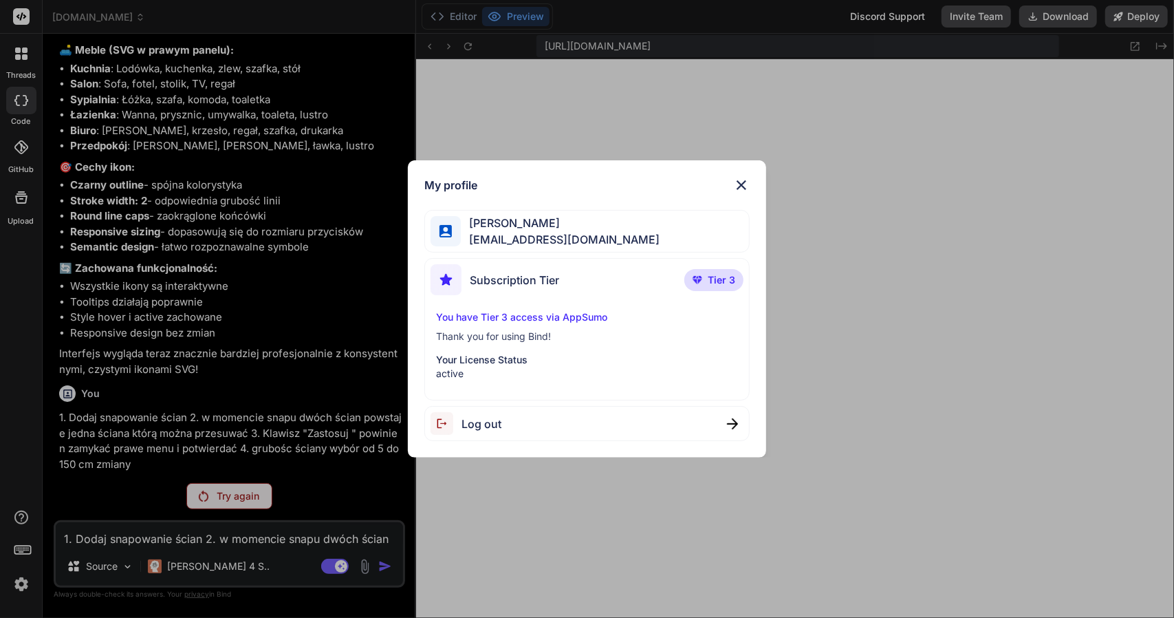
click at [481, 317] on p "You have Tier 3 access via AppSumo" at bounding box center [587, 317] width 303 height 14
click at [737, 184] on img at bounding box center [741, 185] width 17 height 17
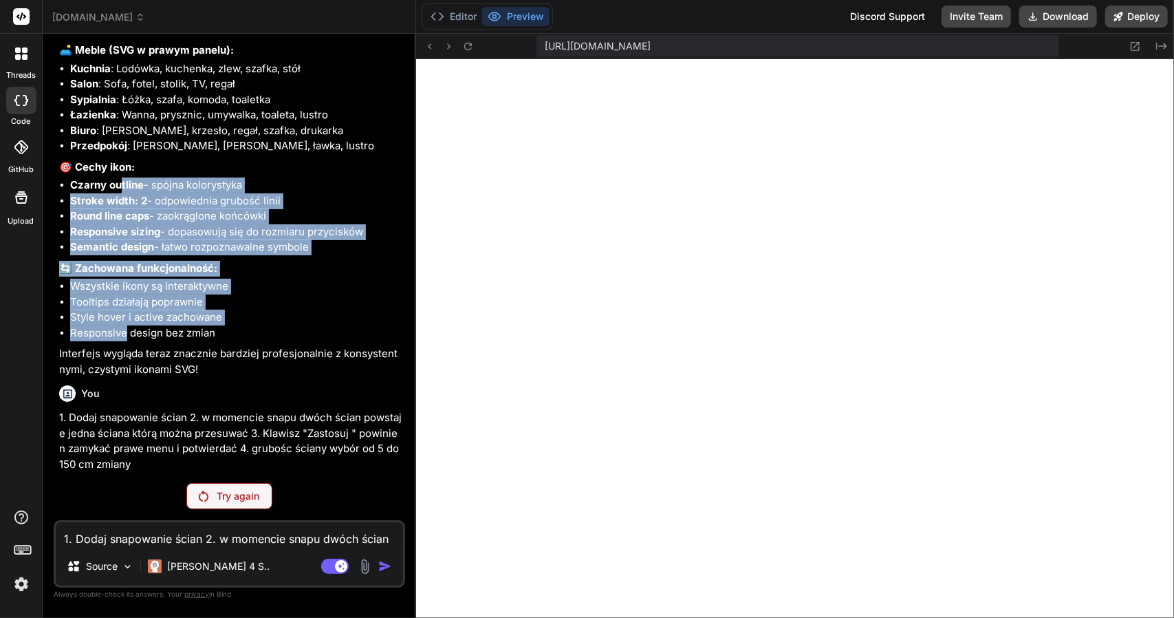
drag, startPoint x: 124, startPoint y: 199, endPoint x: 127, endPoint y: 335, distance: 135.5
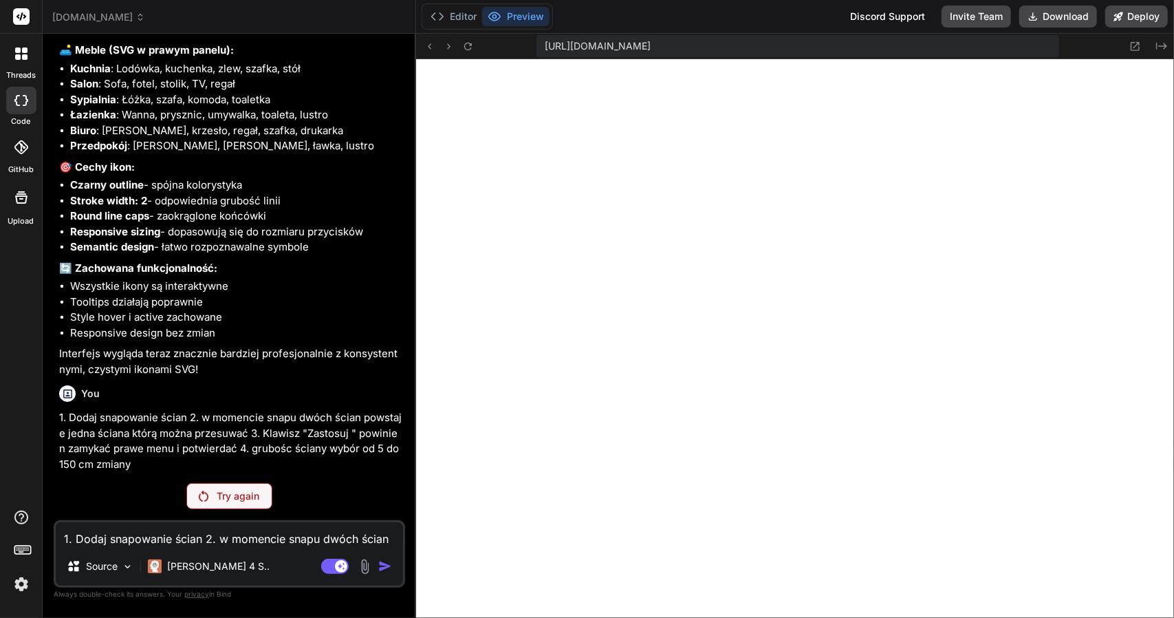
click at [168, 360] on p "Interfejs wygląda teraz znacznie bardziej profesjonalnie z konsystentnymi, czys…" at bounding box center [230, 361] width 343 height 31
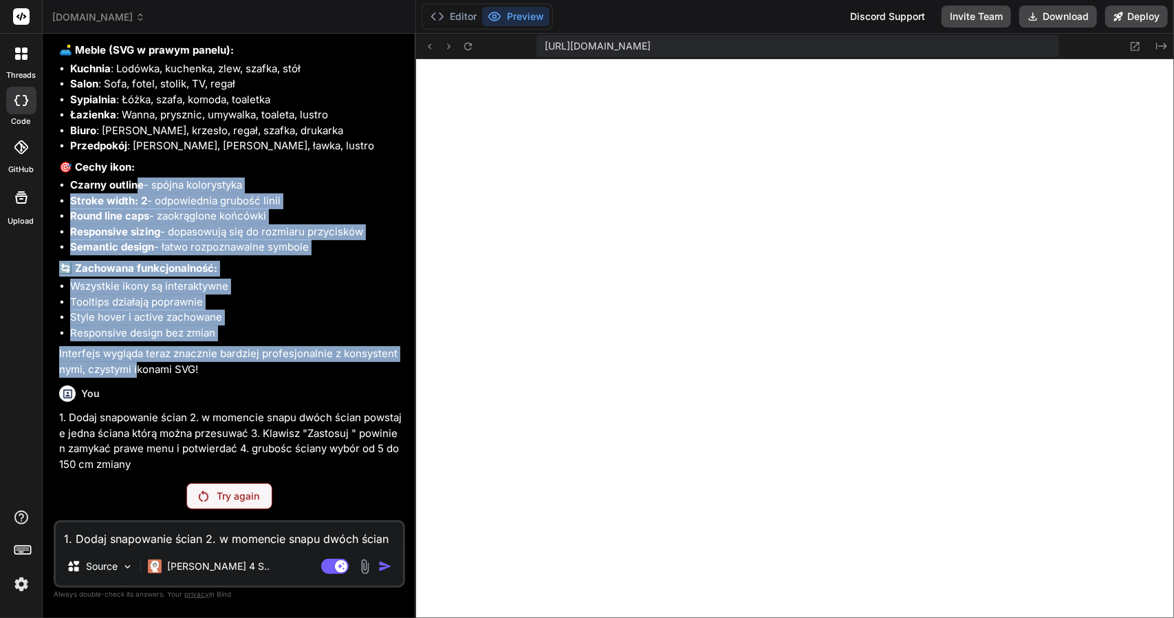
drag, startPoint x: 131, startPoint y: 378, endPoint x: 135, endPoint y: 190, distance: 187.1
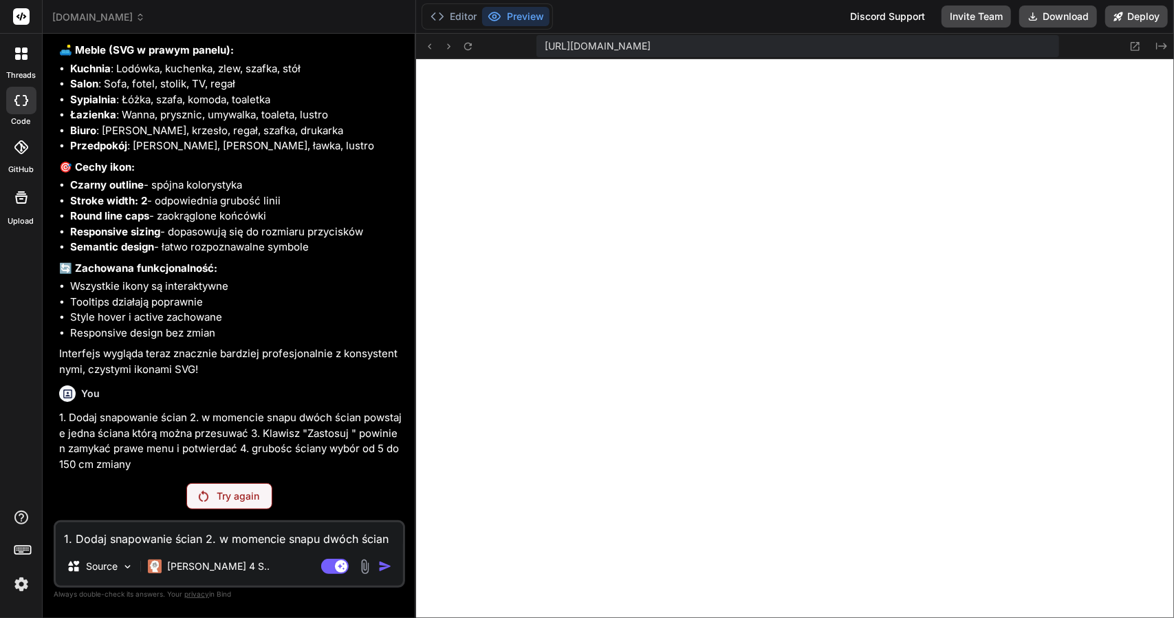
click at [104, 184] on strong "Czarny outline" at bounding box center [107, 184] width 74 height 13
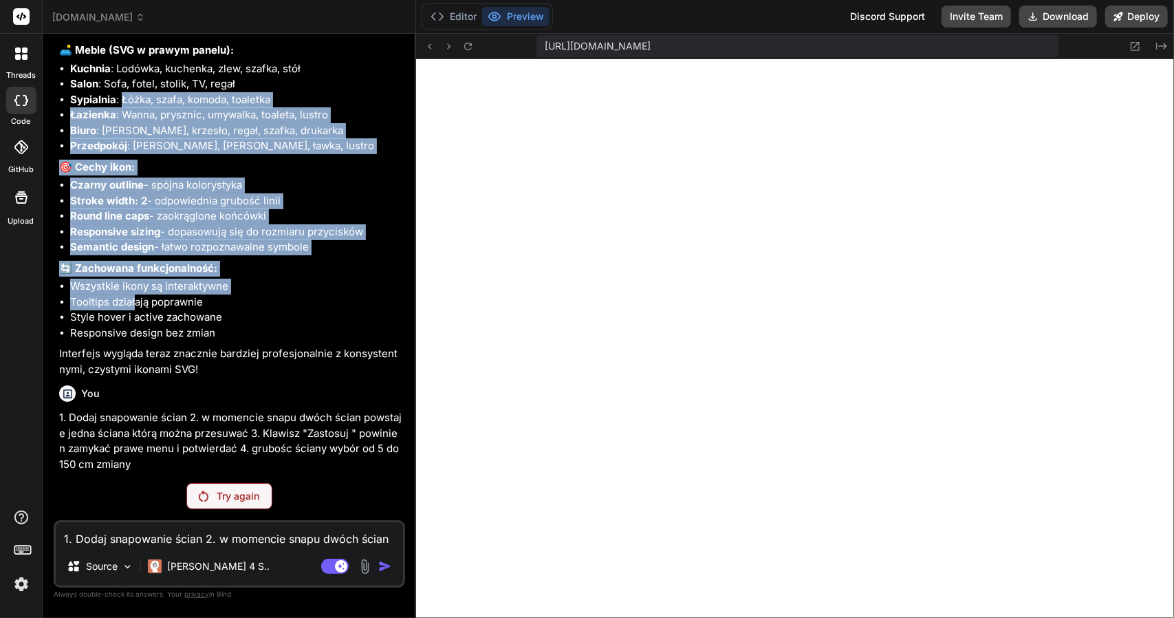
drag, startPoint x: 129, startPoint y: 133, endPoint x: 138, endPoint y: 304, distance: 171.5
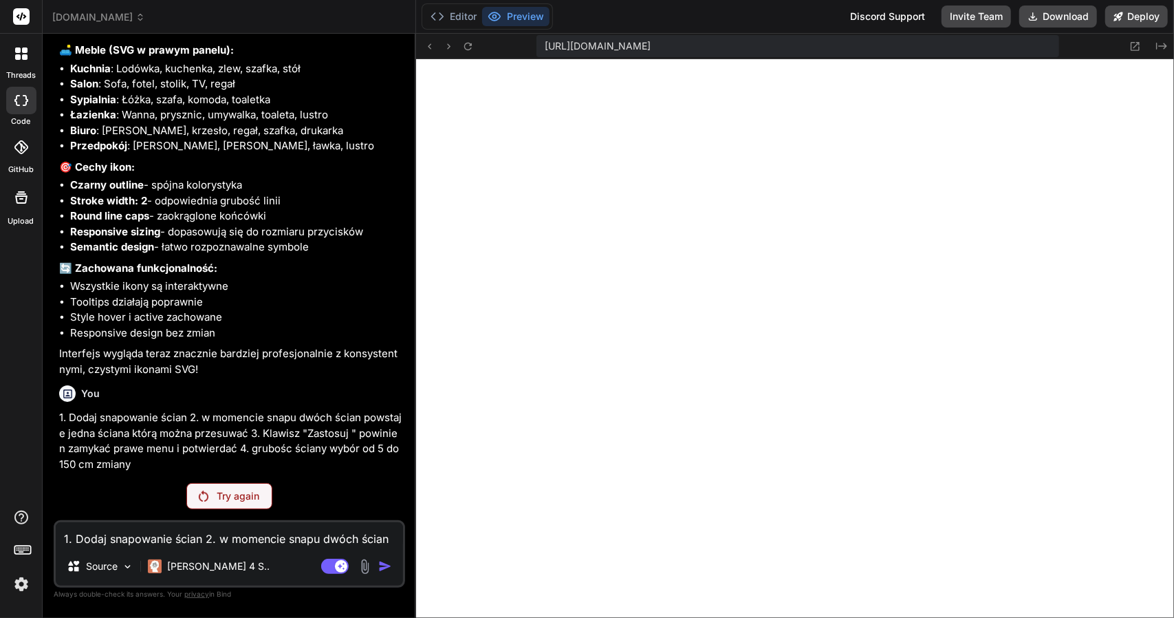
click at [150, 324] on li "Style hover i active zachowane" at bounding box center [236, 317] width 332 height 16
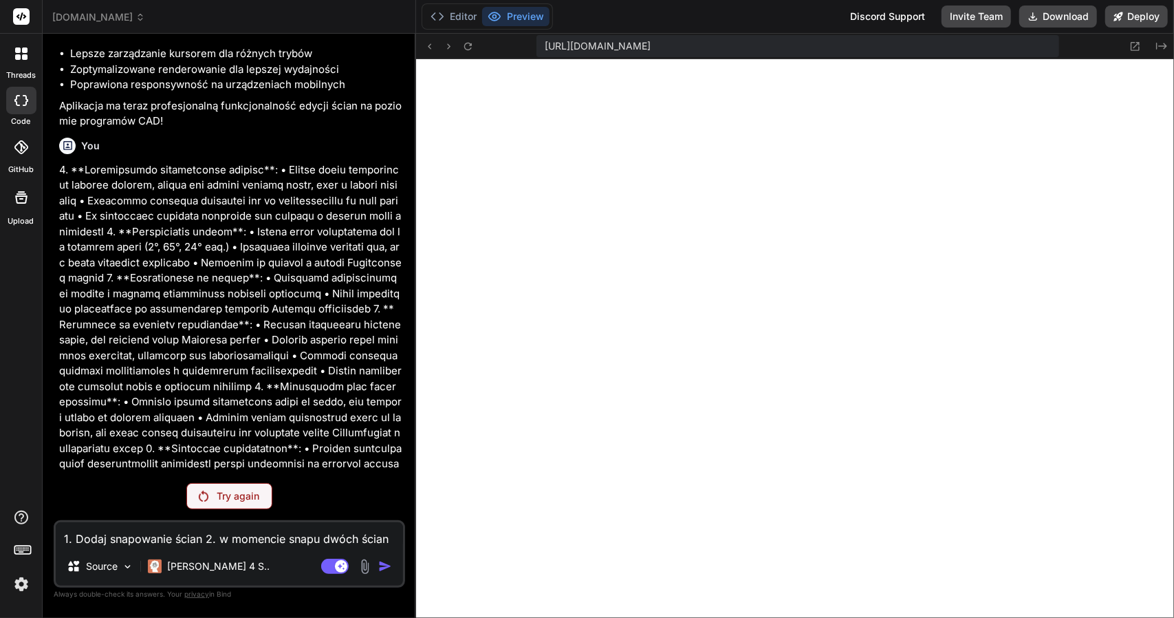
scroll to position [2205, 0]
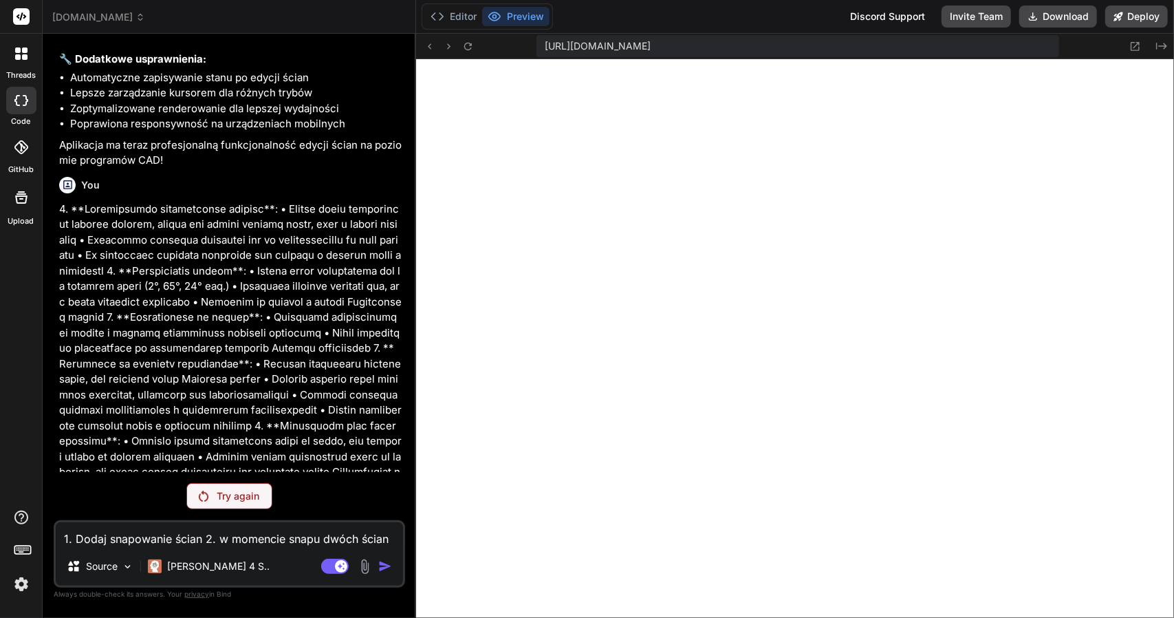
click at [22, 105] on icon at bounding box center [21, 100] width 14 height 11
click at [21, 57] on icon at bounding box center [21, 53] width 12 height 12
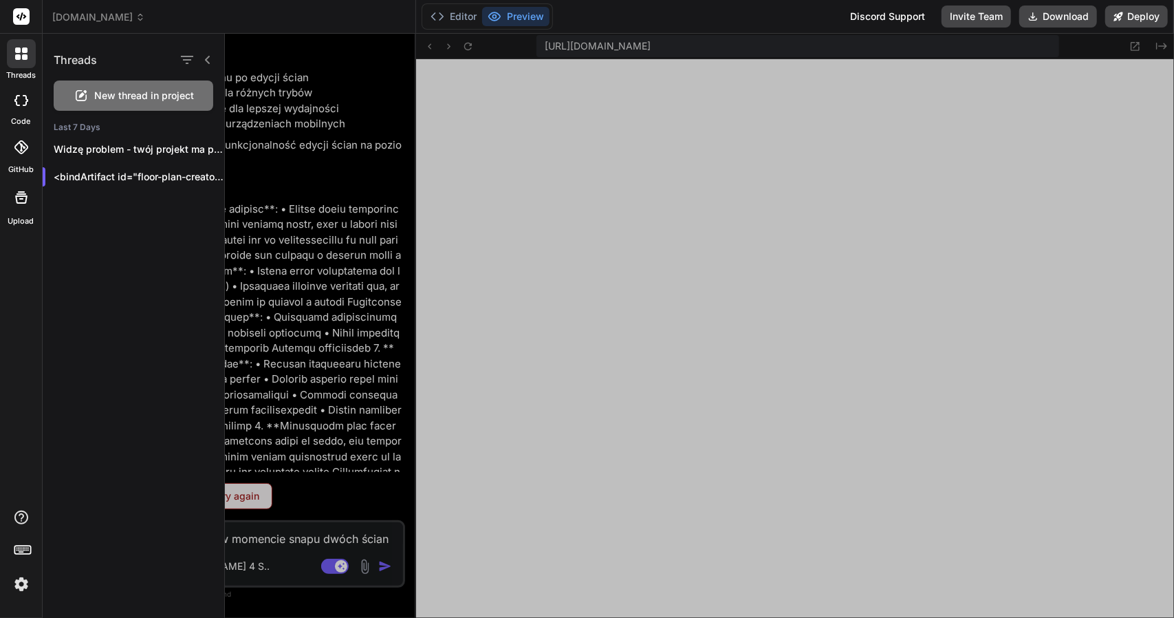
click at [272, 212] on div at bounding box center [699, 326] width 949 height 584
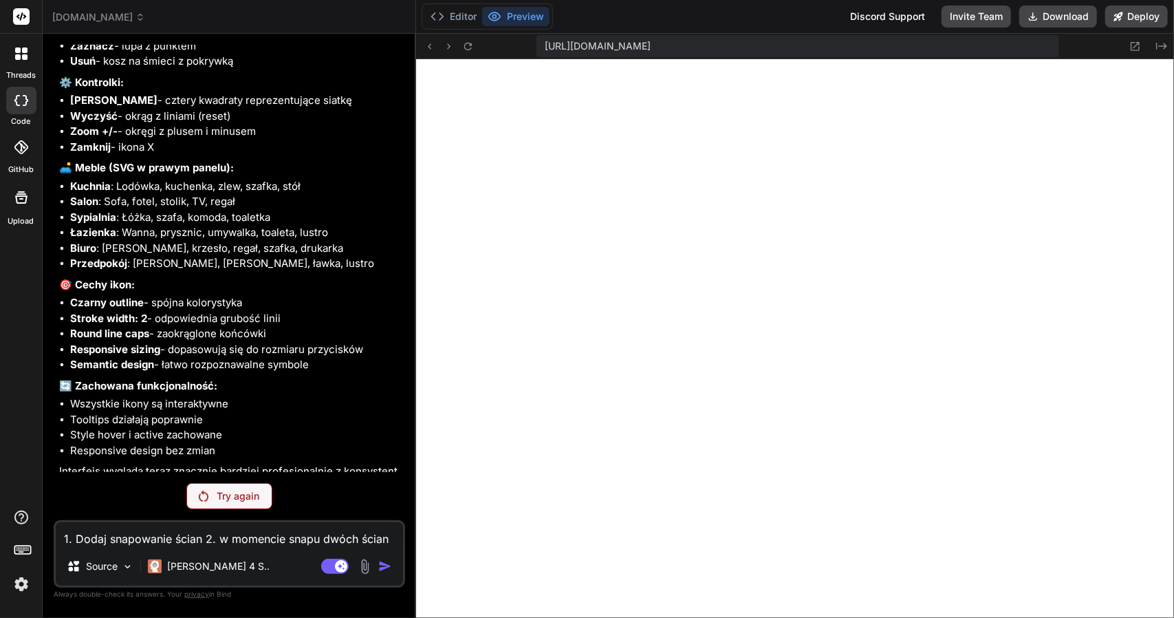
scroll to position [4543, 0]
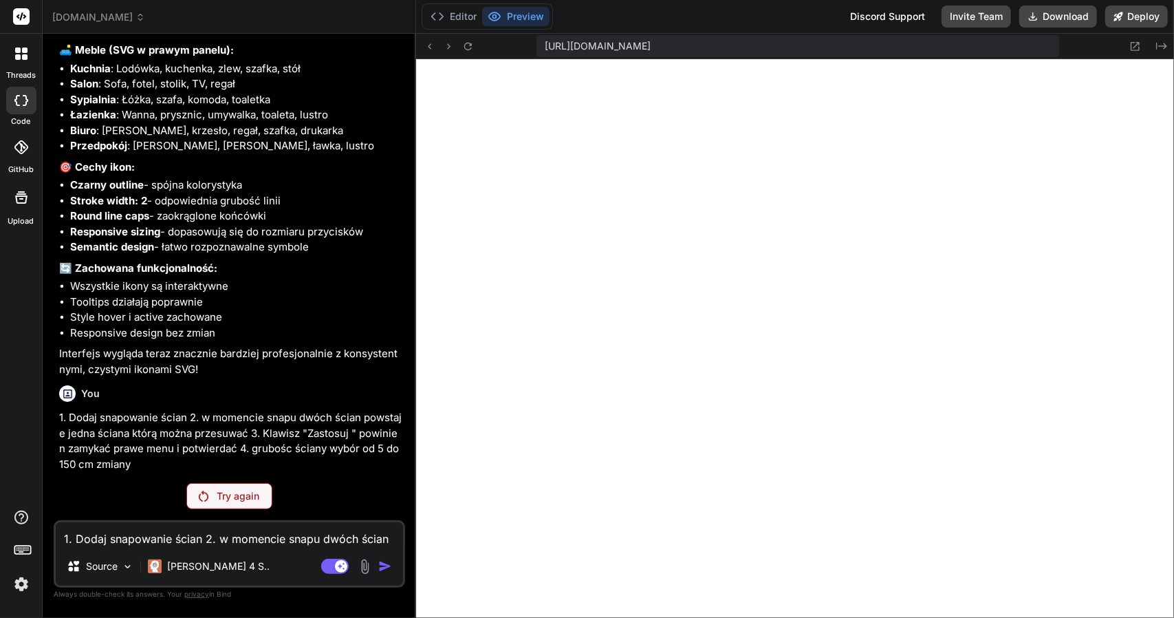
click at [234, 493] on p "Try again" at bounding box center [238, 496] width 43 height 14
click at [110, 457] on p "1. Dodaj snapowanie ścian 2. w momencie snapu dwóch ścian powstaje jedna ściana…" at bounding box center [230, 441] width 343 height 62
click at [130, 461] on p "1. Dodaj snapowanie ścian 2. w momencie snapu dwóch ścian powstaje jedna ściana…" at bounding box center [230, 441] width 343 height 62
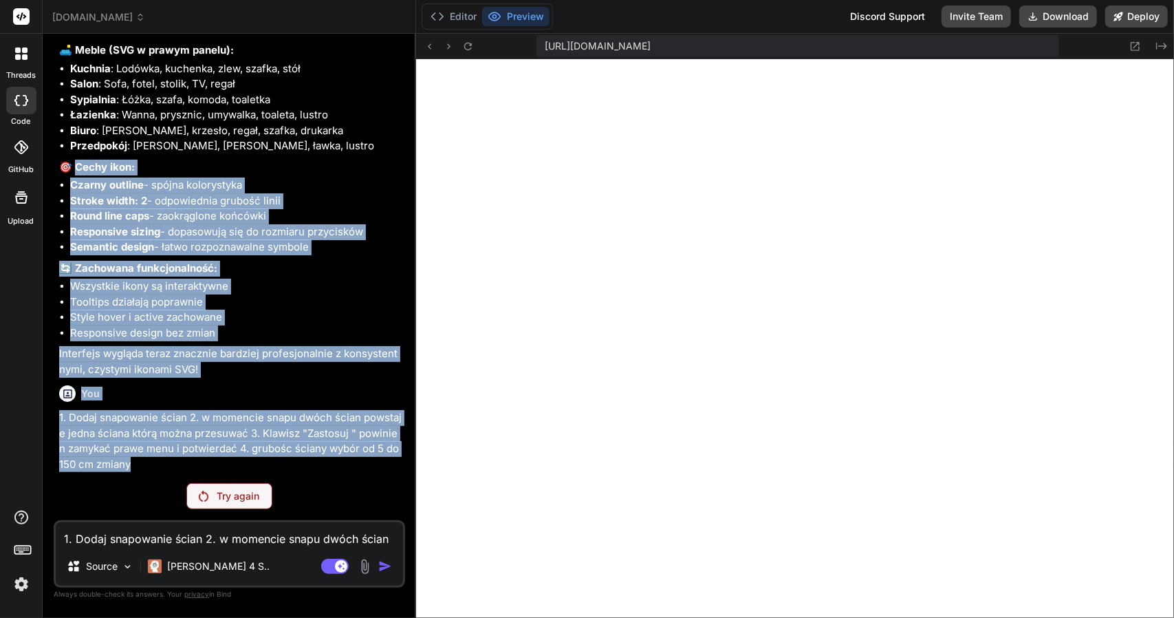
drag, startPoint x: 138, startPoint y: 467, endPoint x: 76, endPoint y: 164, distance: 309.5
click at [76, 164] on div "You dokończ i pokaż aplikację Bind AI Floor Plan Creator 2D Click to open Workb…" at bounding box center [230, 258] width 349 height 427
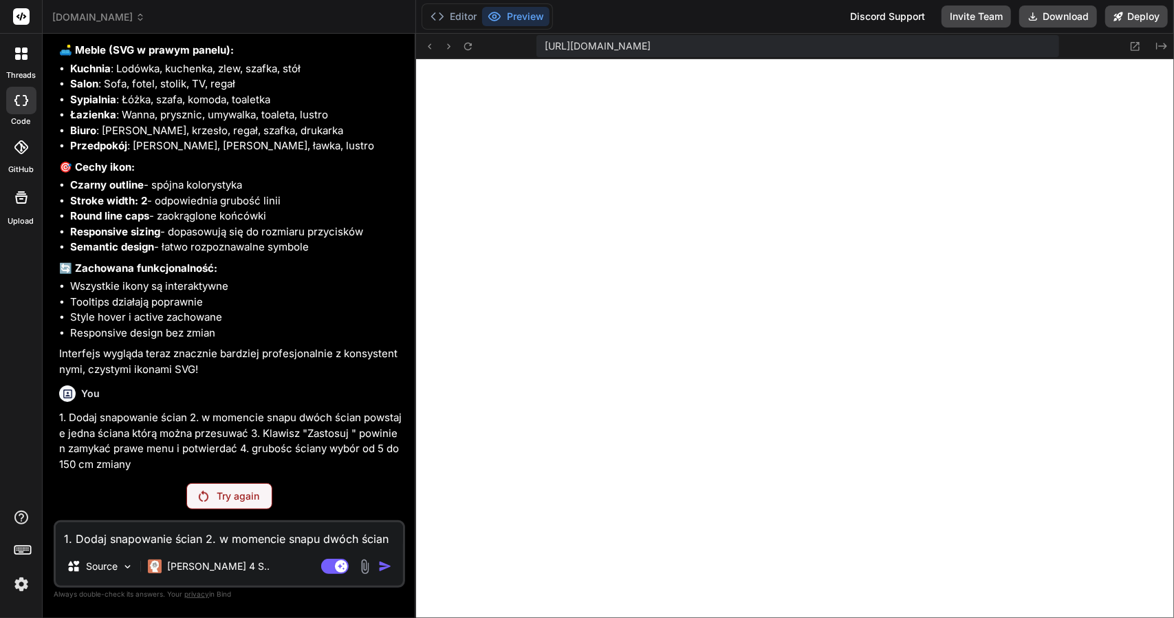
click at [125, 140] on li "Przedpokój : Szafa, wieszak, ławka, lustro" at bounding box center [236, 146] width 332 height 16
click at [129, 566] on img at bounding box center [128, 566] width 12 height 12
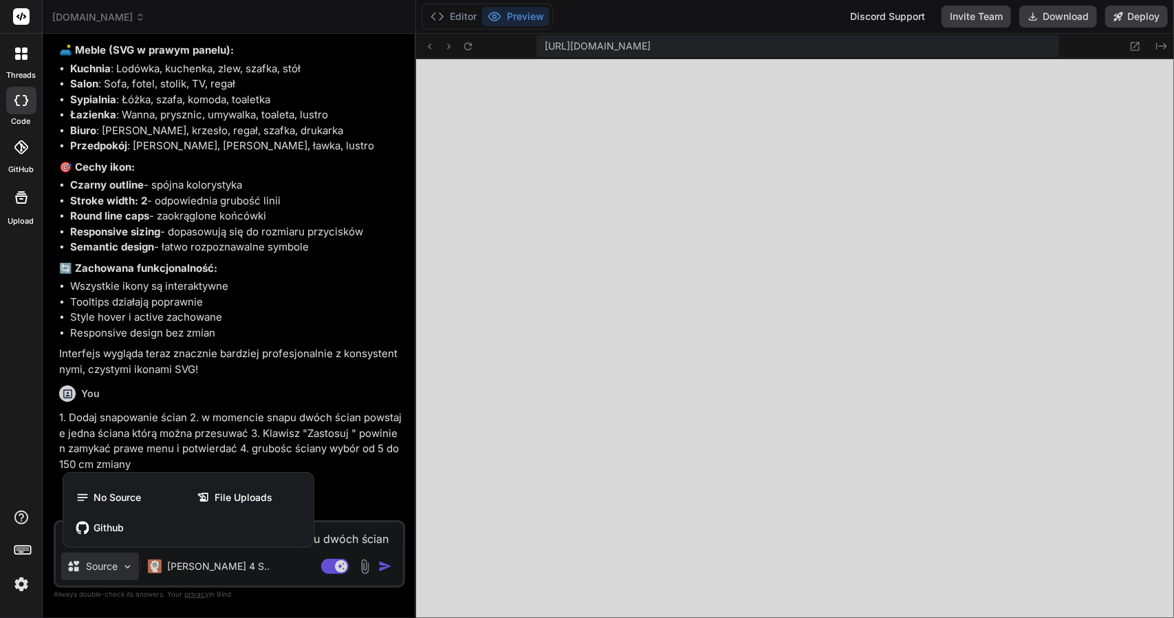
click at [155, 427] on div at bounding box center [587, 309] width 1174 height 618
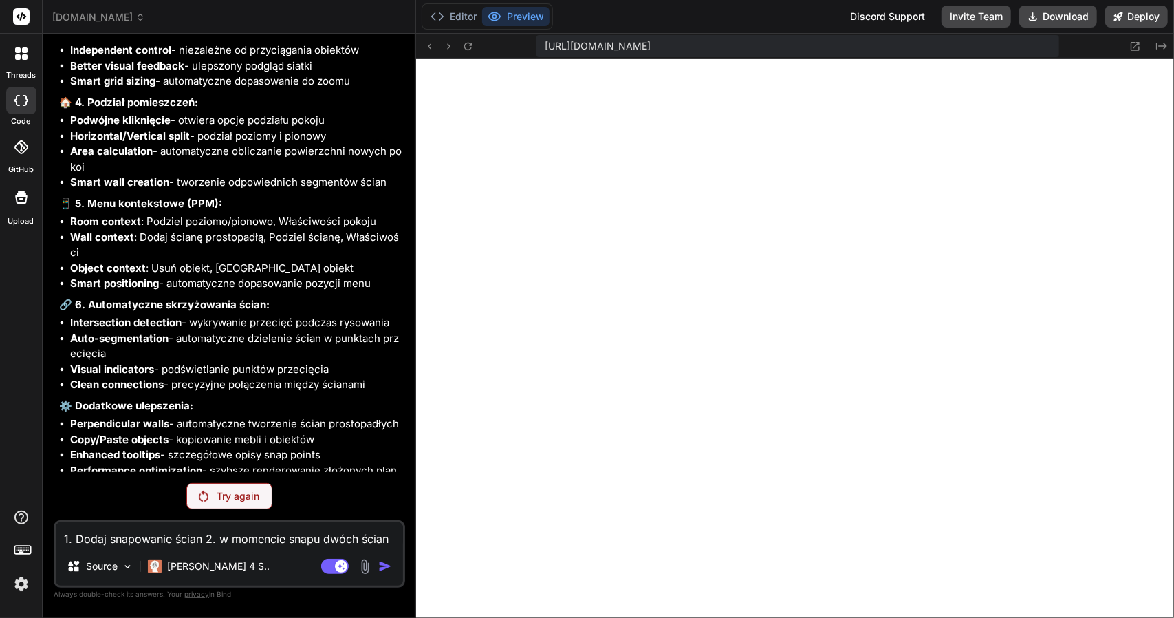
scroll to position [3031, 0]
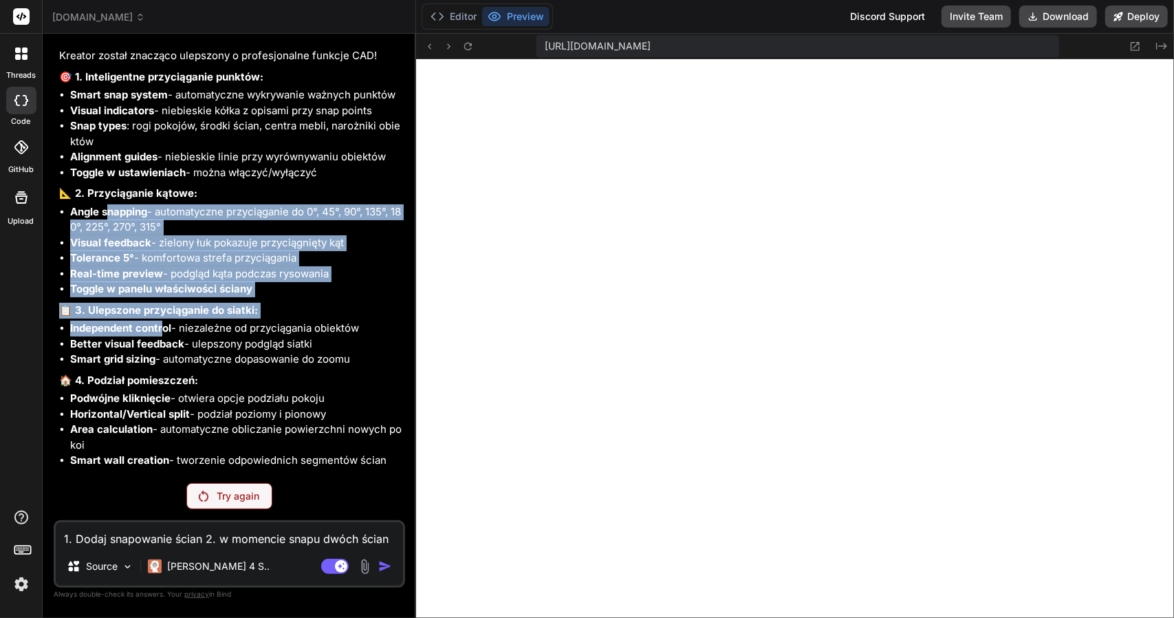
drag, startPoint x: 117, startPoint y: 250, endPoint x: 169, endPoint y: 349, distance: 111.4
click at [167, 346] on div "Floor Plan Creator 2D Click to open Workbench Create script.js Create styles.cs…" at bounding box center [230, 377] width 343 height 1034
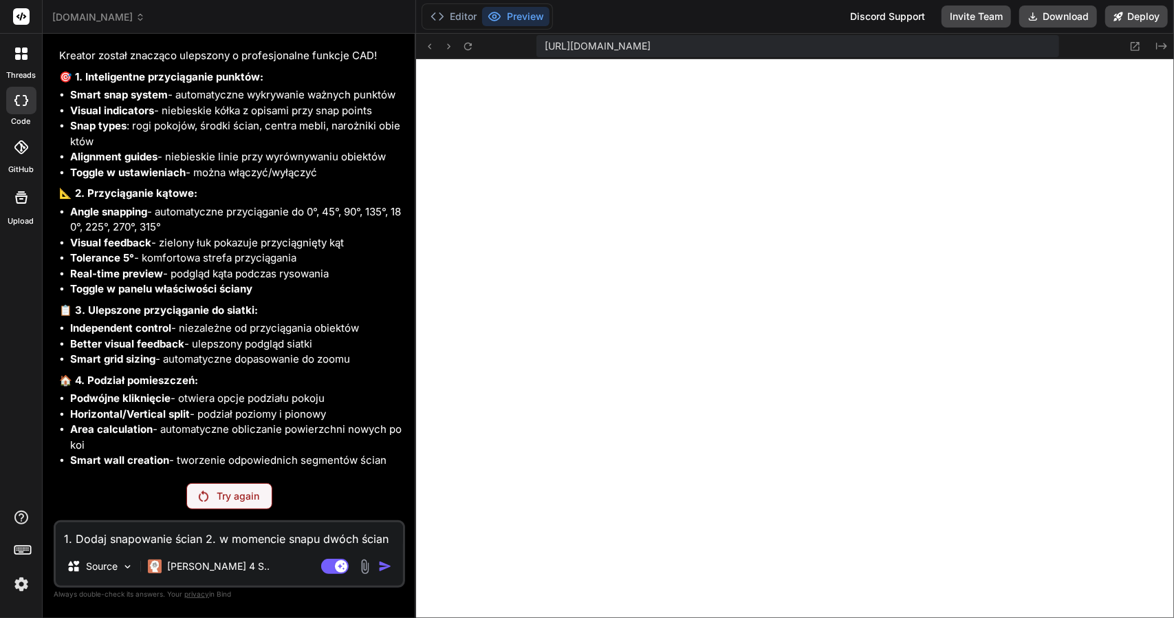
click at [193, 367] on li "Smart grid sizing - automatyczne dopasowanie do zoomu" at bounding box center [236, 359] width 332 height 16
click at [23, 586] on img at bounding box center [21, 583] width 23 height 23
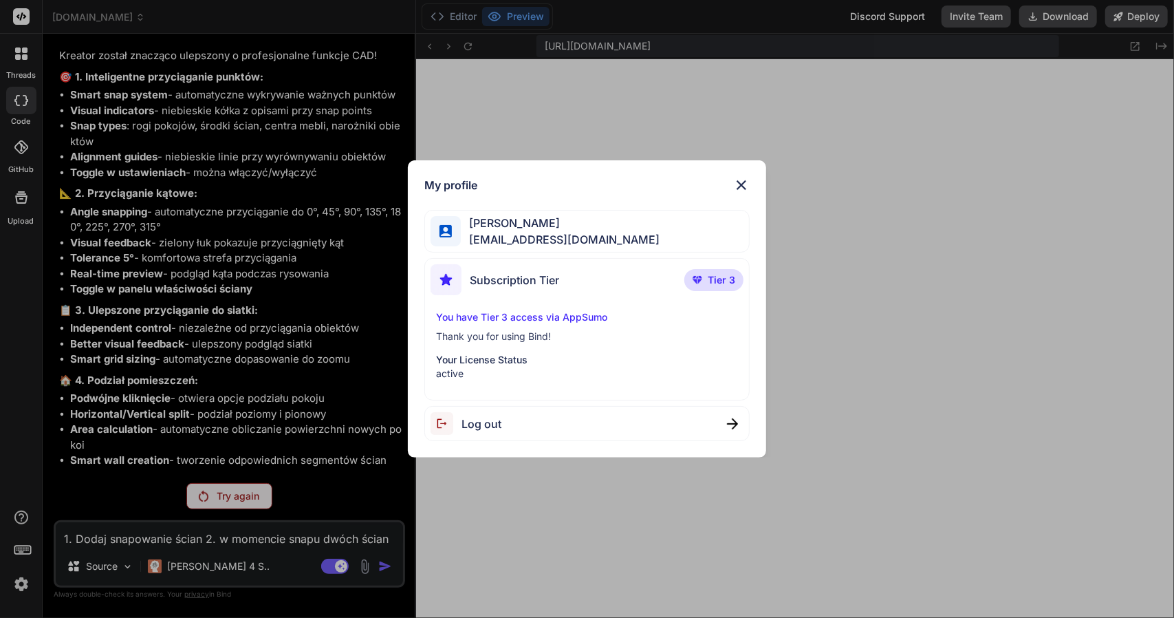
click at [748, 184] on img at bounding box center [741, 185] width 17 height 17
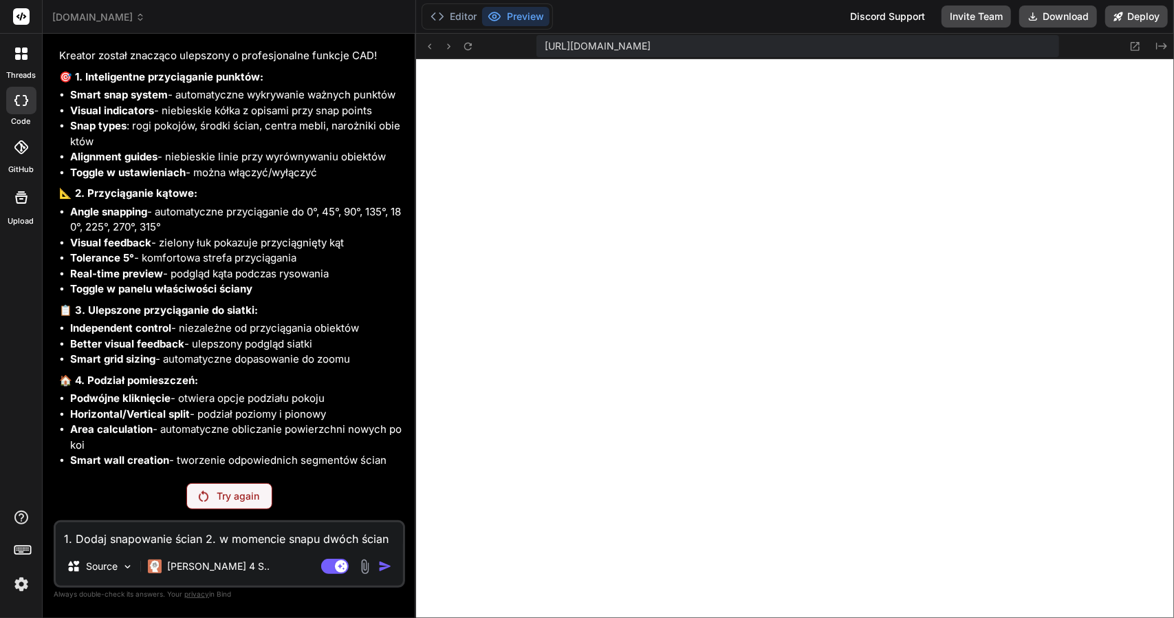
click at [17, 583] on img at bounding box center [21, 583] width 23 height 23
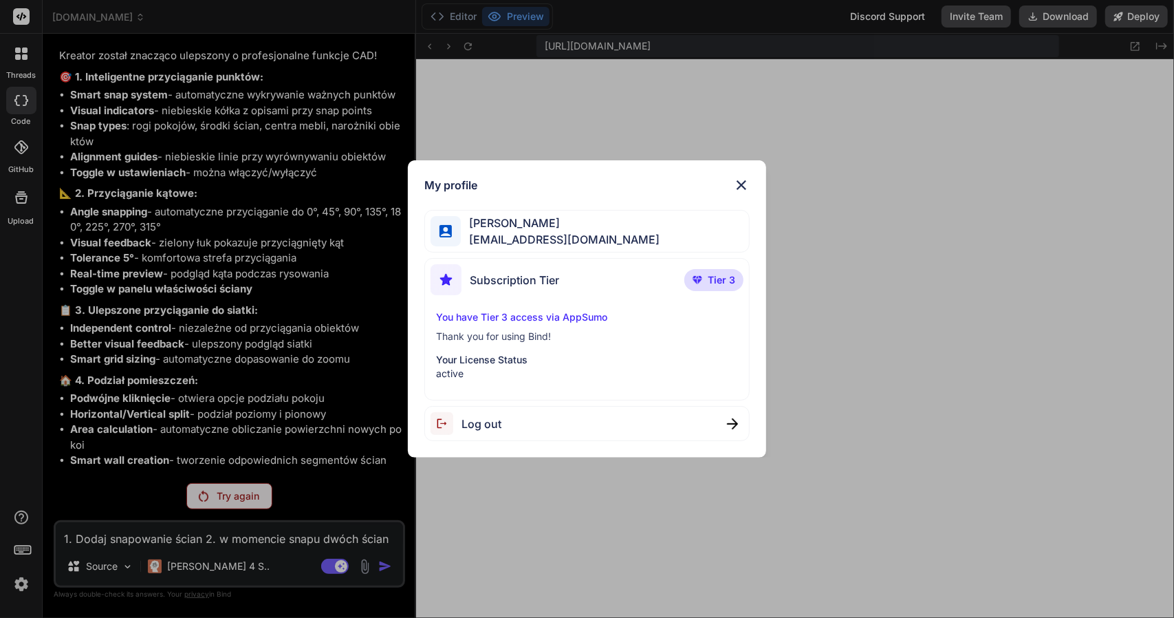
click at [742, 182] on img at bounding box center [741, 185] width 17 height 17
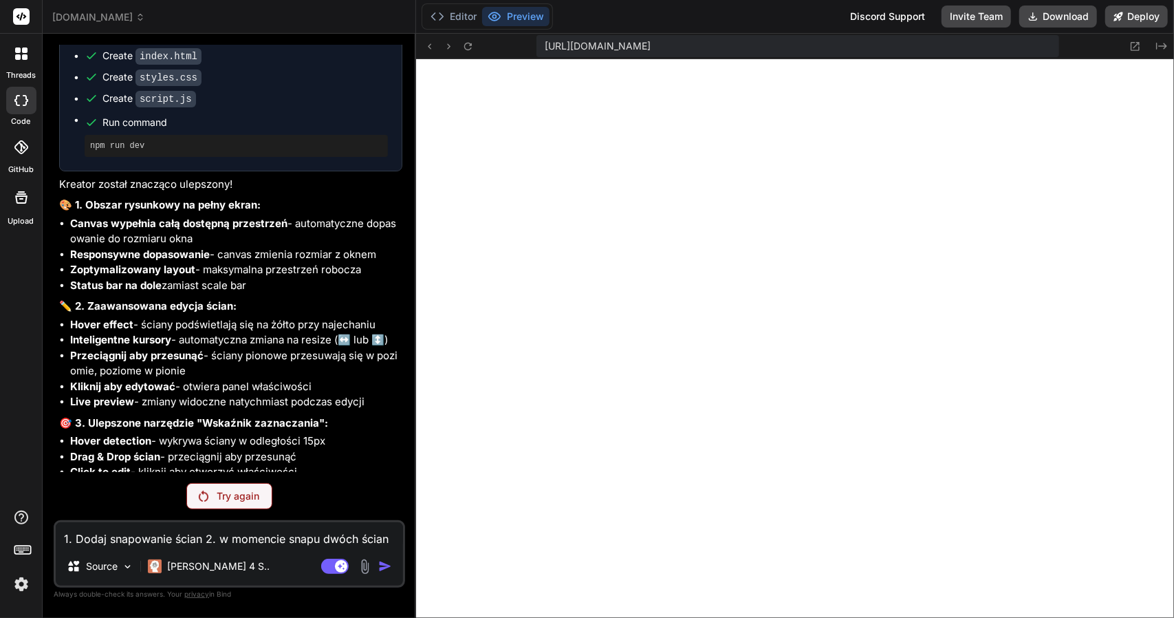
scroll to position [1243, 0]
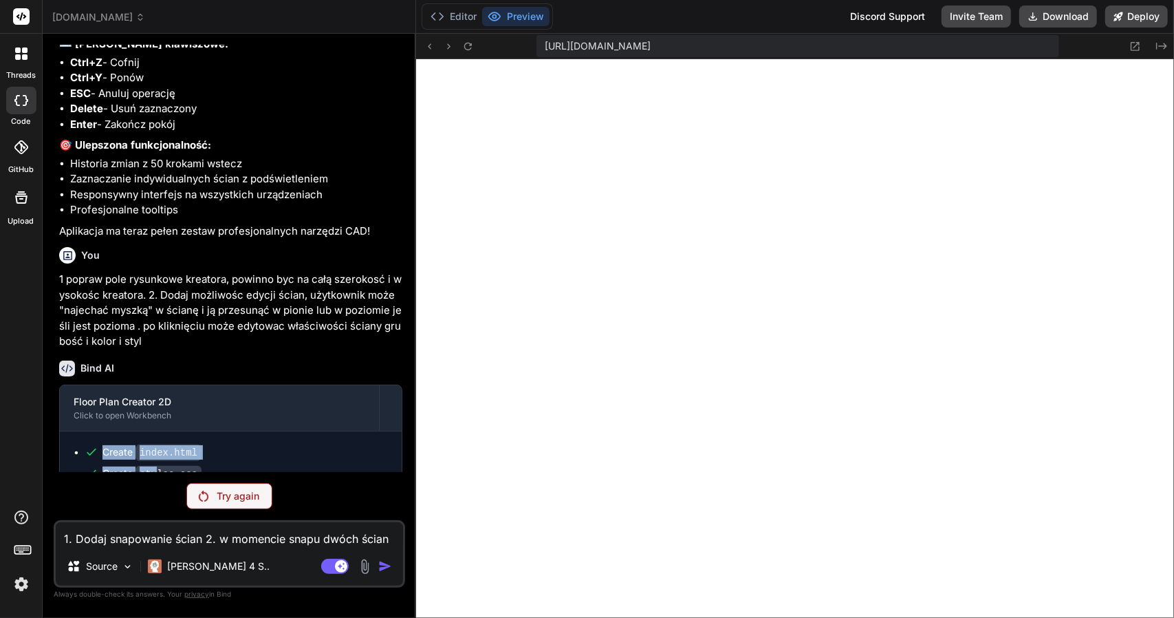
drag, startPoint x: 109, startPoint y: 463, endPoint x: 154, endPoint y: 464, distance: 45.4
click at [154, 464] on ul "Create index.html Create styles.css Create script.js Run command npm run dev" at bounding box center [231, 499] width 314 height 108
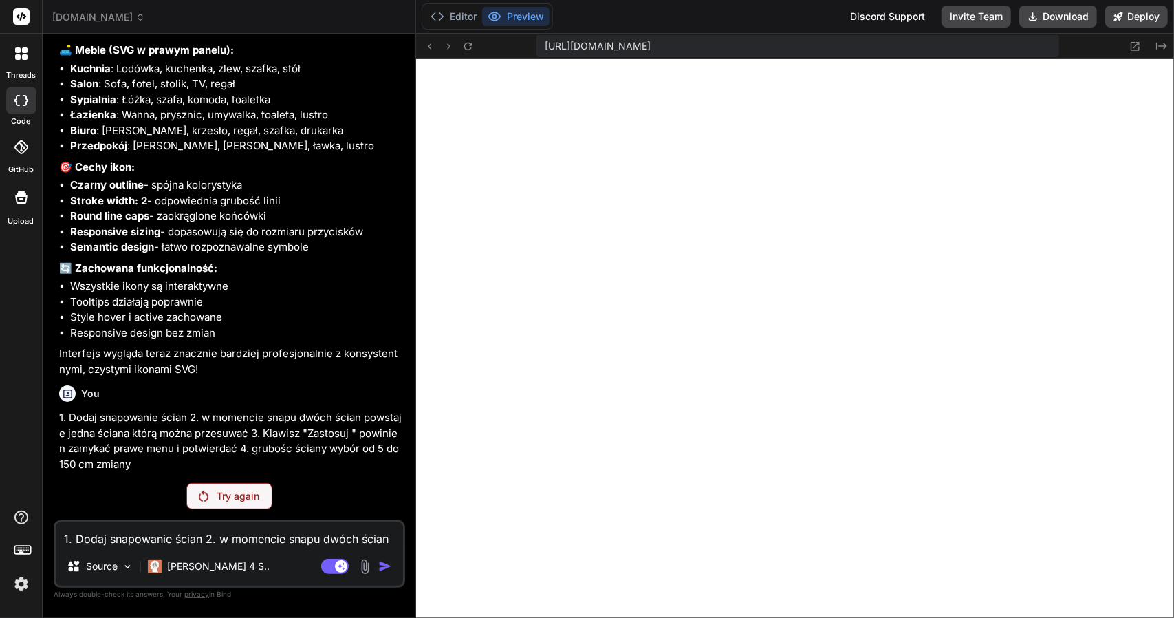
scroll to position [4543, 0]
click at [226, 497] on p "Try again" at bounding box center [238, 496] width 43 height 14
click at [114, 485] on label "Documentation" at bounding box center [98, 486] width 68 height 14
drag, startPoint x: 84, startPoint y: 540, endPoint x: 161, endPoint y: 540, distance: 77.0
click at [161, 540] on textarea "1. Dodaj snapowanie ścian 2. w momencie snapu dwóch ścian powstaje jedna ściana…" at bounding box center [229, 534] width 347 height 25
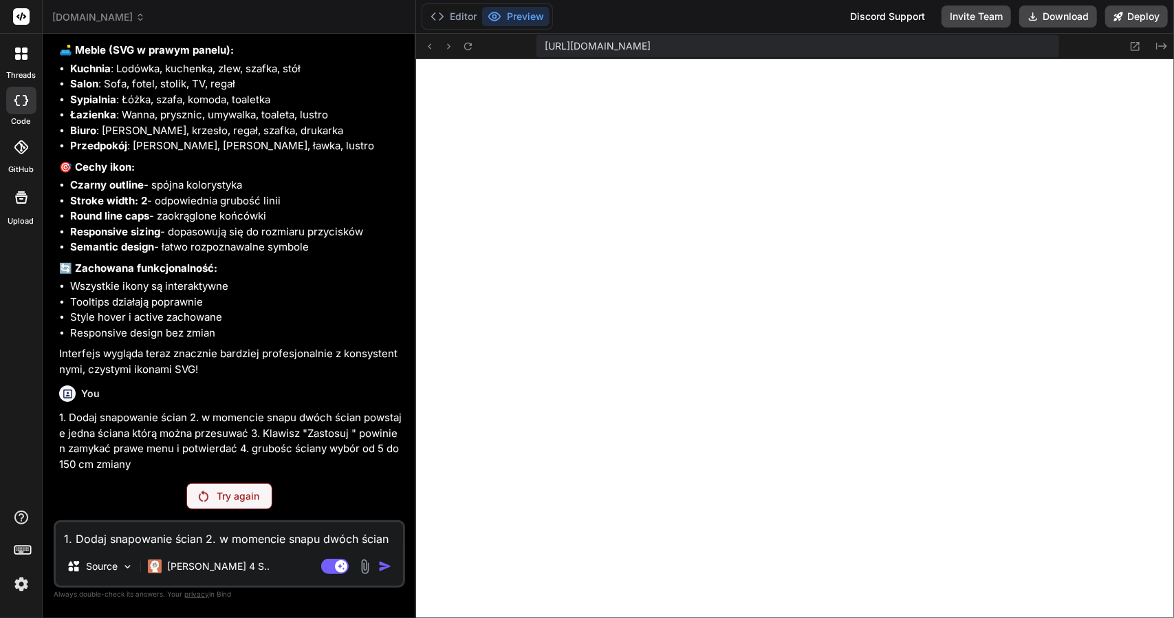
click at [175, 538] on textarea "1. Dodaj snapowanie ścian 2. w momencie snapu dwóch ścian powstaje jedna ściana…" at bounding box center [229, 534] width 347 height 25
click at [333, 569] on rect at bounding box center [335, 565] width 28 height 15
click at [224, 500] on p "Try again" at bounding box center [238, 496] width 43 height 14
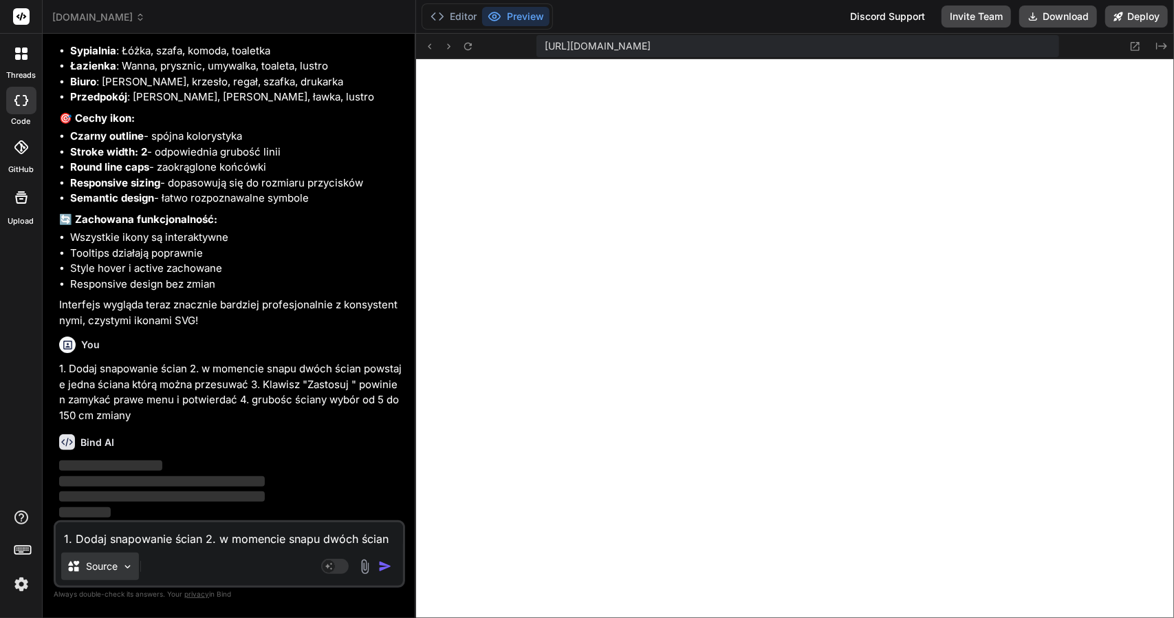
click at [126, 571] on img at bounding box center [128, 566] width 12 height 12
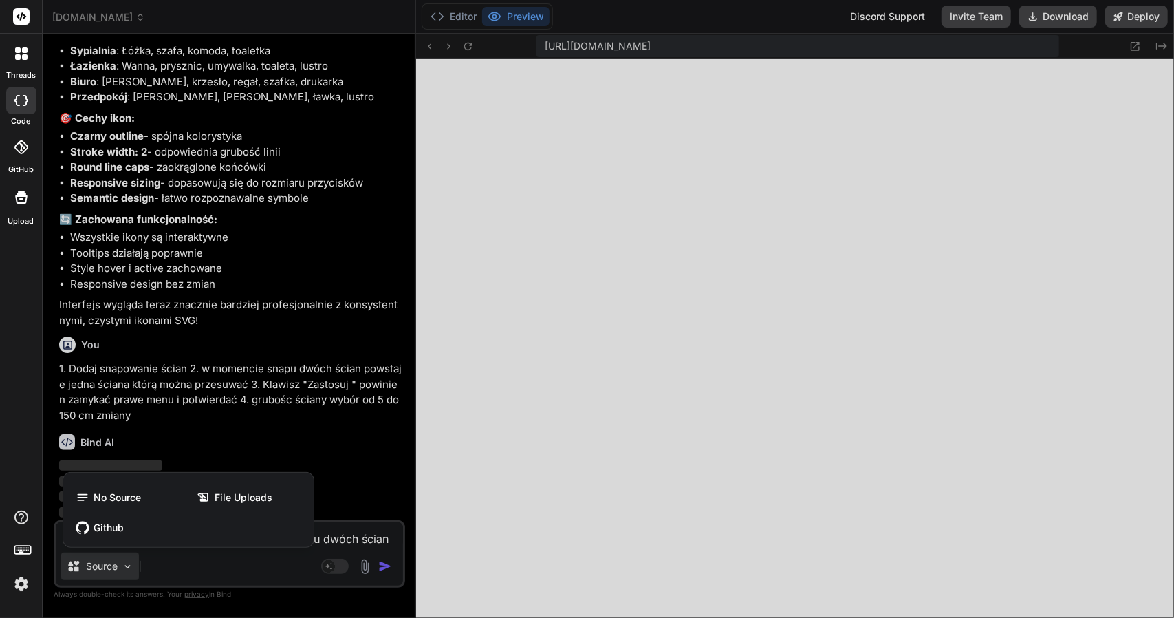
click at [126, 571] on div at bounding box center [587, 309] width 1174 height 618
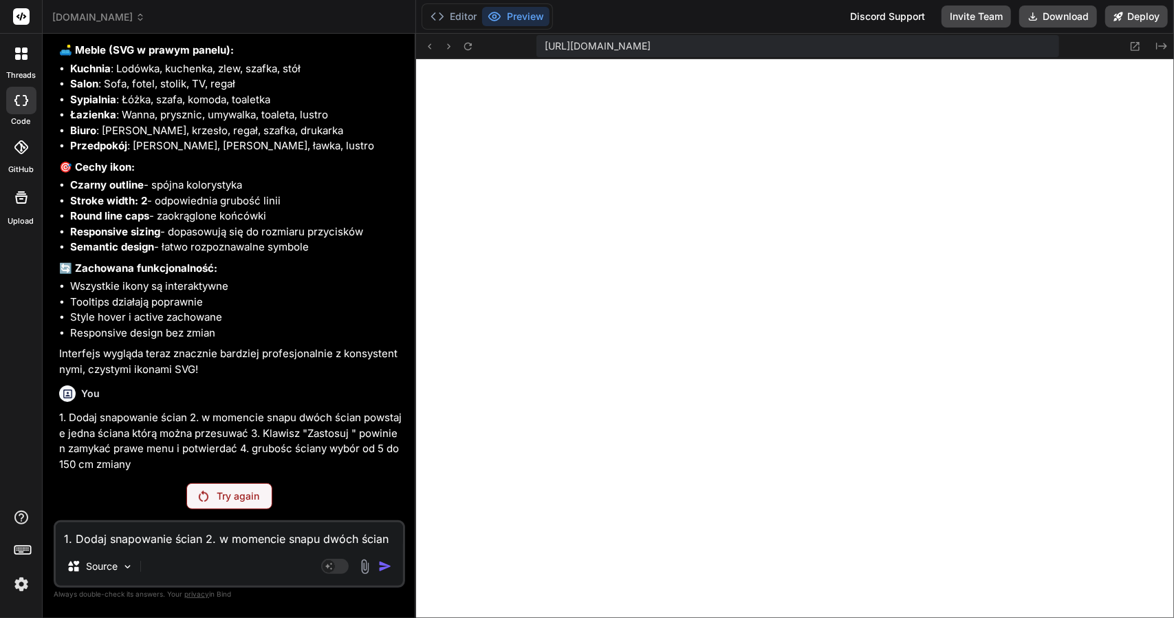
scroll to position [4543, 0]
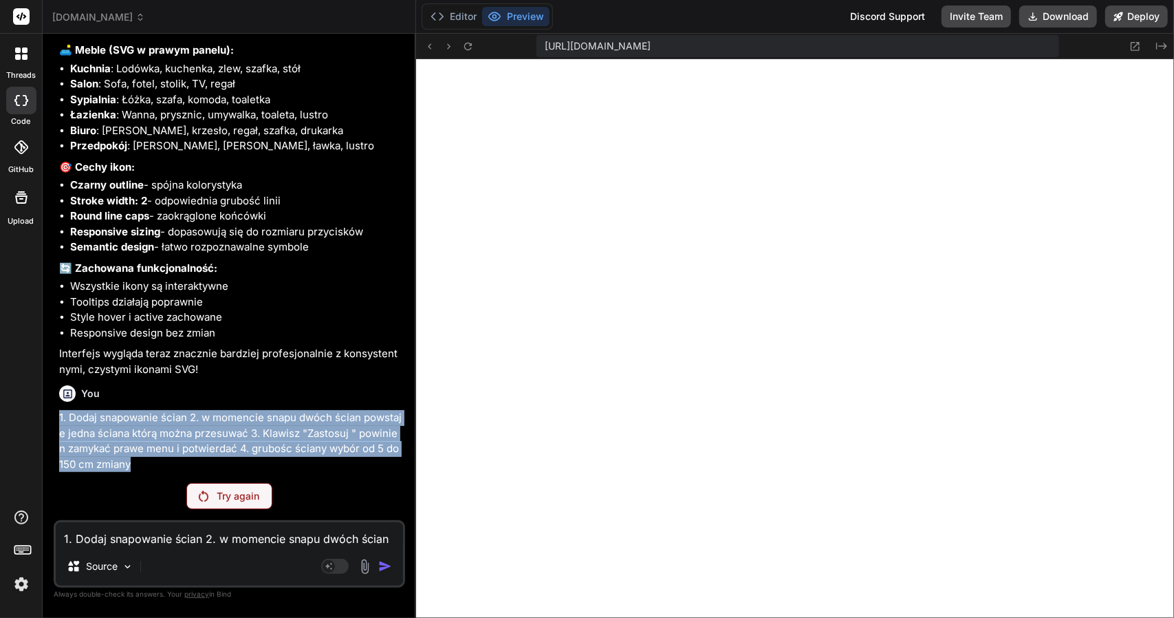
drag, startPoint x: 133, startPoint y: 463, endPoint x: 47, endPoint y: 408, distance: 102.6
click at [47, 408] on div "Bind AI Web Search Created with Pixso. Code Generator You dokończ i pokaż aplik…" at bounding box center [229, 325] width 373 height 583
copy p "1. Dodaj snapowanie ścian 2. w momencie snapu dwóch ścian powstaje jedna ściana…"
click at [22, 582] on img at bounding box center [21, 583] width 23 height 23
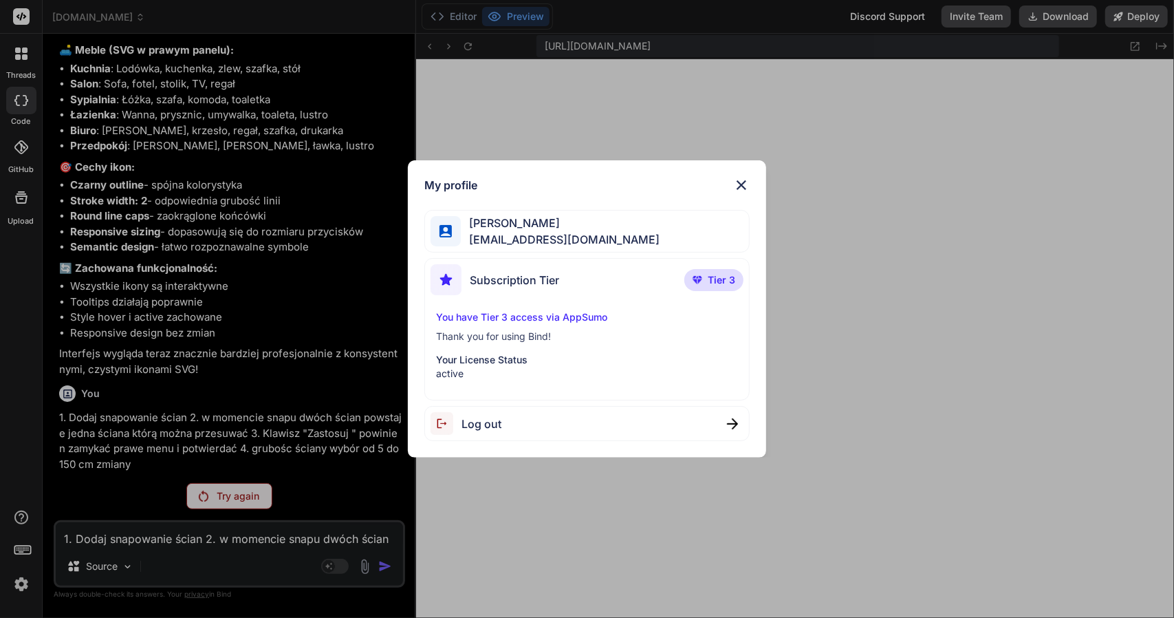
click at [486, 419] on span "Log out" at bounding box center [481, 423] width 40 height 17
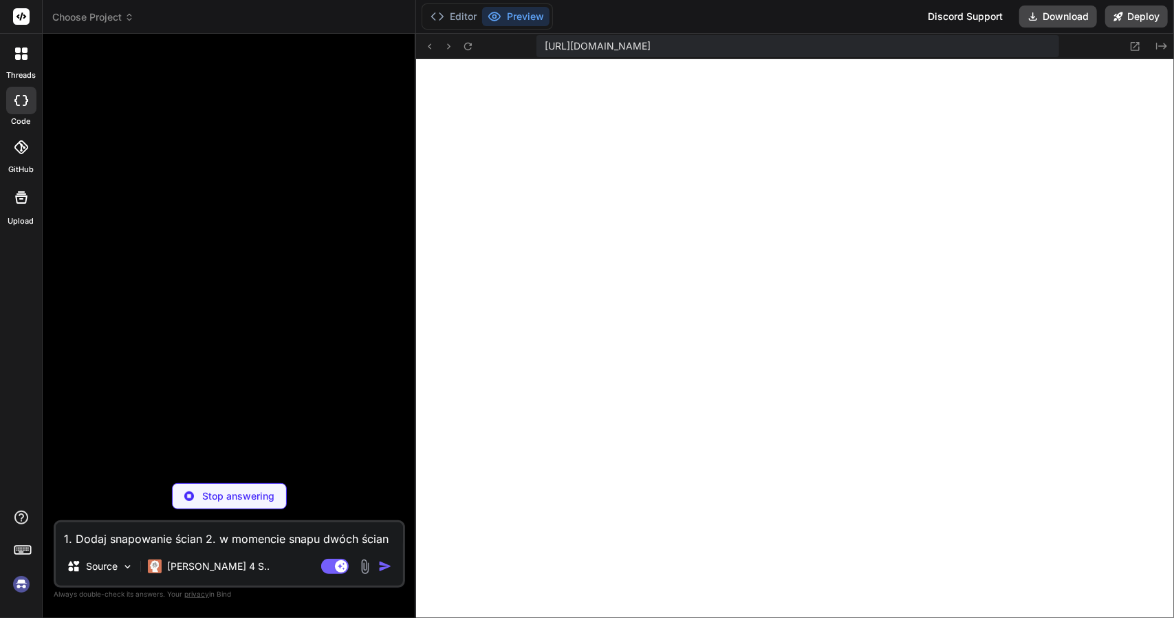
scroll to position [539, 0]
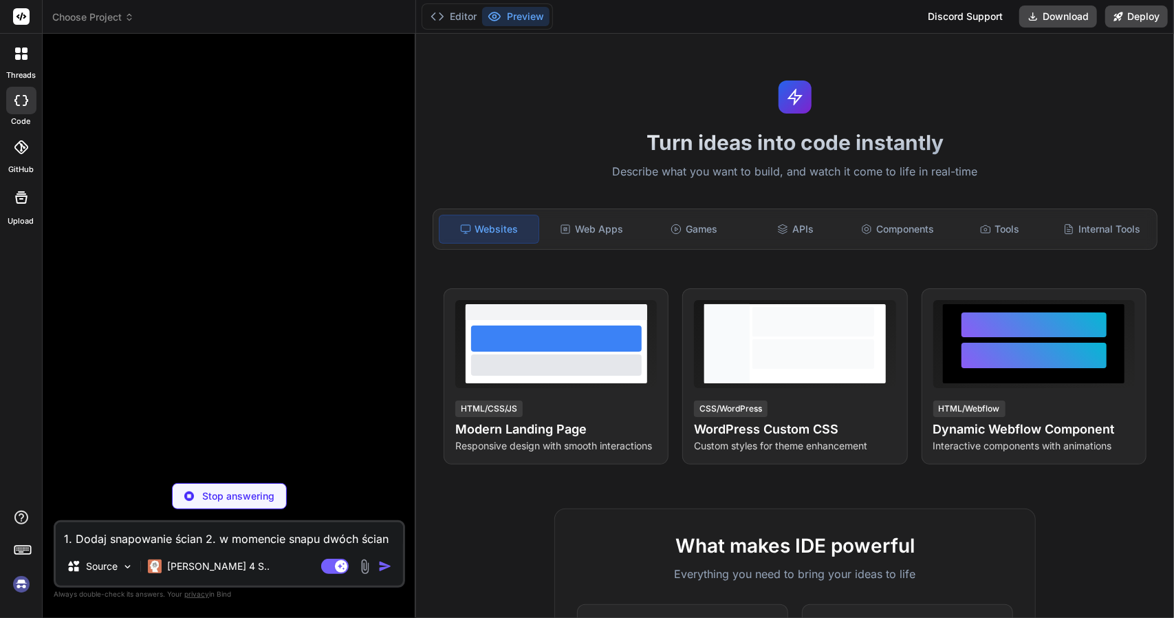
click at [21, 584] on img at bounding box center [21, 583] width 23 height 23
click at [87, 23] on span "Choose Project" at bounding box center [93, 17] width 82 height 14
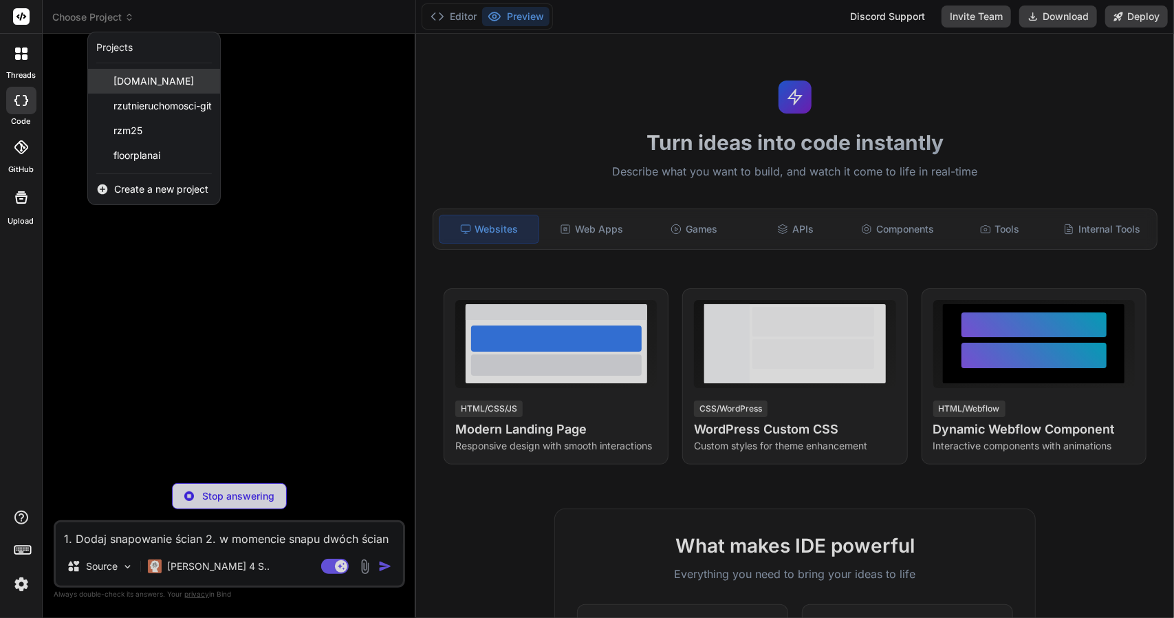
click at [139, 77] on span "rzutnieruchomości.pl" at bounding box center [153, 81] width 80 height 14
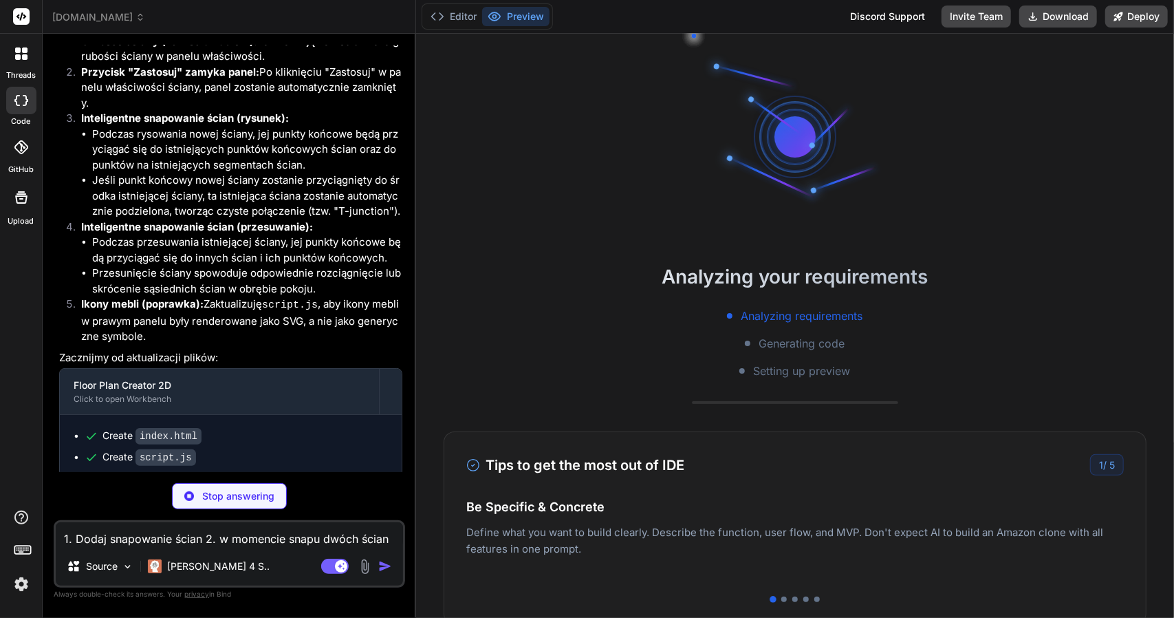
scroll to position [4530, 0]
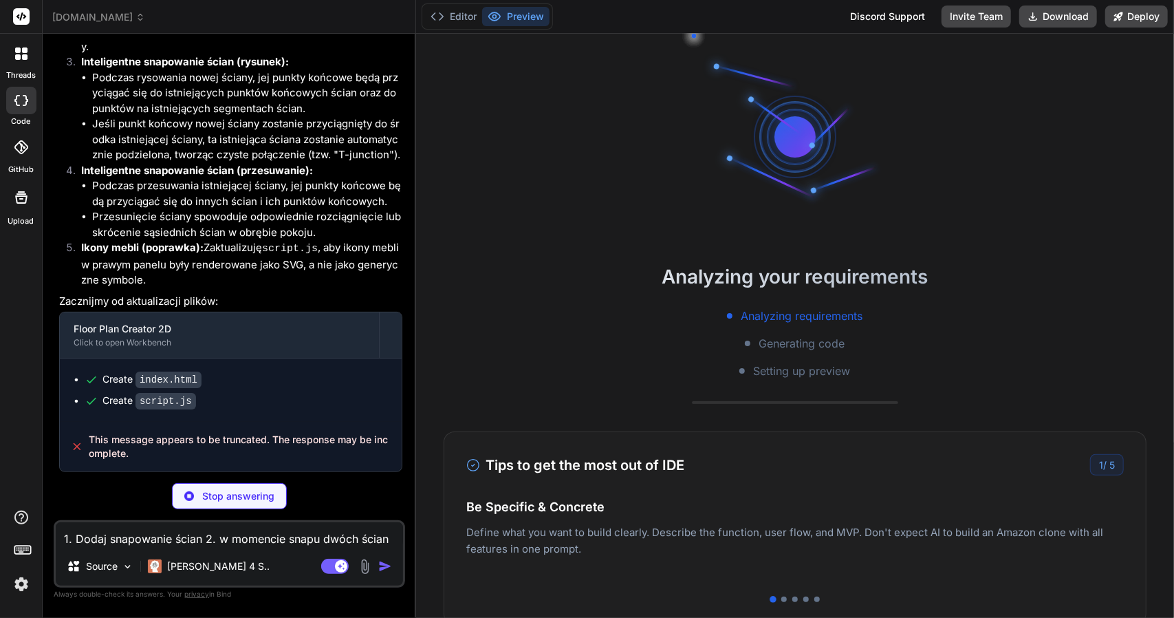
click at [168, 543] on textarea "1. Dodaj snapowanie ścian 2. w momencie snapu dwóch ścian powstaje jedna ściana…" at bounding box center [229, 534] width 347 height 25
paste textarea "od 5 do 150 cm zmiany"
type textarea "x"
type textarea "1. Dodaj snapowanie ścian 2. w momencie snapu dwóch ścian powstaje jedna ściana…"
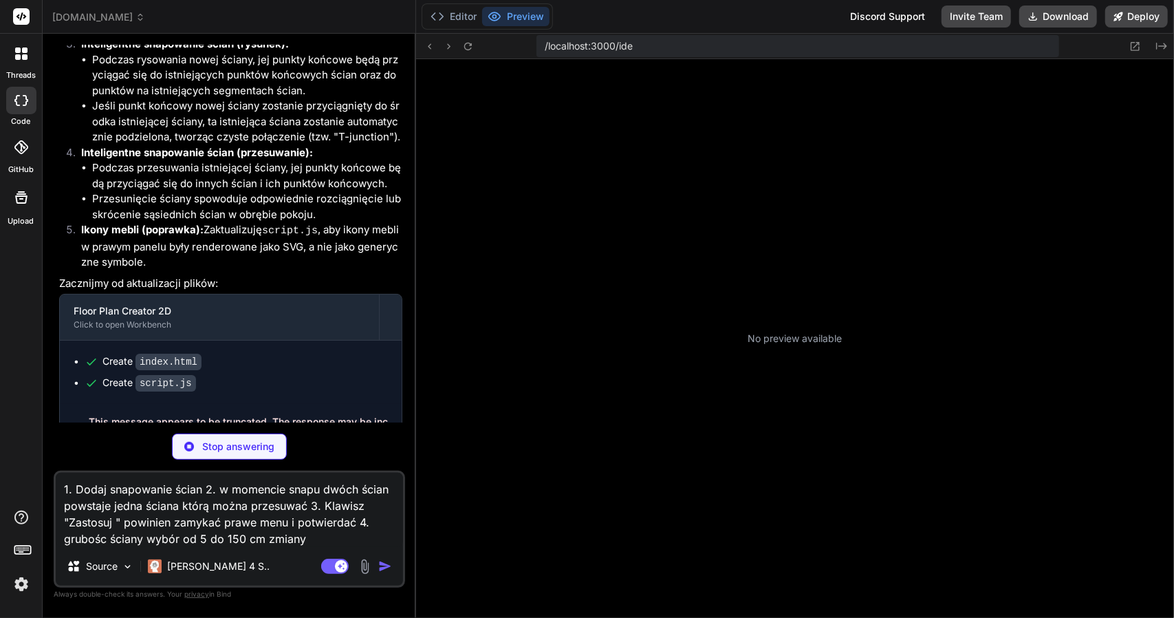
scroll to position [809, 0]
type textarea "x"
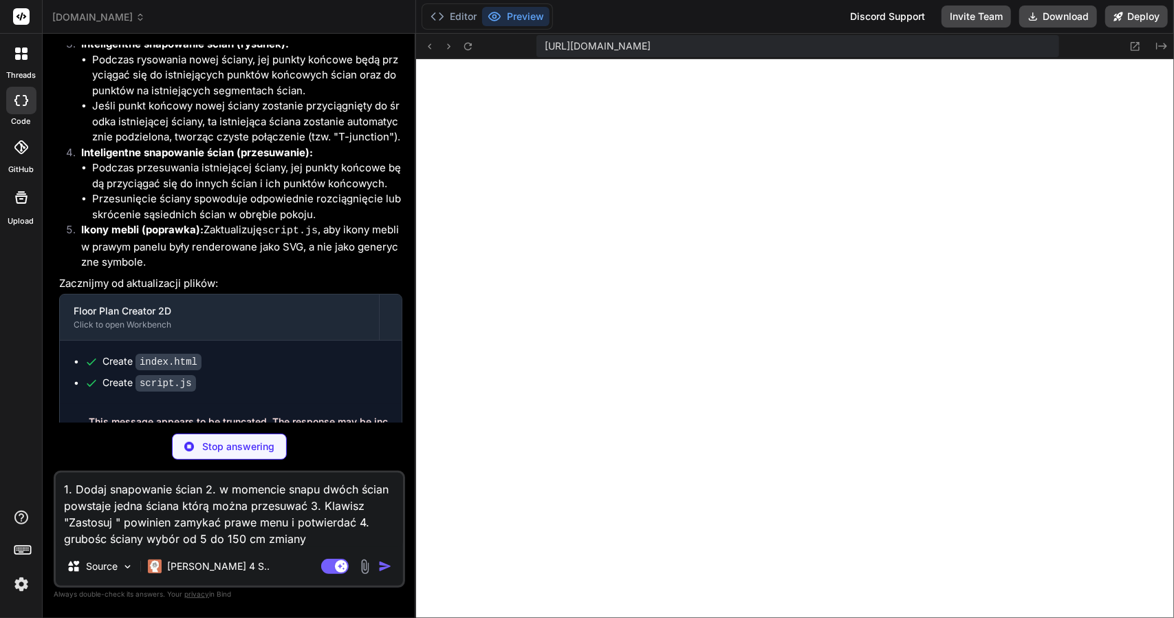
scroll to position [1142, 0]
type textarea "1. Dodaj snapowanie ścian 2. w momencie snapu dwóch ścian powstaje jedna ściana…"
click at [223, 523] on textarea "1. Dodaj snapowanie ścian 2. w momencie snapu dwóch ścian powstaje jedna ściana…" at bounding box center [229, 509] width 347 height 74
click at [223, 437] on div "Stop answering" at bounding box center [229, 446] width 115 height 26
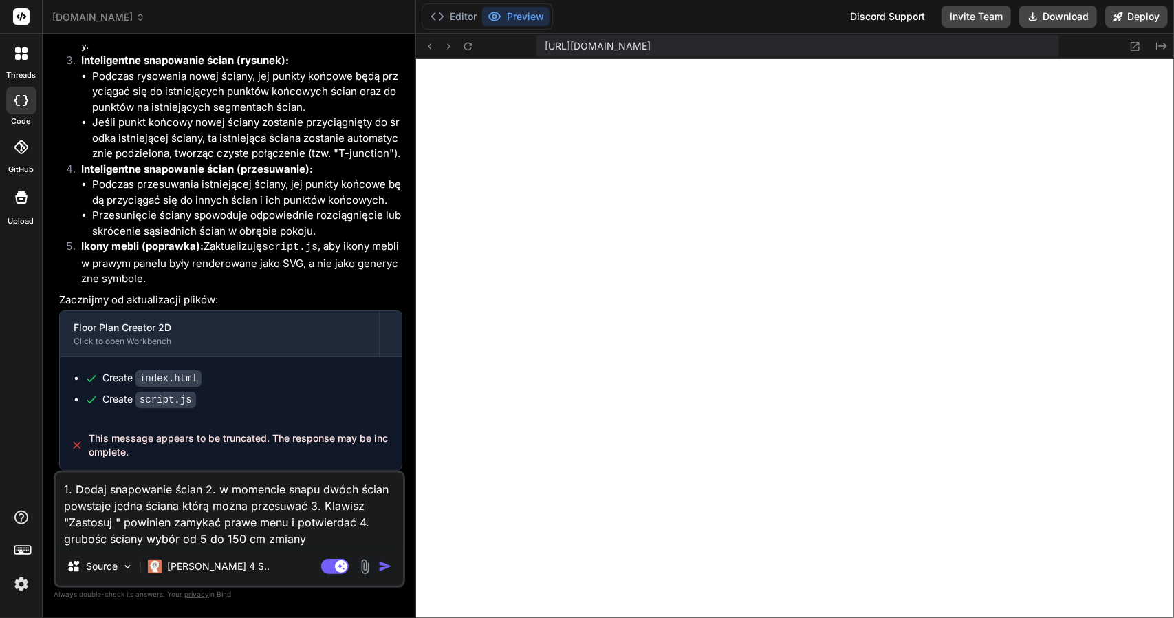
drag, startPoint x: 384, startPoint y: 566, endPoint x: 364, endPoint y: 567, distance: 19.3
click at [384, 567] on img "button" at bounding box center [385, 566] width 14 height 14
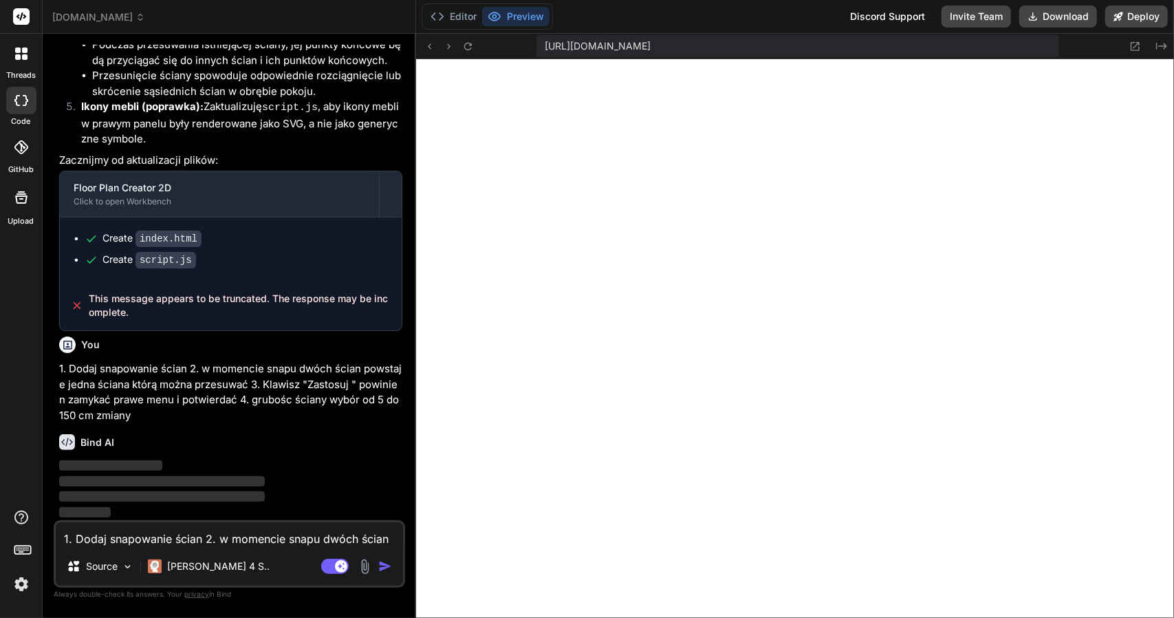
scroll to position [4671, 0]
type textarea "x"
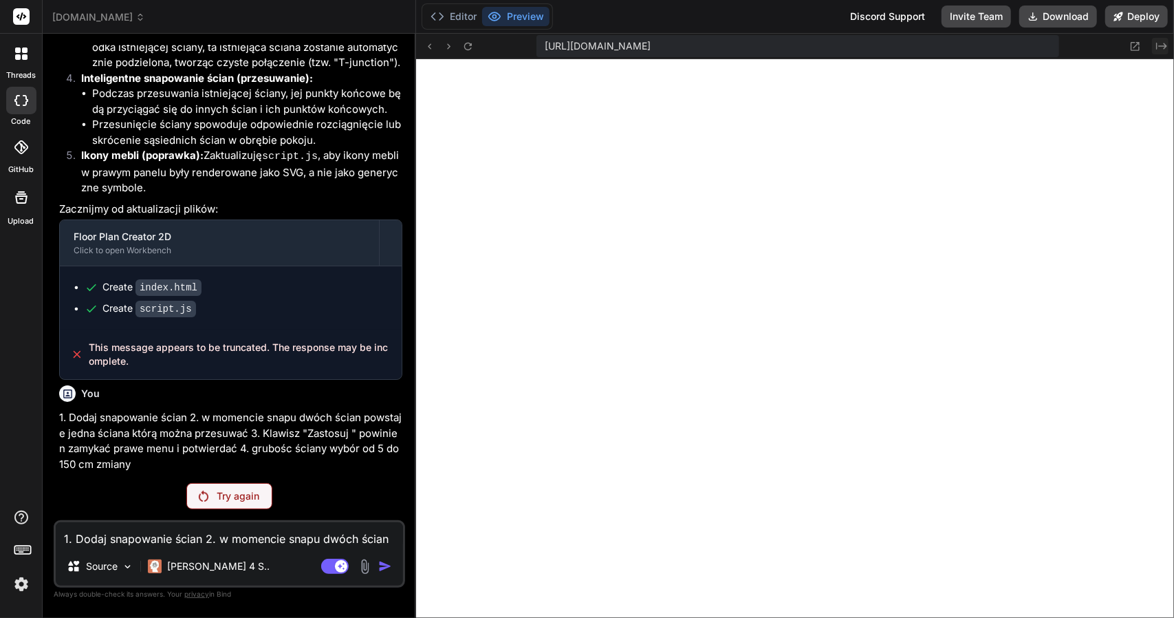
click at [1161, 46] on icon at bounding box center [1161, 46] width 11 height 7
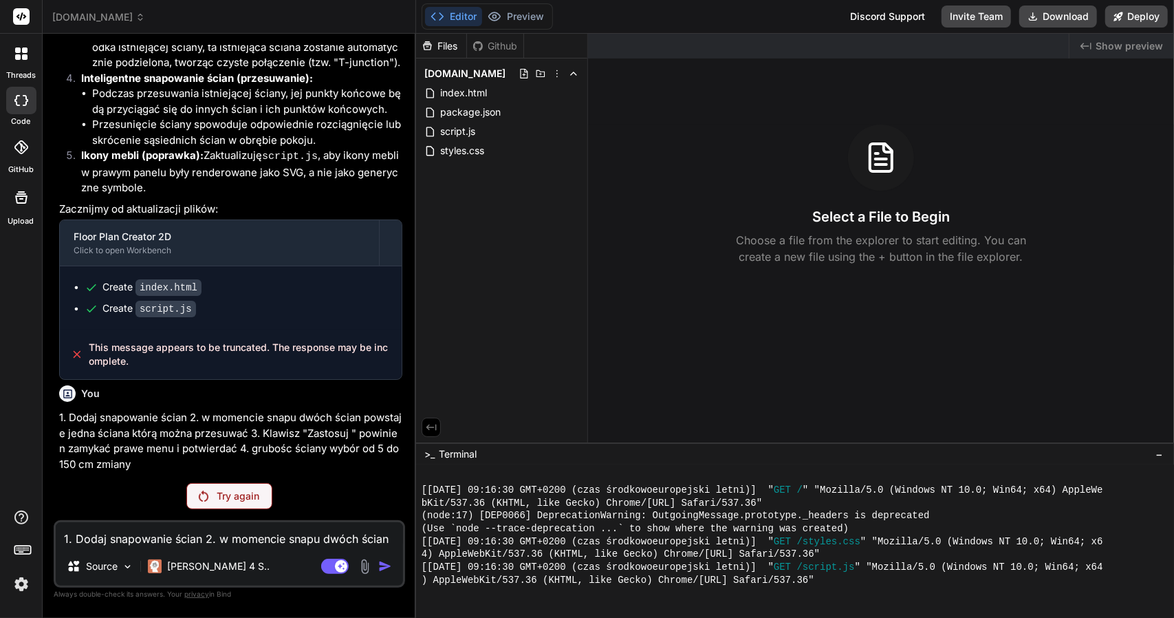
click at [1139, 47] on span "Show preview" at bounding box center [1128, 46] width 67 height 14
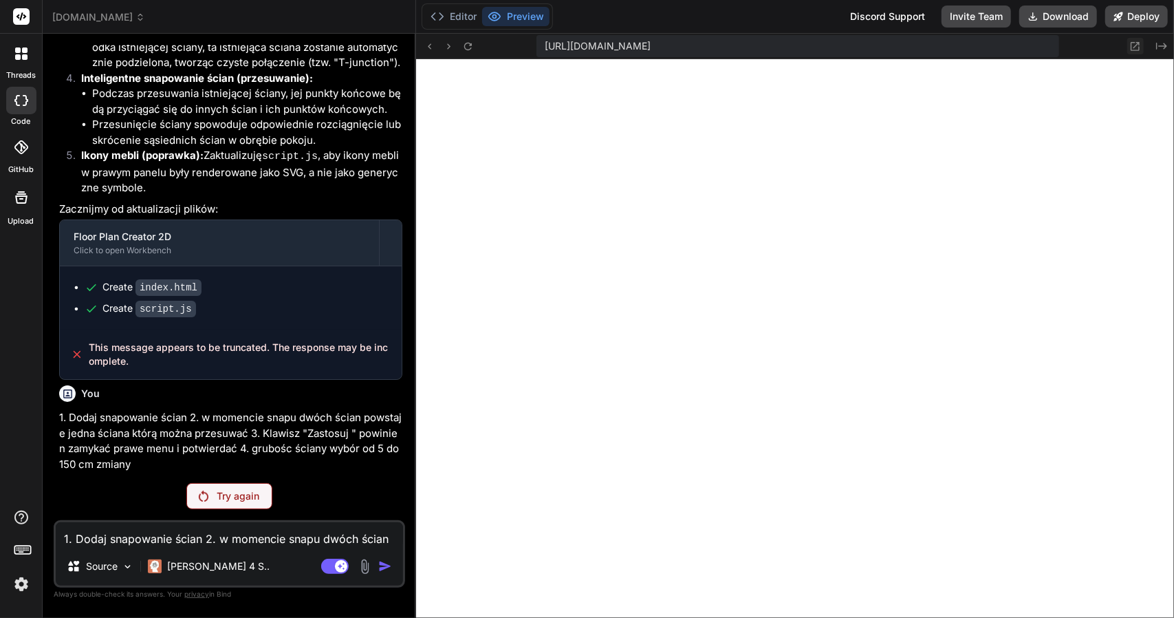
click at [1137, 49] on icon at bounding box center [1135, 47] width 12 height 12
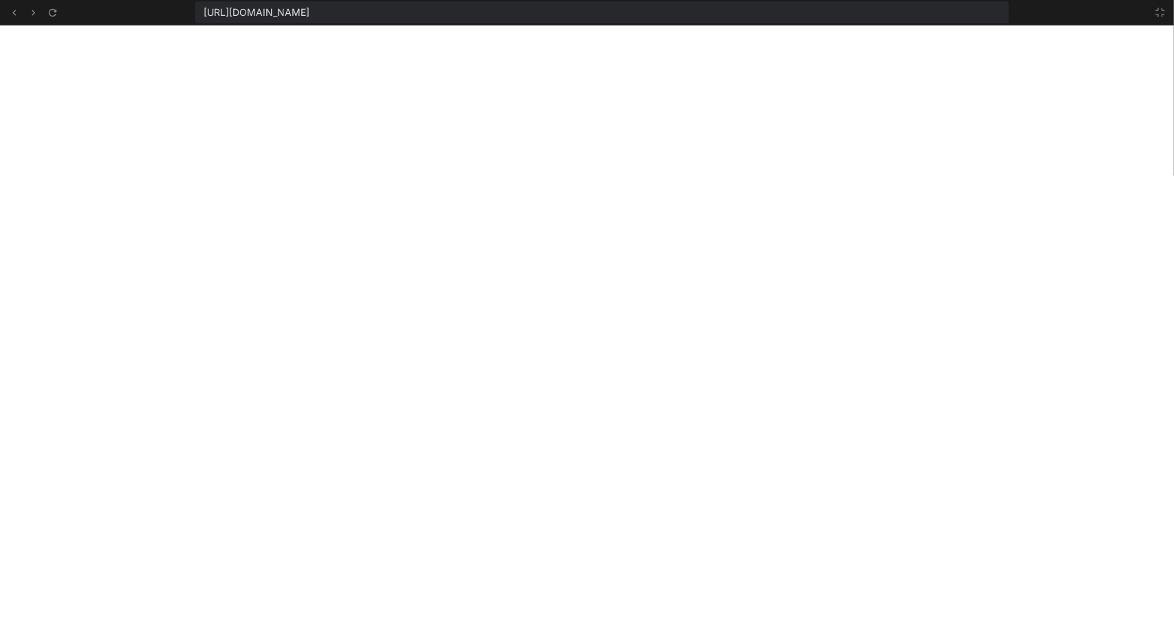
scroll to position [1219, 0]
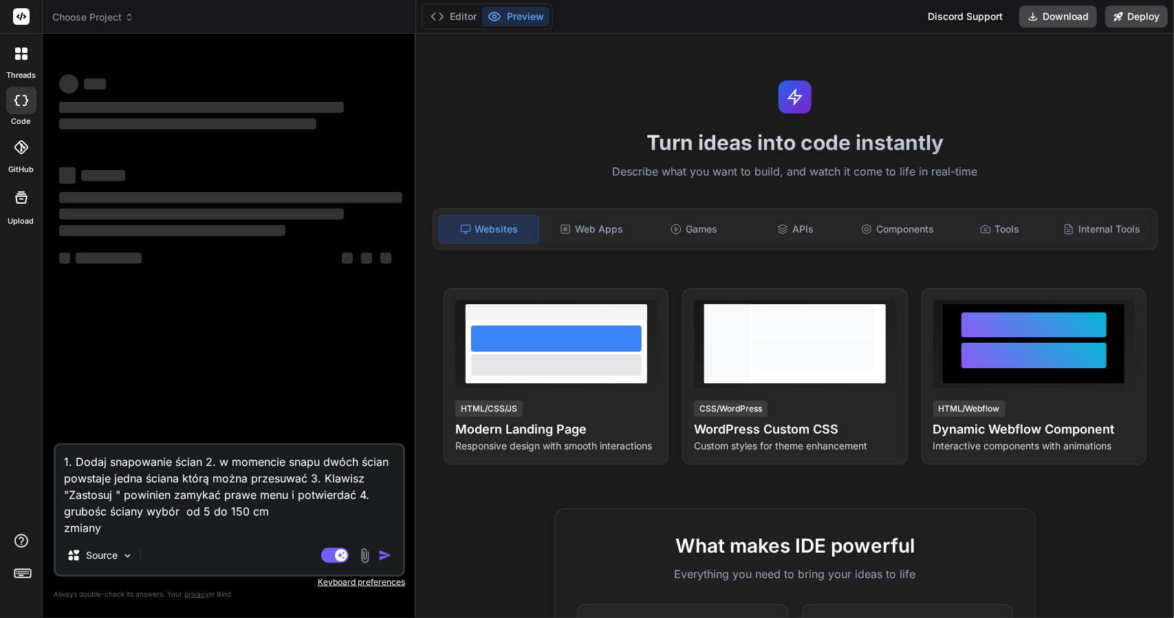
type textarea "x"
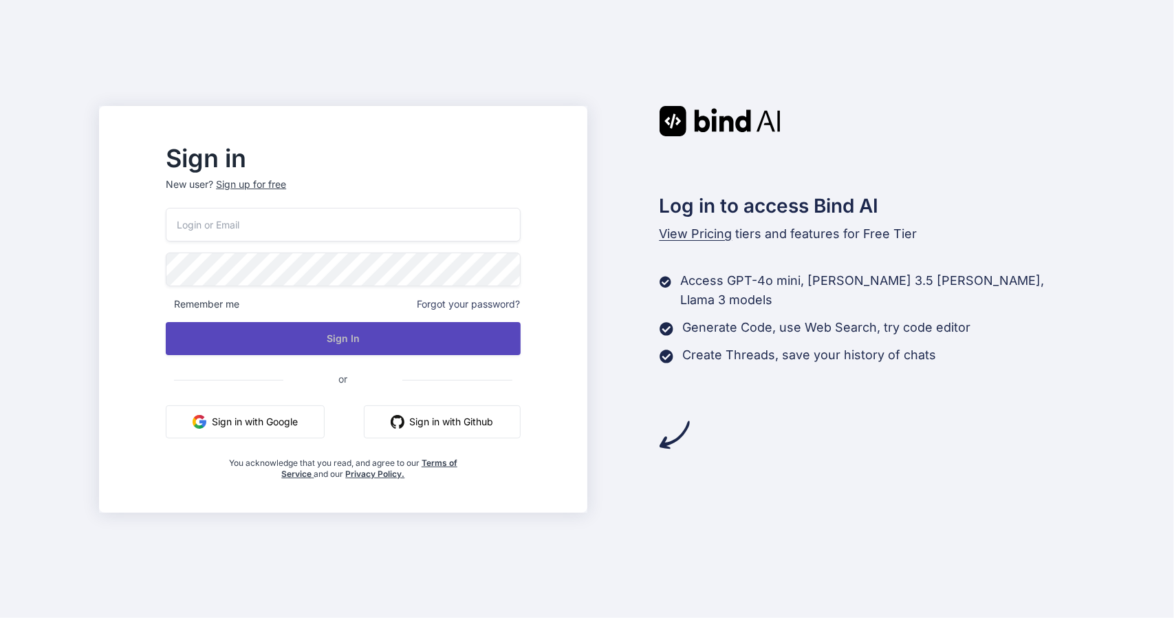
type input "[EMAIL_ADDRESS][DOMAIN_NAME]"
click at [389, 342] on button "Sign In" at bounding box center [343, 338] width 354 height 33
click at [384, 335] on button "Sign In" at bounding box center [343, 338] width 354 height 33
